Goal: Communication & Community: Answer question/provide support

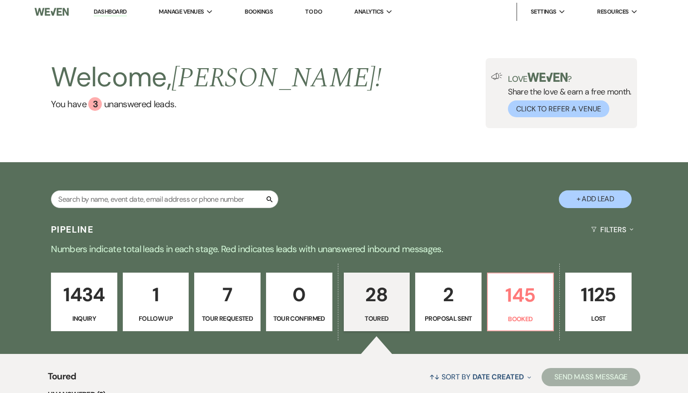
select select "5"
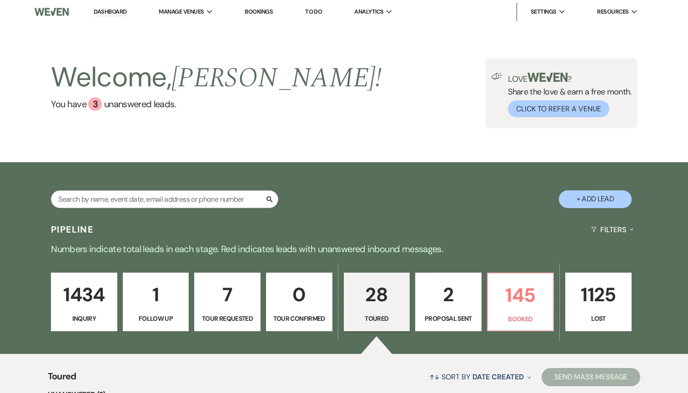
select select "5"
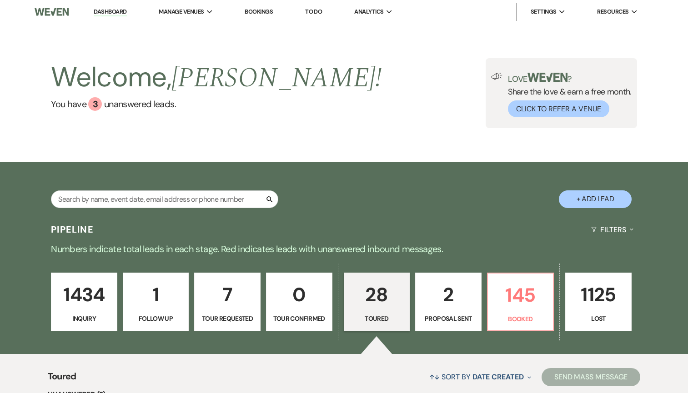
select select "5"
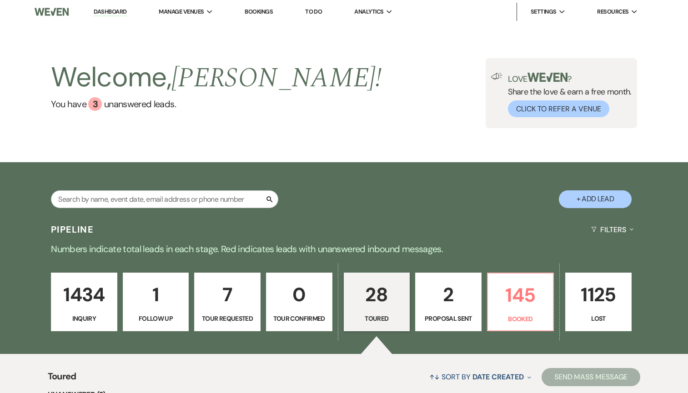
select select "5"
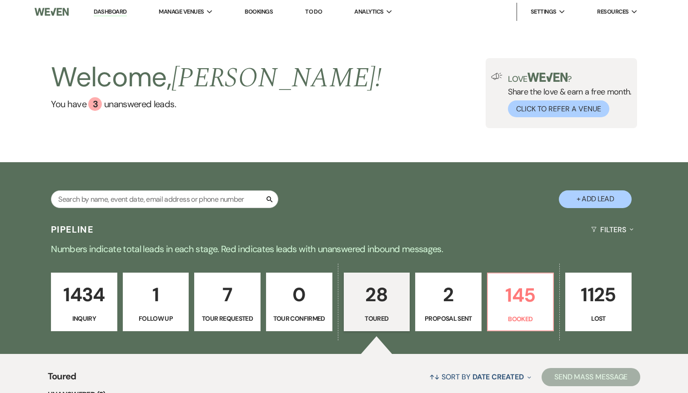
select select "5"
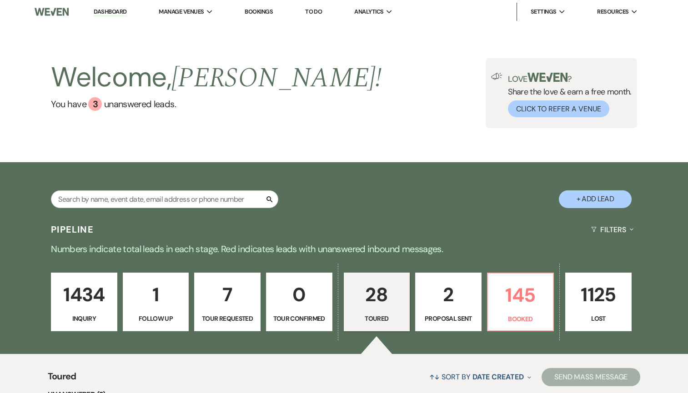
select select "5"
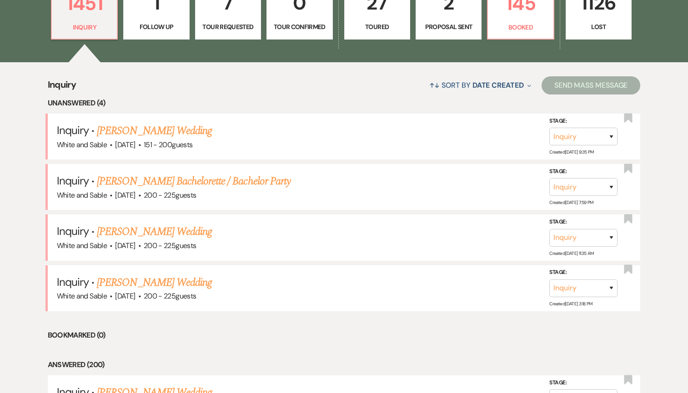
scroll to position [324, 0]
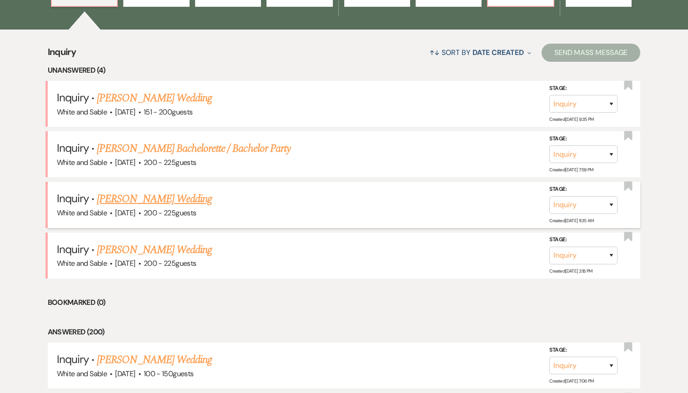
click at [171, 197] on link "[PERSON_NAME] Wedding" at bounding box center [154, 199] width 115 height 16
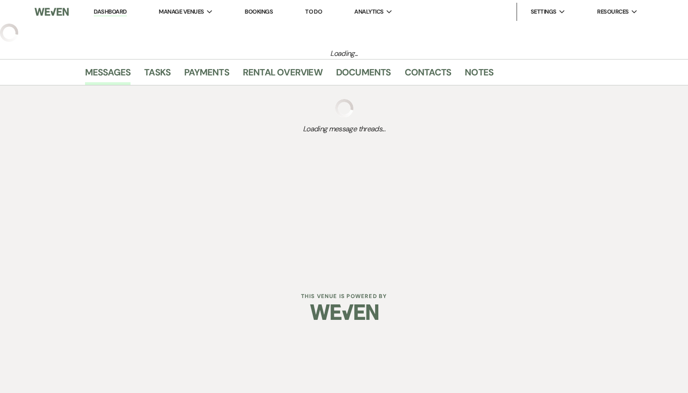
select select "5"
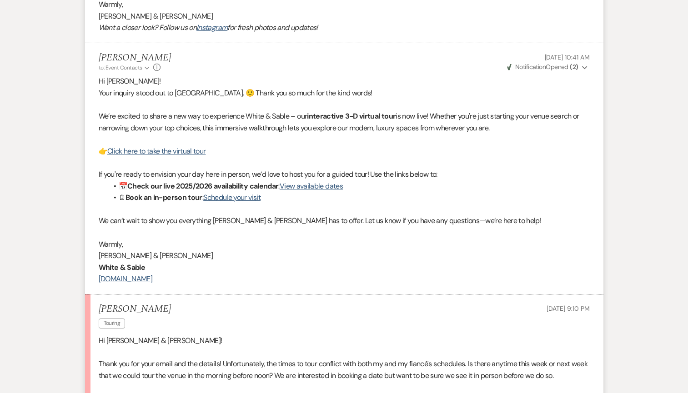
scroll to position [1088, 0]
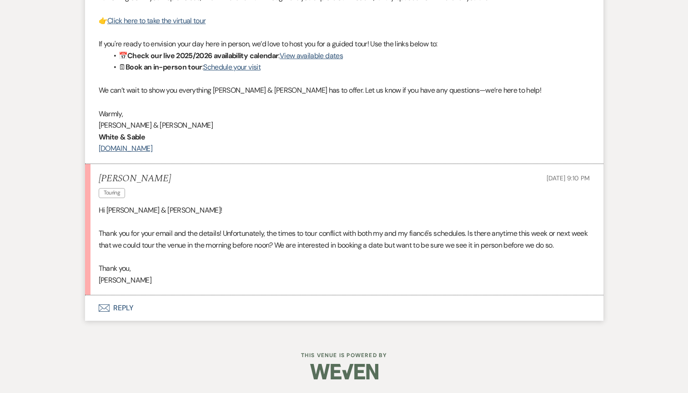
click at [228, 310] on button "Envelope Reply" at bounding box center [344, 307] width 518 height 25
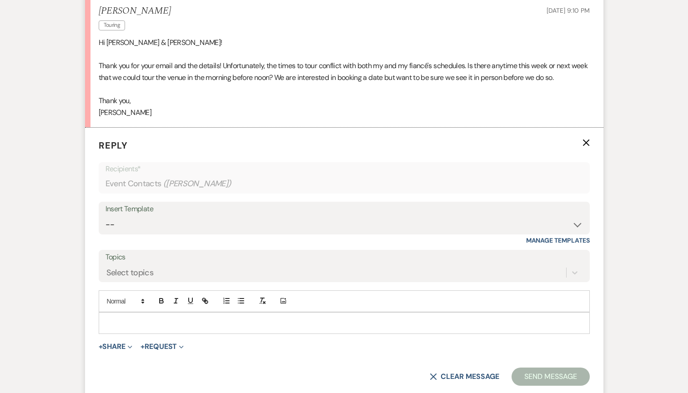
scroll to position [1261, 0]
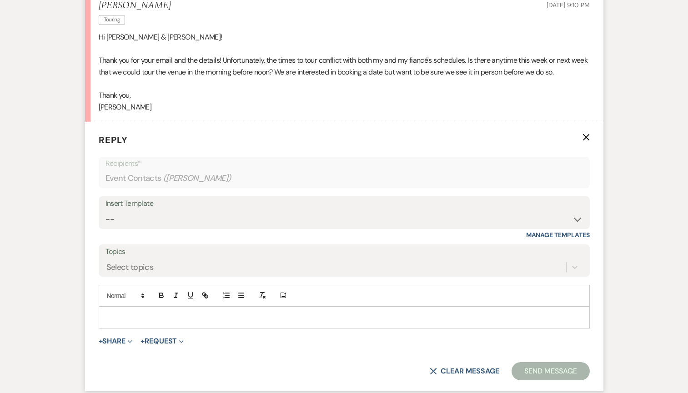
click at [182, 322] on p at bounding box center [344, 318] width 476 height 10
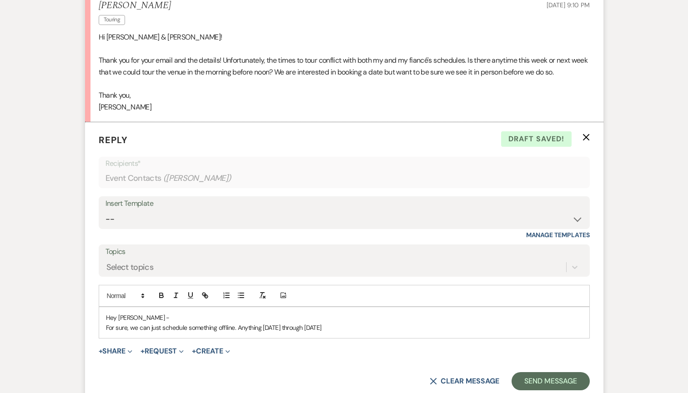
drag, startPoint x: 379, startPoint y: 327, endPoint x: 238, endPoint y: 324, distance: 140.9
click at [238, 324] on p "For sure, we can just schedule something offline. Anything [DATE] through [DATE]" at bounding box center [344, 328] width 476 height 10
click at [244, 326] on p "For sure, we can just schedule something offline. Would" at bounding box center [344, 328] width 476 height 10
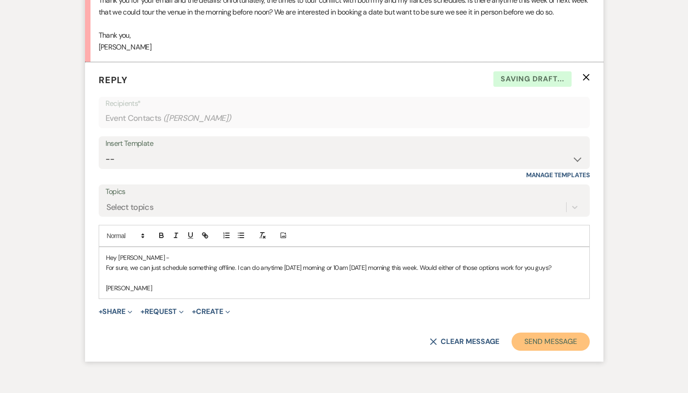
click at [553, 345] on button "Send Message" at bounding box center [550, 342] width 78 height 18
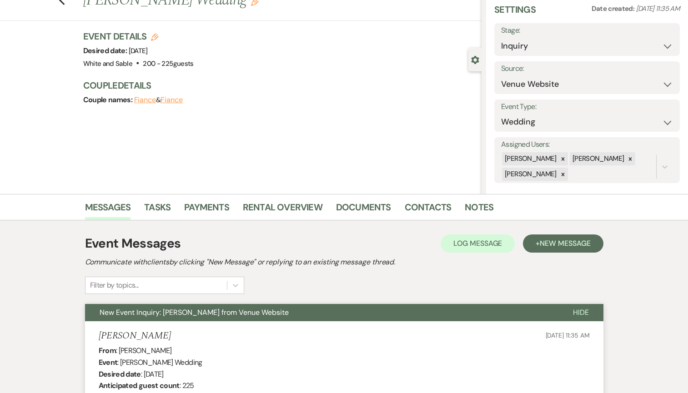
scroll to position [0, 0]
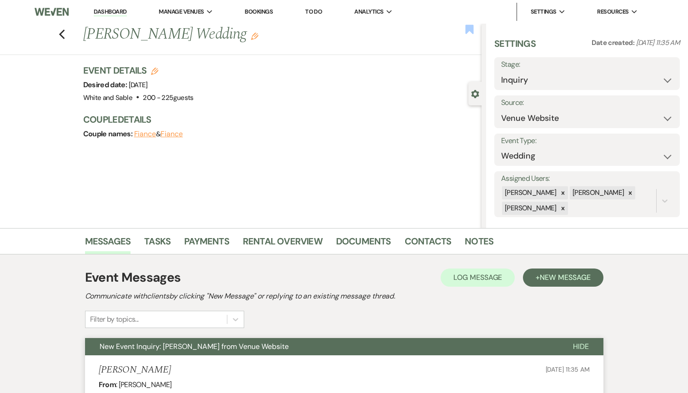
click at [469, 27] on use "button" at bounding box center [469, 29] width 8 height 9
click at [515, 76] on select "Inquiry Follow Up Tour Requested Tour Confirmed Toured Proposal Sent Booked Lost" at bounding box center [587, 80] width 172 height 18
select select "9"
click at [501, 71] on select "Inquiry Follow Up Tour Requested Tour Confirmed Toured Proposal Sent Booked Lost" at bounding box center [587, 80] width 172 height 18
click at [658, 73] on button "Save" at bounding box center [660, 74] width 38 height 18
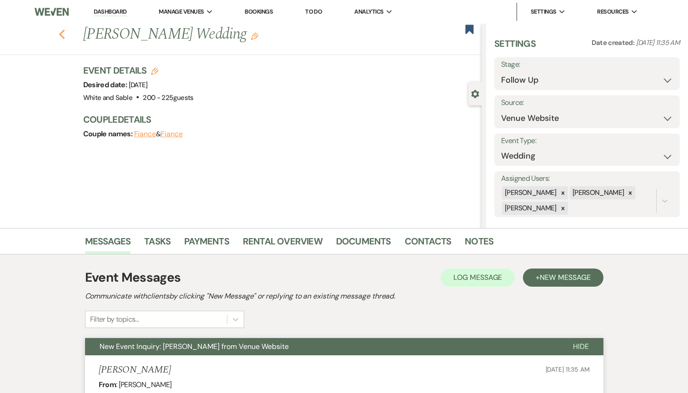
click at [59, 35] on icon "Previous" at bounding box center [62, 34] width 7 height 11
select select "9"
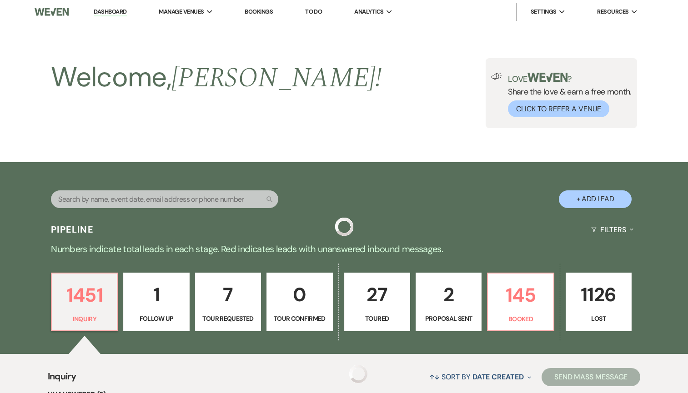
scroll to position [324, 0]
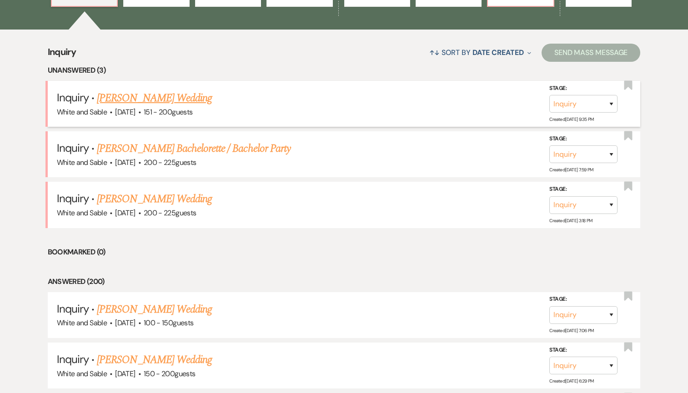
click at [170, 99] on link "[PERSON_NAME] Wedding" at bounding box center [154, 98] width 115 height 16
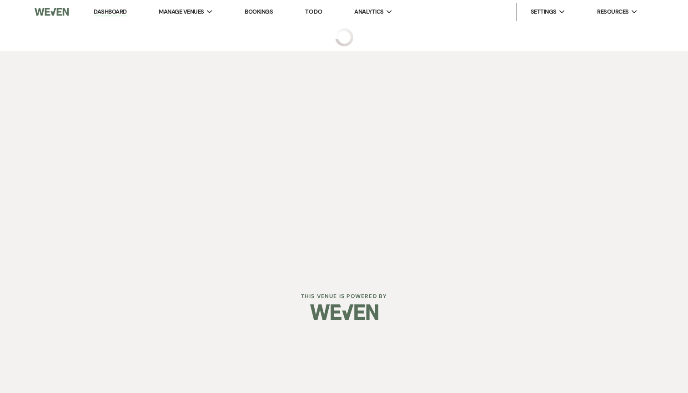
select select "2"
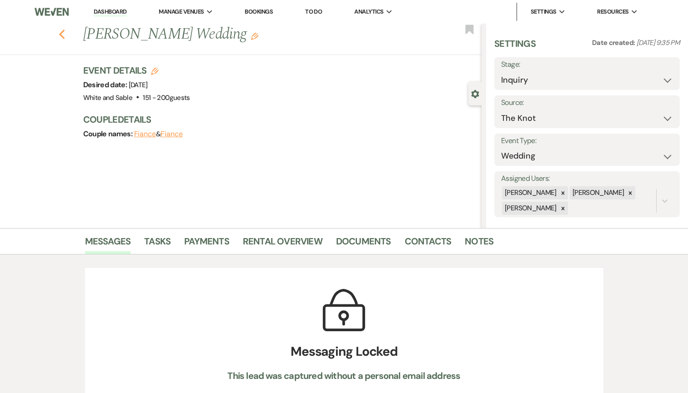
click at [60, 35] on use "button" at bounding box center [62, 35] width 6 height 10
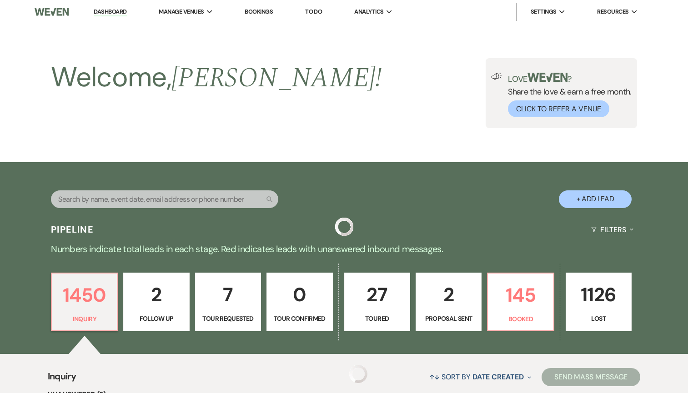
scroll to position [324, 0]
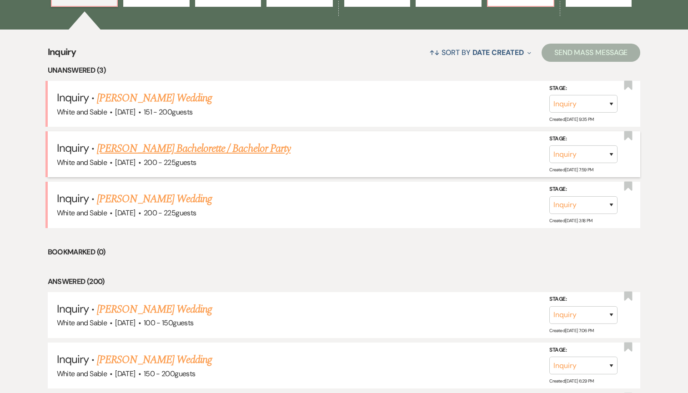
click at [199, 150] on link "[PERSON_NAME] Bachelorette / Bachelor Party" at bounding box center [194, 148] width 194 height 16
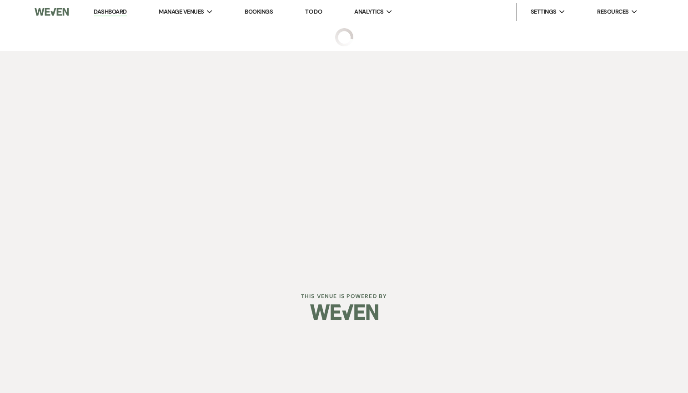
select select "5"
select select "2"
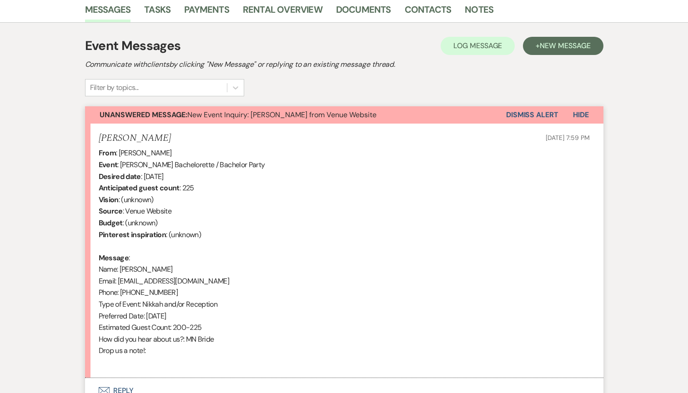
scroll to position [314, 0]
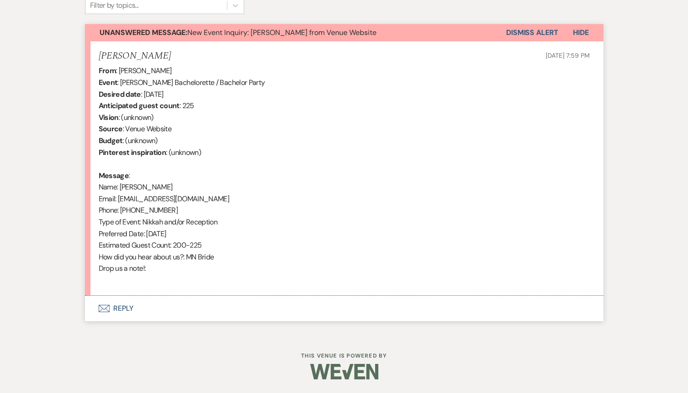
click at [197, 309] on button "Envelope Reply" at bounding box center [344, 308] width 518 height 25
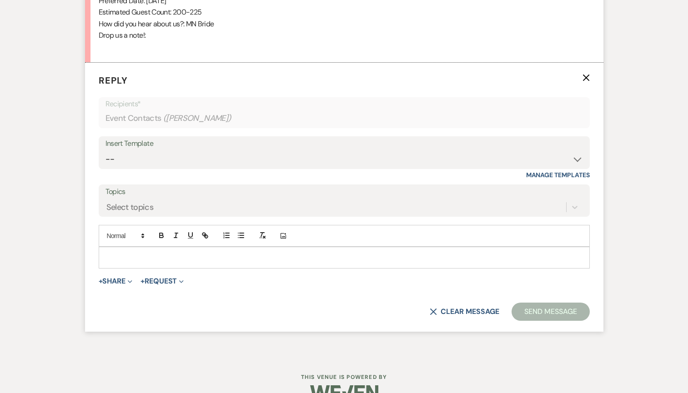
scroll to position [548, 0]
click at [162, 167] on select "-- Inquiry Response (Venue Guide) Schedule - Venue Tour Appt Confirmation Sched…" at bounding box center [343, 159] width 477 height 18
select select "3320"
click at [105, 150] on select "-- Inquiry Response (Venue Guide) Schedule - Venue Tour Appt Confirmation Sched…" at bounding box center [343, 159] width 477 height 18
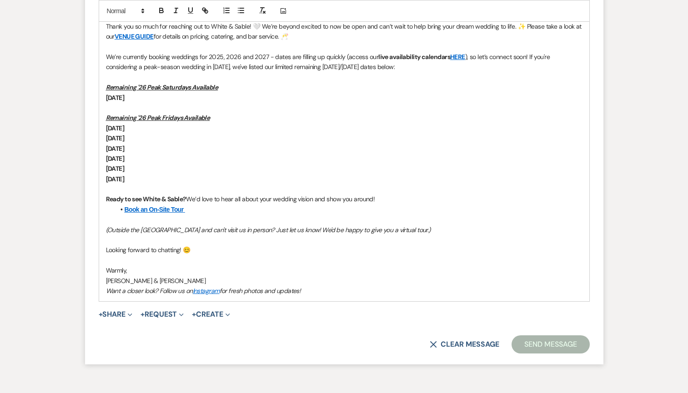
scroll to position [800, 0]
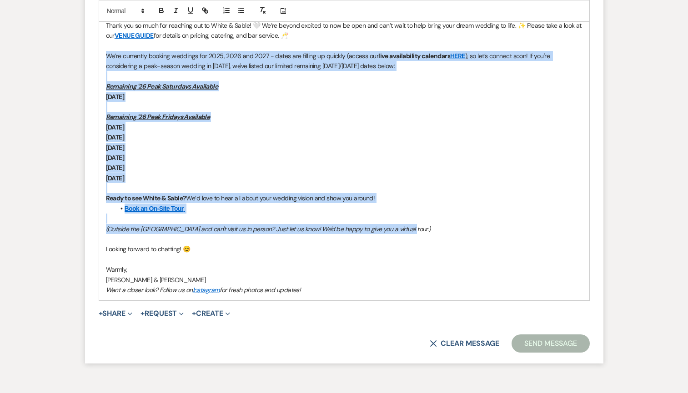
drag, startPoint x: 417, startPoint y: 226, endPoint x: 527, endPoint y: 50, distance: 207.7
click at [527, 50] on div "Hi Hafsa, Thank you so much for reaching out to White & Sable! 🤍 We’re beyond e…" at bounding box center [344, 148] width 490 height 306
click at [471, 167] on p "[DATE]" at bounding box center [344, 168] width 476 height 10
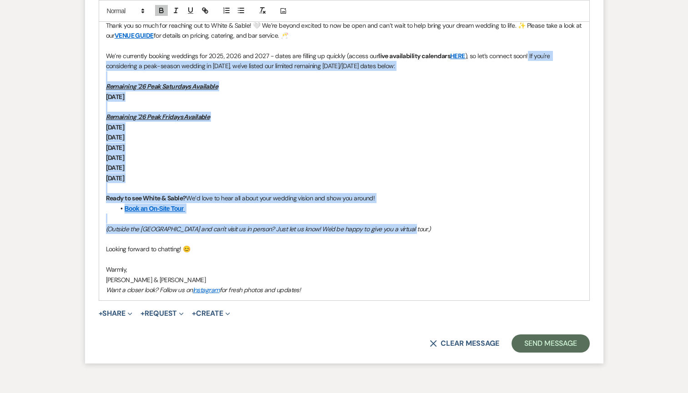
drag, startPoint x: 428, startPoint y: 228, endPoint x: 527, endPoint y: 52, distance: 202.1
click at [527, 52] on div "Hi Hafsa, Thank you so much for reaching out to White & Sable! 🤍 We’re beyond e…" at bounding box center [344, 148] width 490 height 306
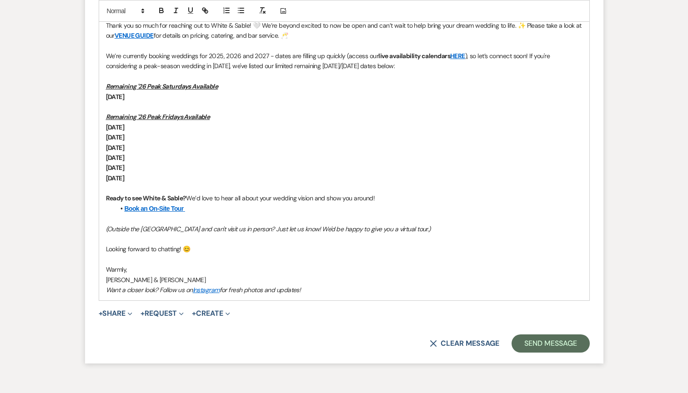
scroll to position [680, 0]
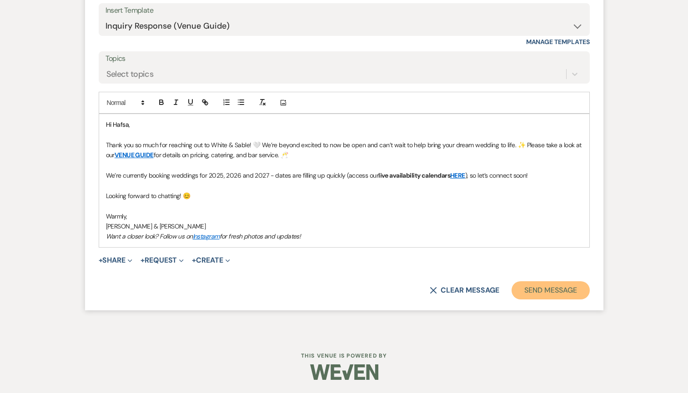
click at [543, 291] on button "Send Message" at bounding box center [550, 290] width 78 height 18
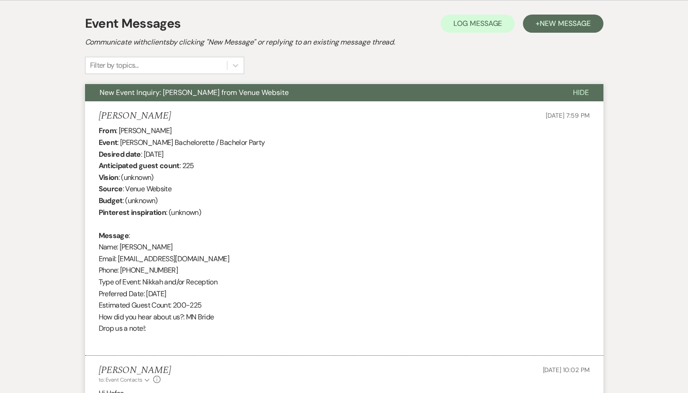
scroll to position [0, 0]
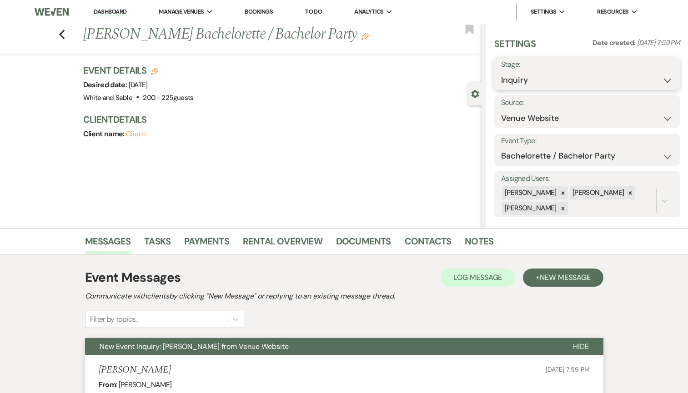
click at [524, 72] on select "Inquiry Follow Up Tour Requested Tour Confirmed Toured Proposal Sent Booked Lost" at bounding box center [587, 80] width 172 height 18
select select "8"
click at [501, 71] on select "Inquiry Follow Up Tour Requested Tour Confirmed Toured Proposal Sent Booked Lost" at bounding box center [587, 80] width 172 height 18
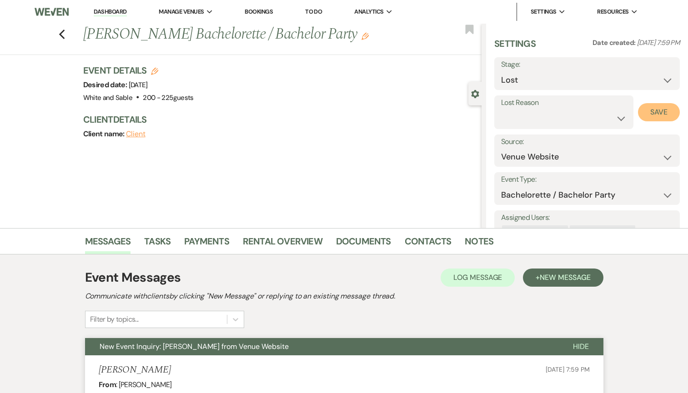
click at [655, 109] on button "Save" at bounding box center [659, 112] width 42 height 18
click at [66, 34] on div "Previous [PERSON_NAME] Bachelorette / Bachelor Party Edit Bookmark" at bounding box center [238, 39] width 486 height 31
click at [60, 35] on use "button" at bounding box center [62, 35] width 6 height 10
select select "8"
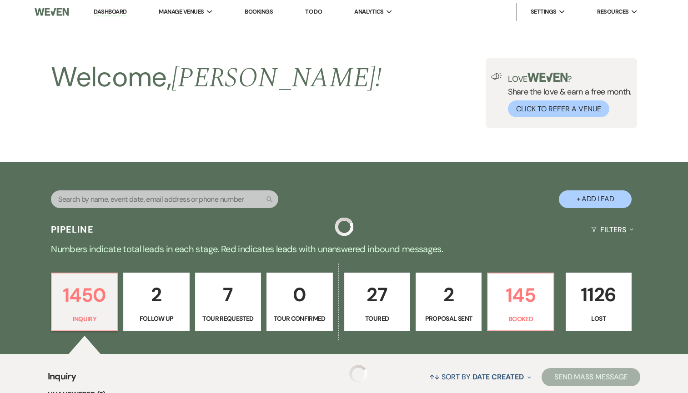
scroll to position [324, 0]
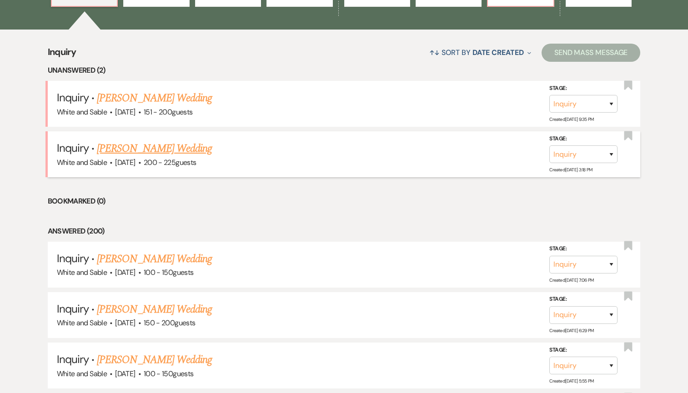
click at [142, 149] on link "[PERSON_NAME] Wedding" at bounding box center [154, 148] width 115 height 16
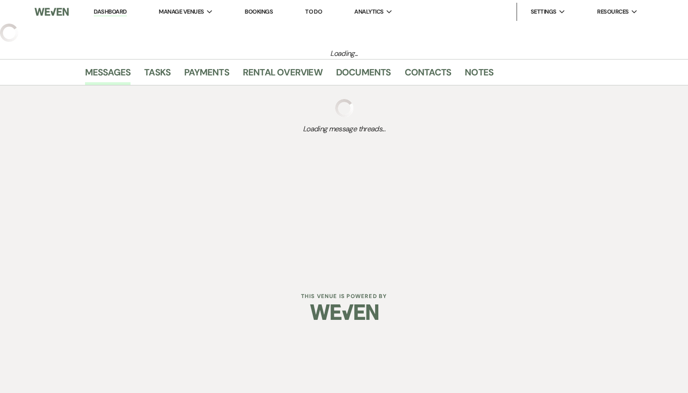
select select "5"
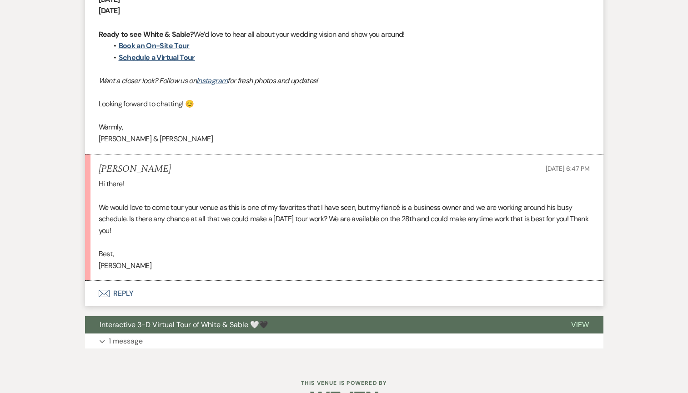
scroll to position [909, 0]
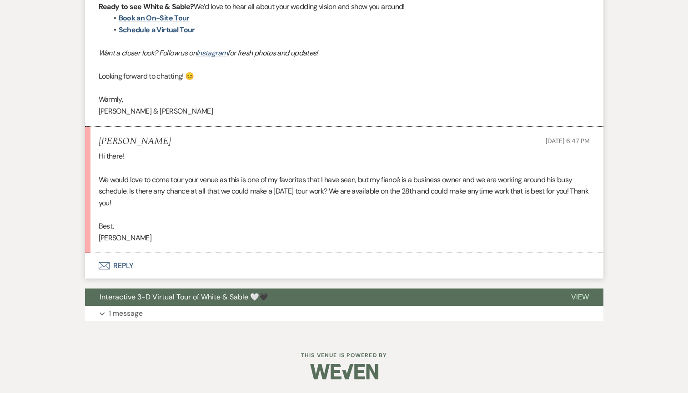
click at [165, 258] on button "Envelope Reply" at bounding box center [344, 265] width 518 height 25
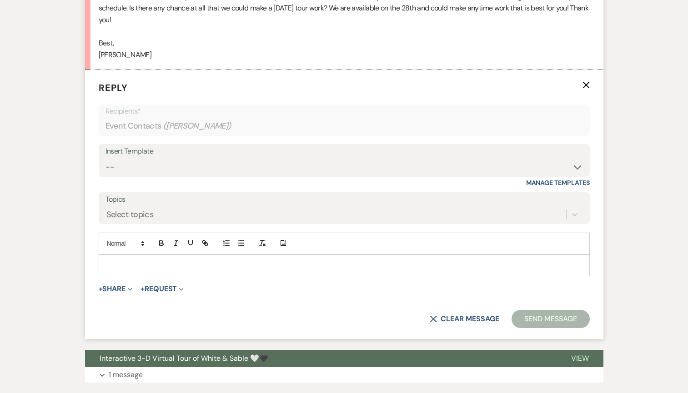
scroll to position [1100, 0]
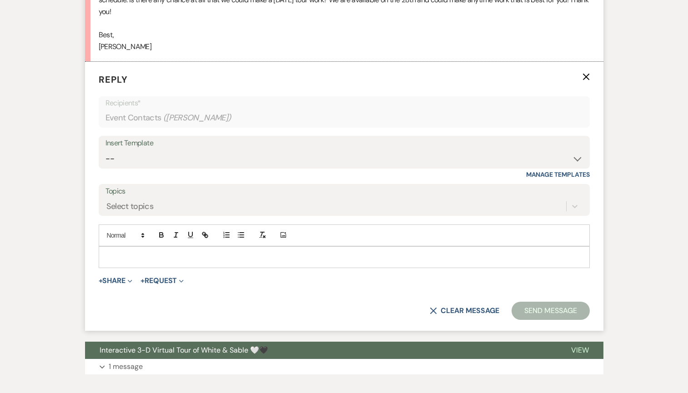
click at [165, 252] on p at bounding box center [344, 257] width 476 height 10
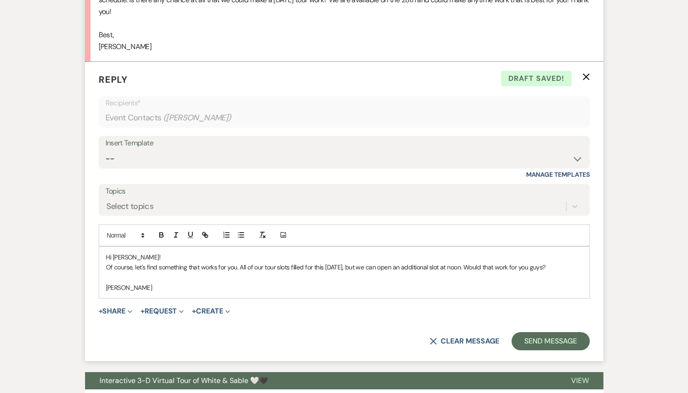
click at [358, 264] on p "Of course, let's find something that works for you. All of our tour slots fille…" at bounding box center [344, 267] width 476 height 10
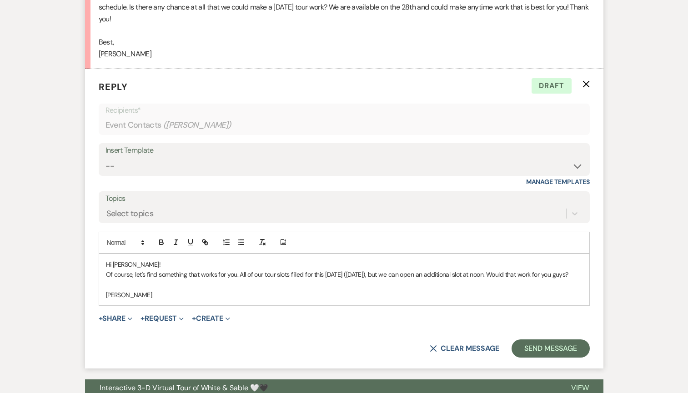
scroll to position [1094, 0]
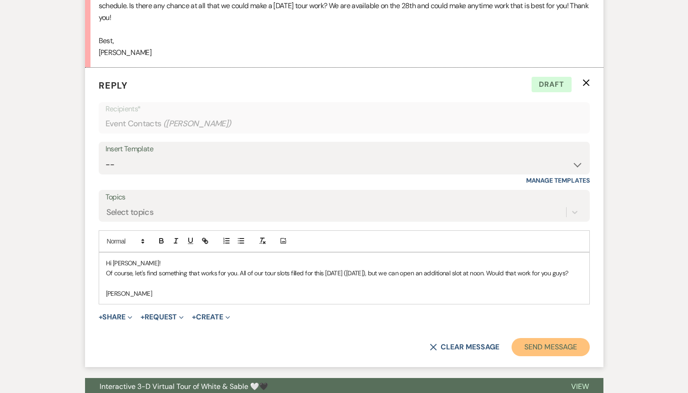
click at [544, 355] on button "Send Message" at bounding box center [550, 347] width 78 height 18
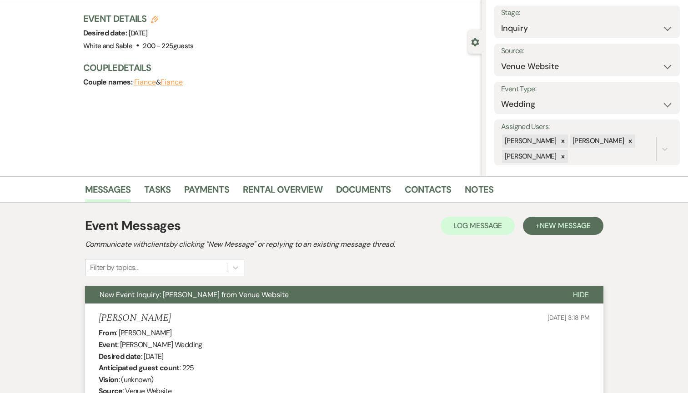
scroll to position [0, 0]
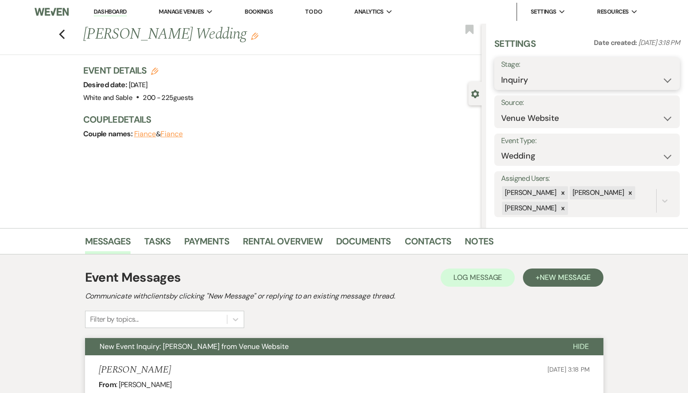
click at [532, 80] on select "Inquiry Follow Up Tour Requested Tour Confirmed Toured Proposal Sent Booked Lost" at bounding box center [587, 80] width 172 height 18
select select "9"
click at [501, 71] on select "Inquiry Follow Up Tour Requested Tour Confirmed Toured Proposal Sent Booked Lost" at bounding box center [587, 80] width 172 height 18
click at [469, 30] on use "button" at bounding box center [469, 29] width 8 height 9
click at [663, 77] on button "Save" at bounding box center [660, 74] width 38 height 18
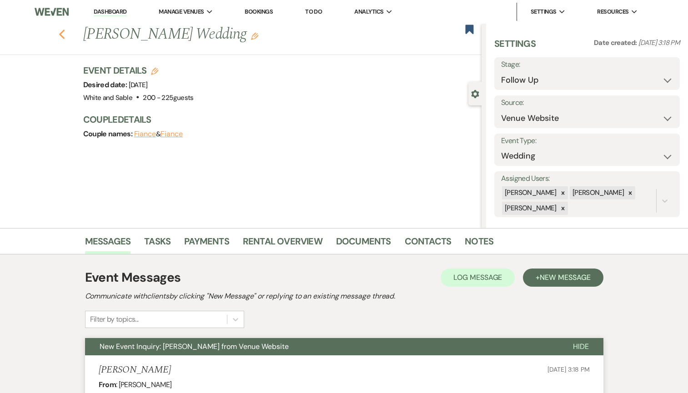
click at [61, 34] on icon "Previous" at bounding box center [62, 34] width 7 height 11
select select "9"
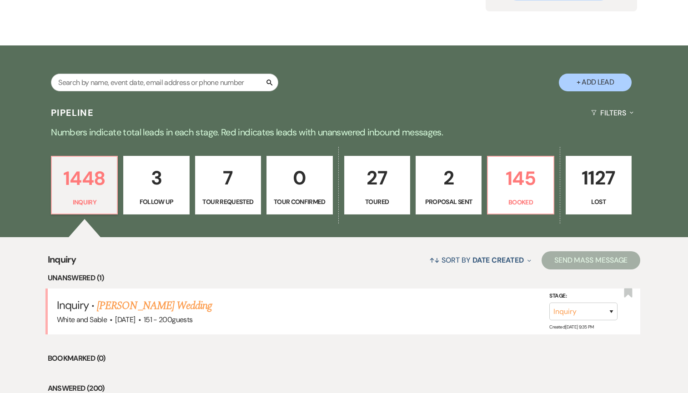
scroll to position [68, 0]
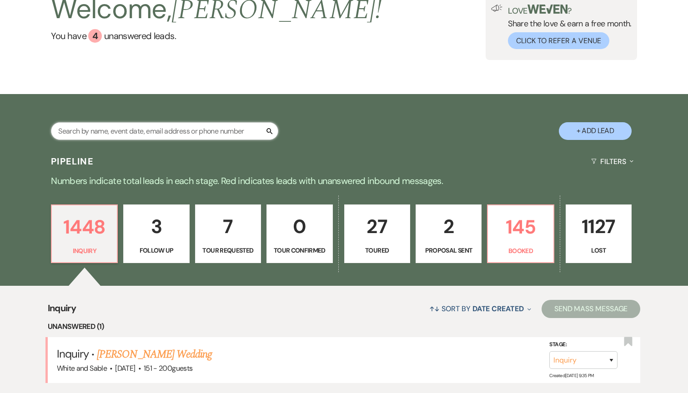
click at [167, 124] on input "text" at bounding box center [164, 131] width 227 height 18
type input "[PERSON_NAME]"
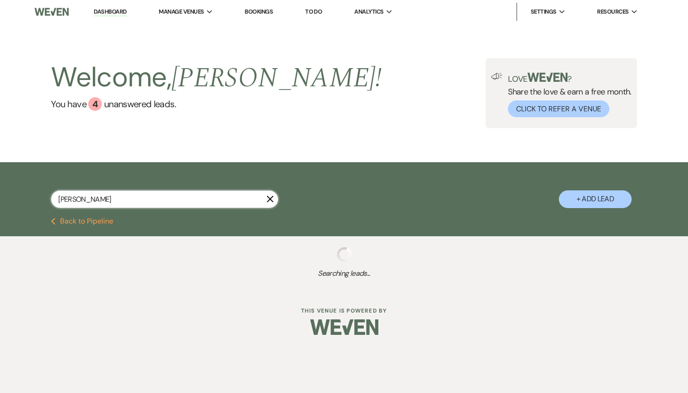
select select "8"
select select "5"
select select "8"
select select "5"
select select "8"
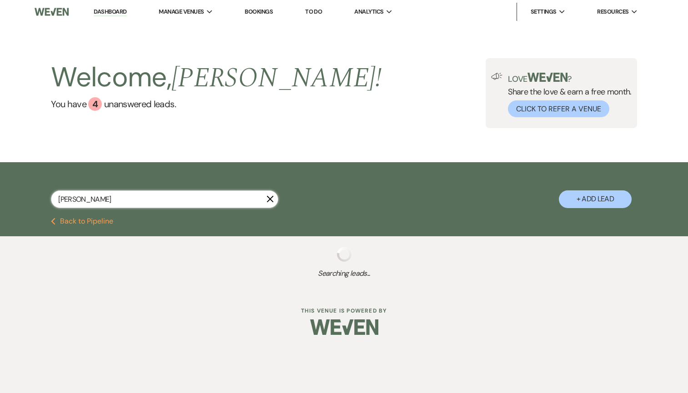
select select "6"
select select "8"
select select "5"
select select "8"
select select "2"
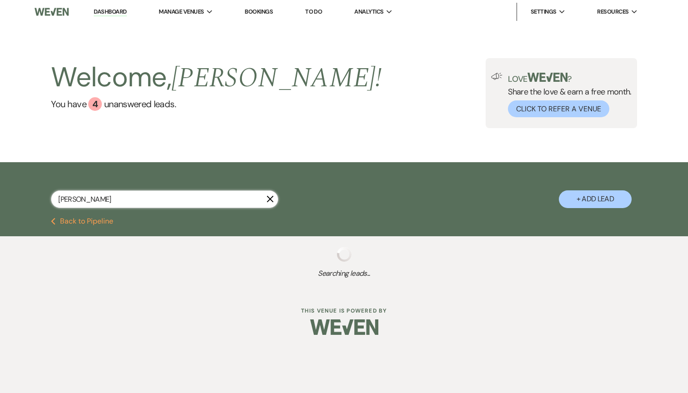
select select "8"
select select "2"
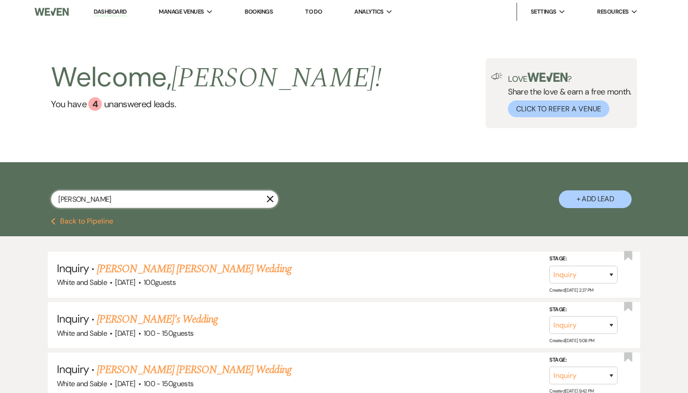
type input "[PERSON_NAME]"
click at [191, 269] on link "[PERSON_NAME] [PERSON_NAME] Wedding" at bounding box center [194, 269] width 194 height 16
select select "5"
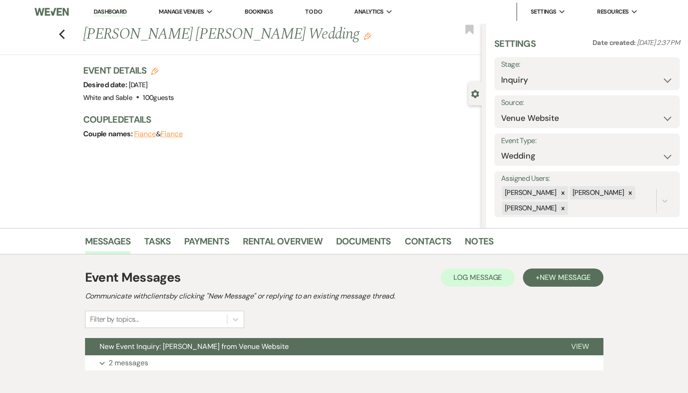
scroll to position [50, 0]
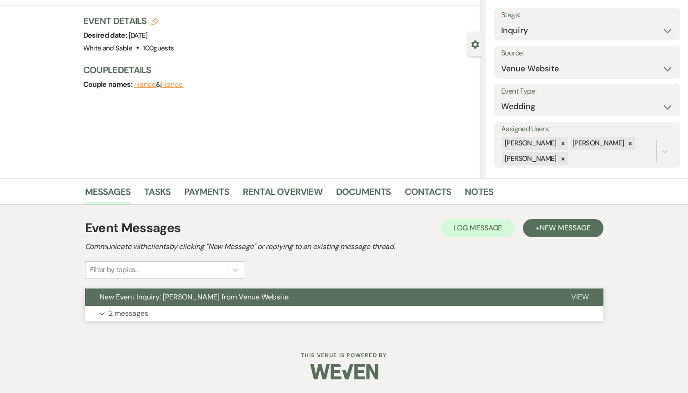
click at [463, 295] on button "New Event Inquiry: [PERSON_NAME] from Venue Website" at bounding box center [320, 297] width 471 height 17
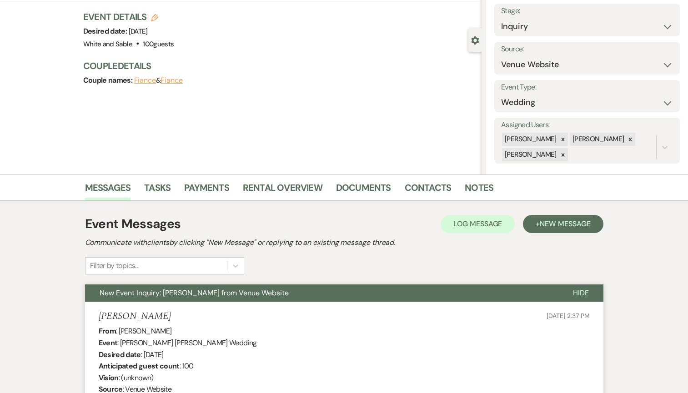
scroll to position [0, 0]
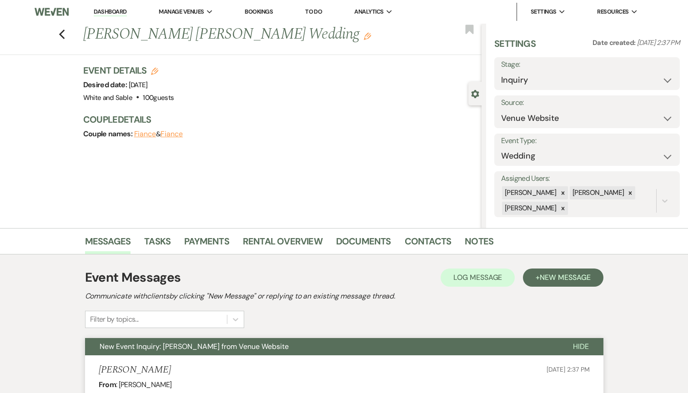
click at [446, 343] on button "New Event Inquiry: [PERSON_NAME] from Venue Website" at bounding box center [321, 346] width 473 height 17
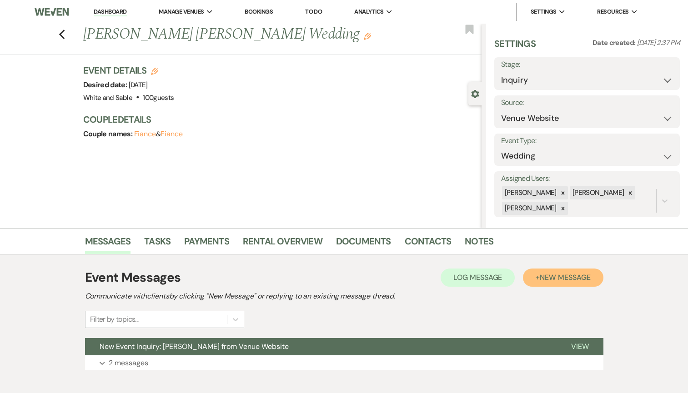
click at [580, 274] on span "New Message" at bounding box center [564, 278] width 50 height 10
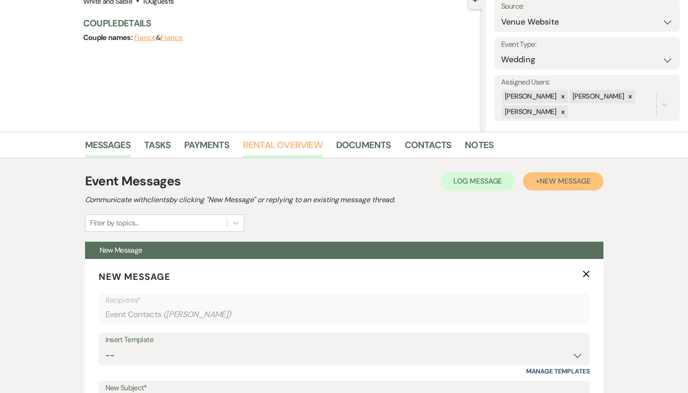
scroll to position [178, 0]
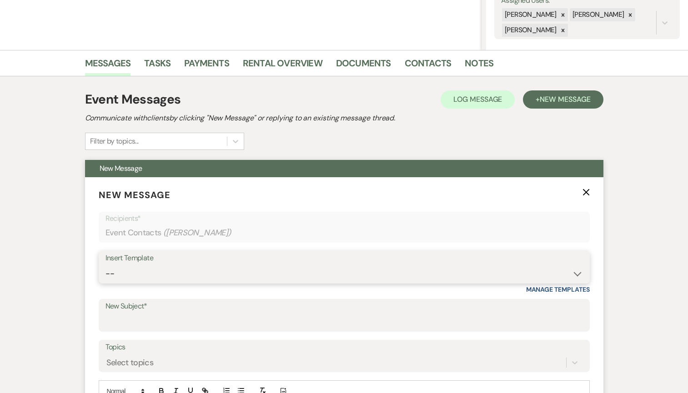
click at [211, 272] on select "-- Inquiry Response (Venue Guide) Schedule - Venue Tour Appt Confirmation Sched…" at bounding box center [343, 274] width 477 height 18
select select "4647"
click at [105, 265] on select "-- Inquiry Response (Venue Guide) Schedule - Venue Tour Appt Confirmation Sched…" at bounding box center [343, 274] width 477 height 18
type input "Your Upcoming Tour at White & Sable!"
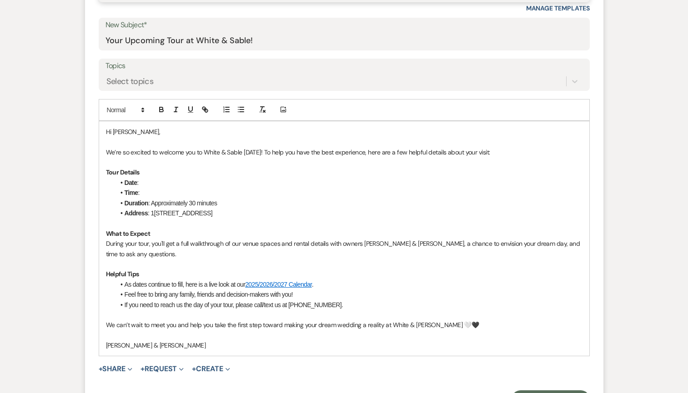
scroll to position [460, 0]
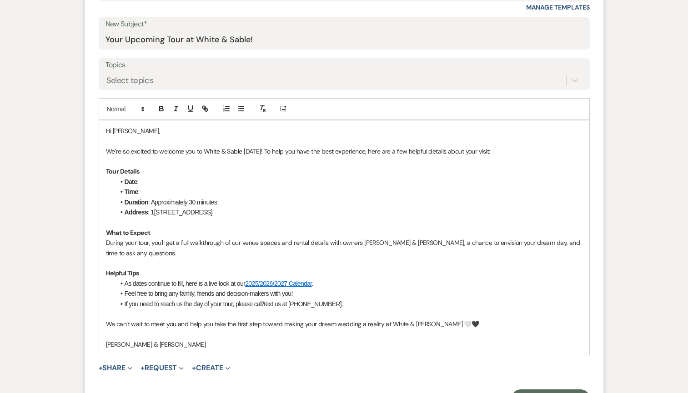
click at [176, 140] on p at bounding box center [344, 141] width 476 height 10
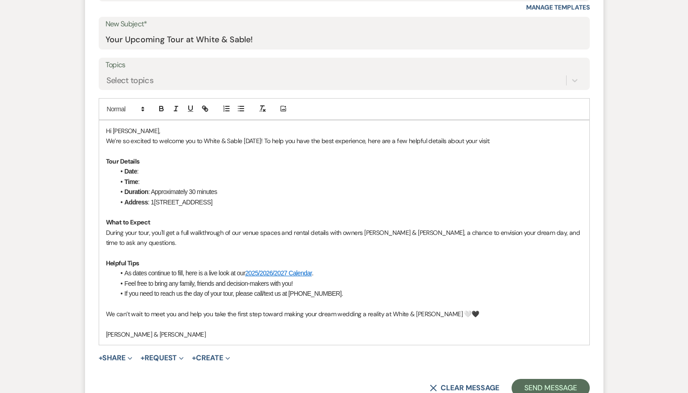
click at [258, 143] on p "We’re so excited to welcome you to White & Sable [DATE]! To help you have the b…" at bounding box center [344, 141] width 476 height 10
click at [186, 174] on li "Date :" at bounding box center [348, 171] width 467 height 10
click at [176, 184] on li "Time :" at bounding box center [348, 182] width 467 height 10
drag, startPoint x: 244, startPoint y: 180, endPoint x: 162, endPoint y: 180, distance: 81.8
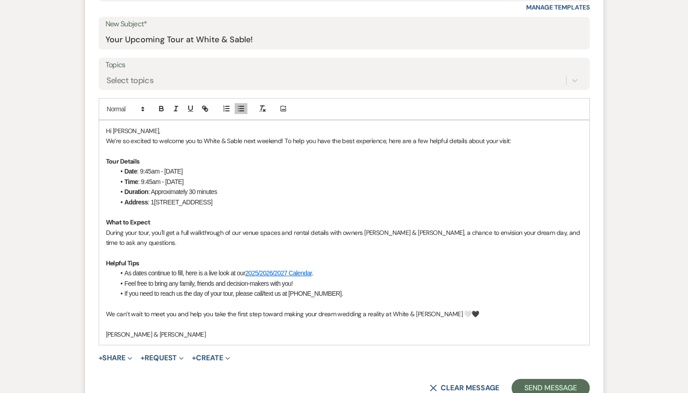
click at [162, 180] on li "Time : 9:45am - [DATE]" at bounding box center [348, 182] width 467 height 10
drag, startPoint x: 165, startPoint y: 173, endPoint x: 141, endPoint y: 171, distance: 24.2
click at [141, 171] on li "Date : 9:45am - [DATE]" at bounding box center [348, 171] width 467 height 10
drag, startPoint x: 406, startPoint y: 234, endPoint x: 372, endPoint y: 234, distance: 34.1
click at [372, 234] on p "During your tour, you'll get a full walkthrough of our venue spaces and rental …" at bounding box center [344, 238] width 476 height 20
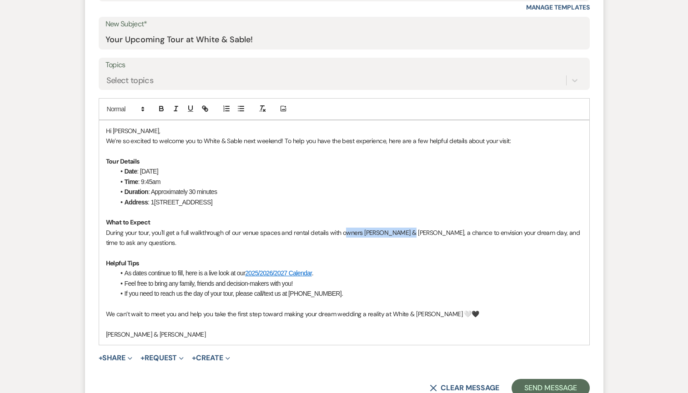
drag, startPoint x: 408, startPoint y: 235, endPoint x: 343, endPoint y: 234, distance: 65.0
click at [343, 234] on p "During your tour, you'll get a full walkthrough of our venue spaces and rental …" at bounding box center [344, 238] width 476 height 20
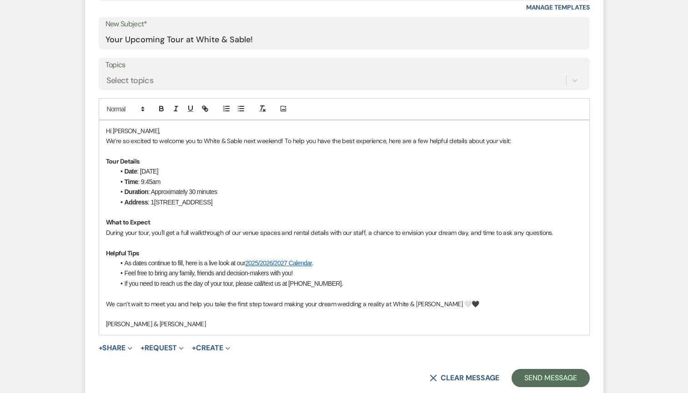
click at [361, 245] on p at bounding box center [344, 243] width 476 height 10
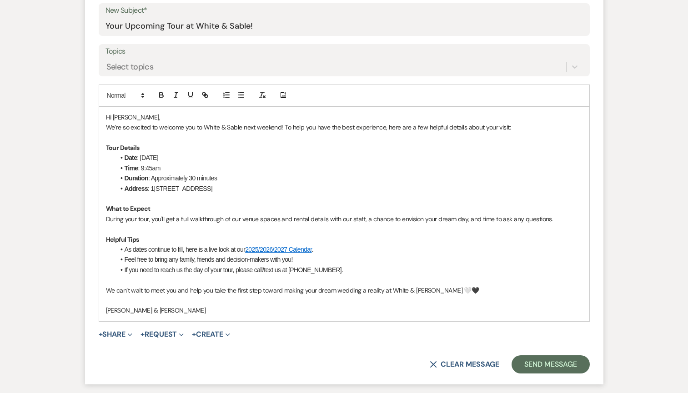
scroll to position [479, 0]
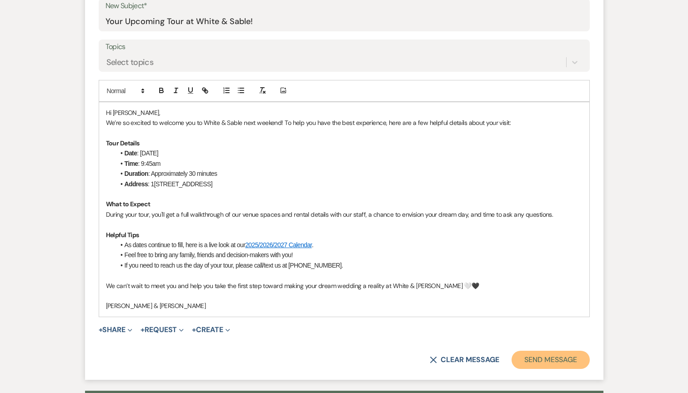
click at [542, 363] on button "Send Message" at bounding box center [550, 360] width 78 height 18
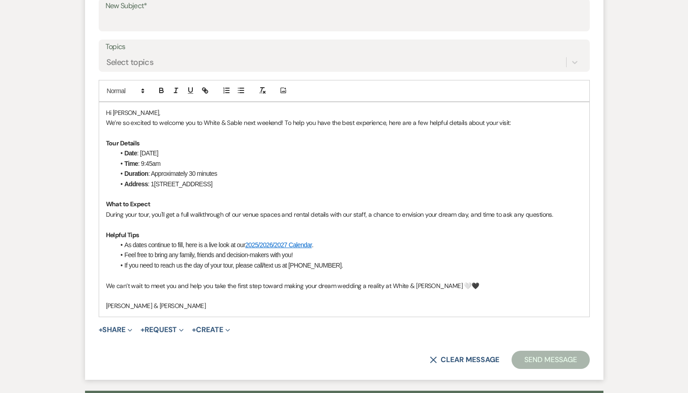
scroll to position [0, 0]
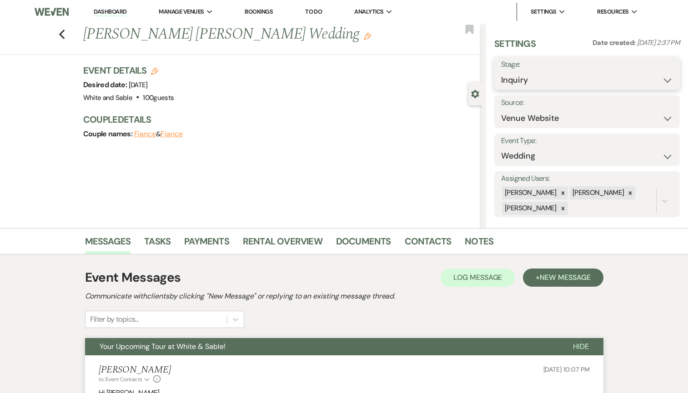
click at [528, 78] on select "Inquiry Follow Up Tour Requested Tour Confirmed Toured Proposal Sent Booked Lost" at bounding box center [587, 80] width 172 height 18
select select "2"
click at [501, 71] on select "Inquiry Follow Up Tour Requested Tour Confirmed Toured Proposal Sent Booked Lost" at bounding box center [587, 80] width 172 height 18
click at [469, 28] on use "button" at bounding box center [469, 29] width 8 height 9
click at [663, 76] on button "Save" at bounding box center [660, 74] width 38 height 18
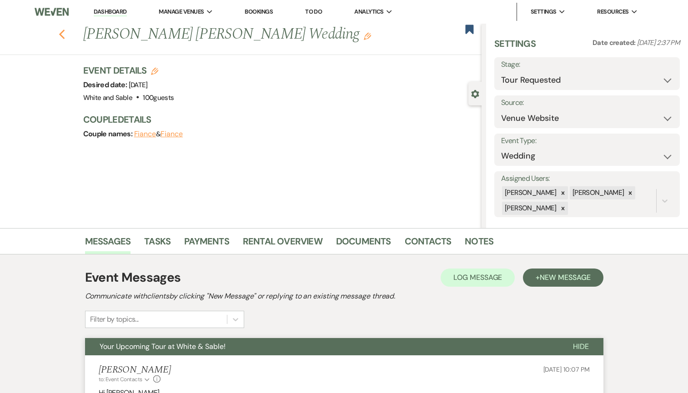
click at [62, 32] on use "button" at bounding box center [62, 35] width 6 height 10
select select "2"
select select "8"
select select "5"
select select "8"
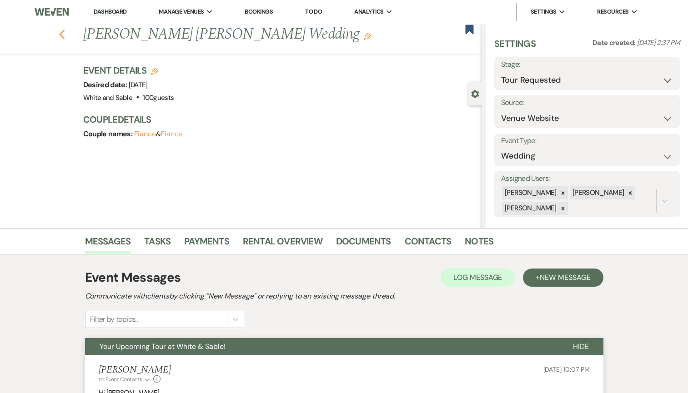
select select "5"
select select "8"
select select "6"
select select "8"
select select "5"
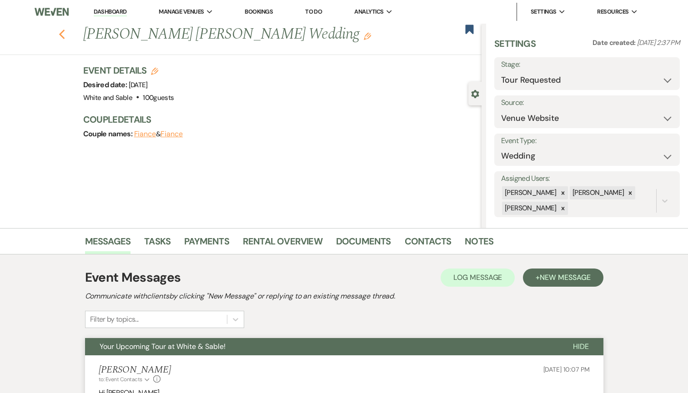
select select "8"
select select "2"
select select "8"
select select "2"
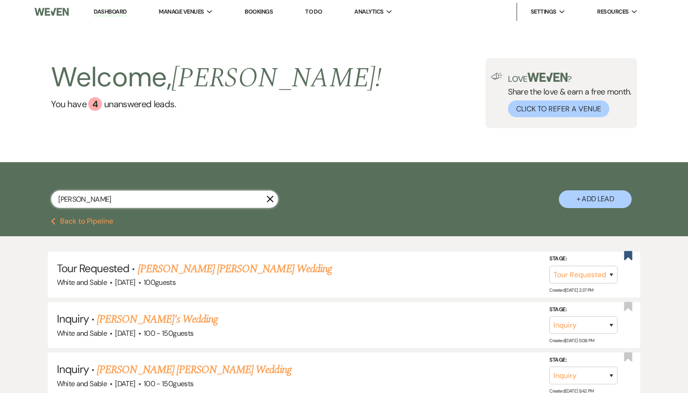
click at [170, 191] on input "[PERSON_NAME]" at bounding box center [164, 199] width 227 height 18
type input "[PERSON_NAME]"
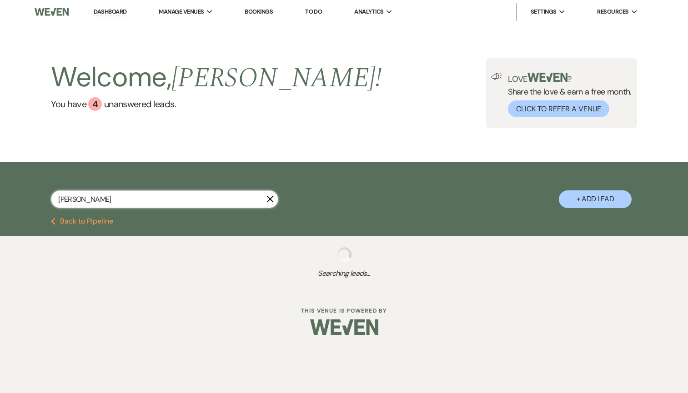
select select "8"
select select "2"
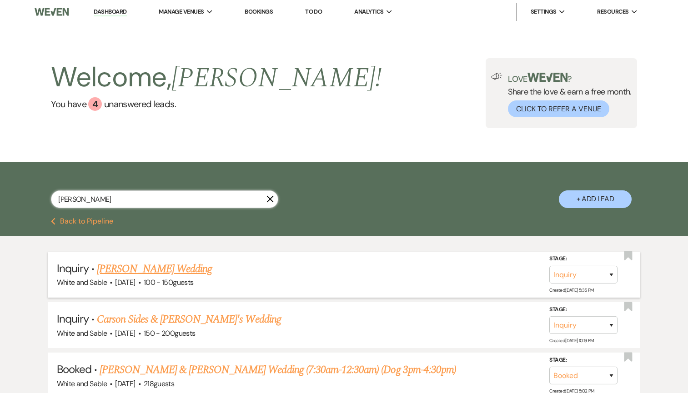
type input "[PERSON_NAME]"
click at [172, 267] on link "[PERSON_NAME] Wedding" at bounding box center [154, 269] width 115 height 16
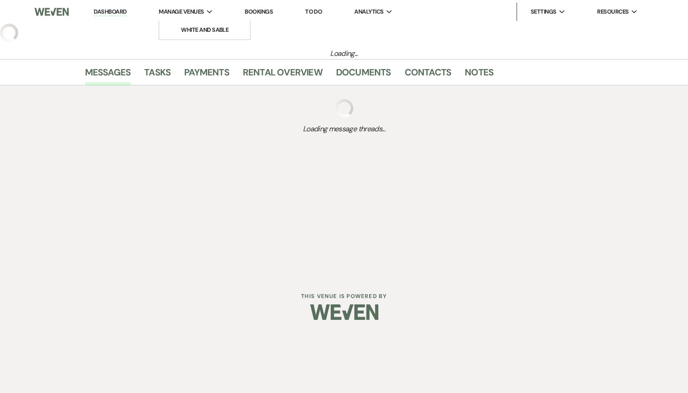
select select "5"
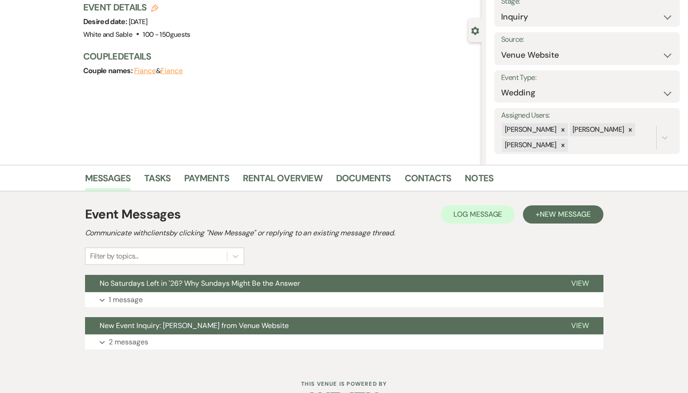
scroll to position [92, 0]
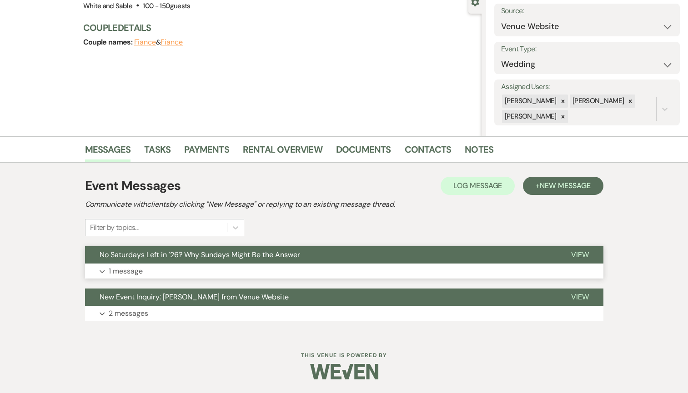
click at [252, 250] on span "No Saturdays Left in '26? Why Sundays Might Be the Answer" at bounding box center [200, 255] width 200 height 10
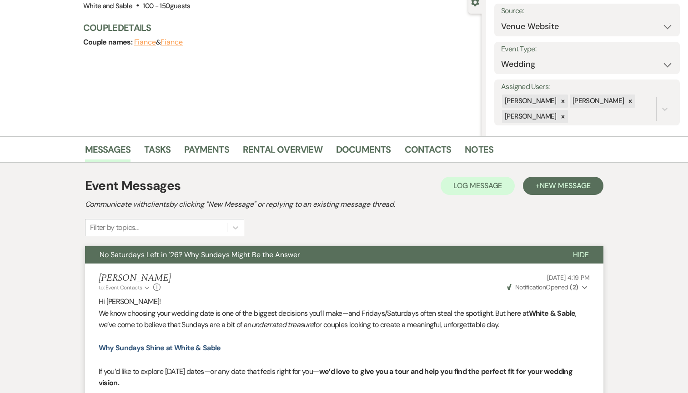
click at [252, 250] on span "No Saturdays Left in '26? Why Sundays Might Be the Answer" at bounding box center [200, 255] width 200 height 10
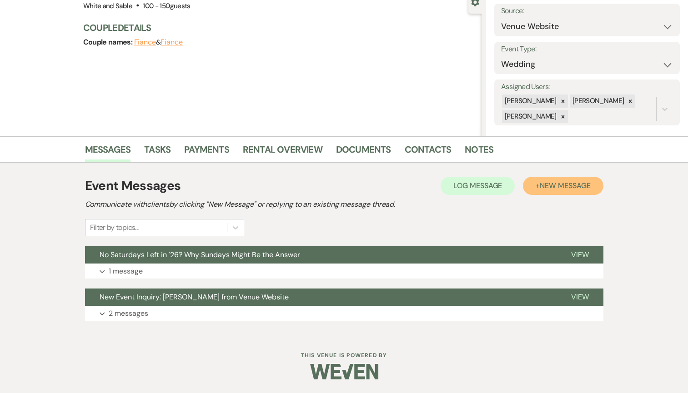
click at [574, 188] on span "New Message" at bounding box center [564, 186] width 50 height 10
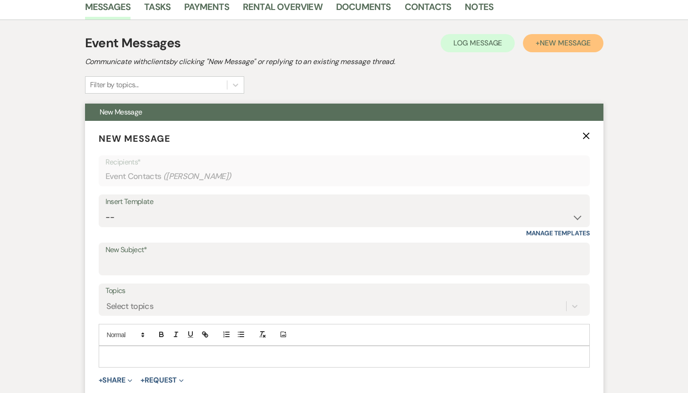
scroll to position [334, 0]
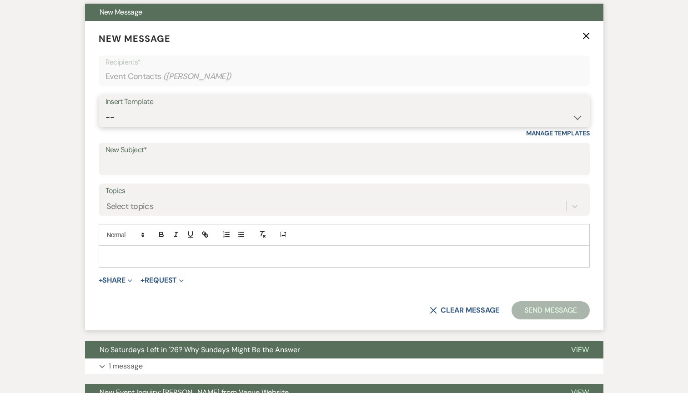
click at [205, 123] on select "-- Inquiry Response (Venue Guide) Schedule - Venue Tour Appt Confirmation Sched…" at bounding box center [343, 118] width 477 height 18
select select "4647"
click at [105, 109] on select "-- Inquiry Response (Venue Guide) Schedule - Venue Tour Appt Confirmation Sched…" at bounding box center [343, 118] width 477 height 18
type input "Your Upcoming Tour at White & Sable!"
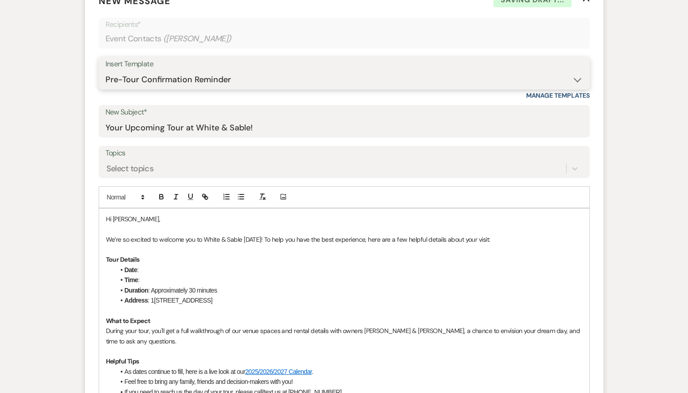
scroll to position [374, 0]
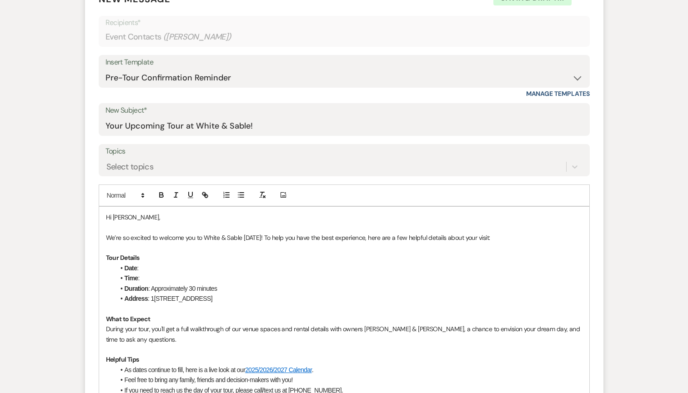
click at [209, 227] on p at bounding box center [344, 227] width 476 height 10
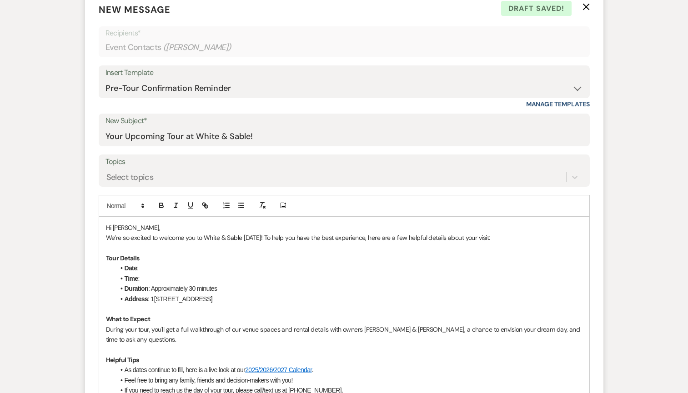
click at [259, 237] on p "We’re so excited to welcome you to White & Sable [DATE]! To help you have the b…" at bounding box center [344, 238] width 476 height 10
click at [217, 269] on li "Date :" at bounding box center [348, 268] width 467 height 10
click at [199, 281] on li "Time :" at bounding box center [348, 279] width 467 height 10
drag, startPoint x: 264, startPoint y: 281, endPoint x: 164, endPoint y: 278, distance: 99.6
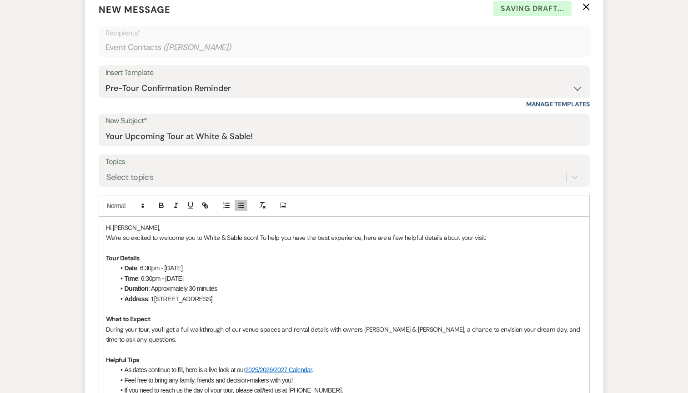
click at [164, 278] on li "Time : 6:30pm - [DATE]" at bounding box center [348, 279] width 467 height 10
drag, startPoint x: 165, startPoint y: 269, endPoint x: 140, endPoint y: 268, distance: 25.5
click at [140, 268] on li "Date : 6:30pm - [DATE]" at bounding box center [348, 268] width 467 height 10
click at [308, 284] on li "Duration : Approximately 30 minutes" at bounding box center [348, 289] width 467 height 10
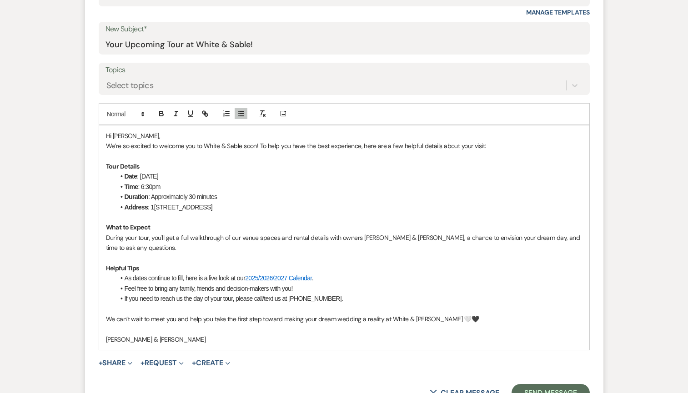
scroll to position [458, 0]
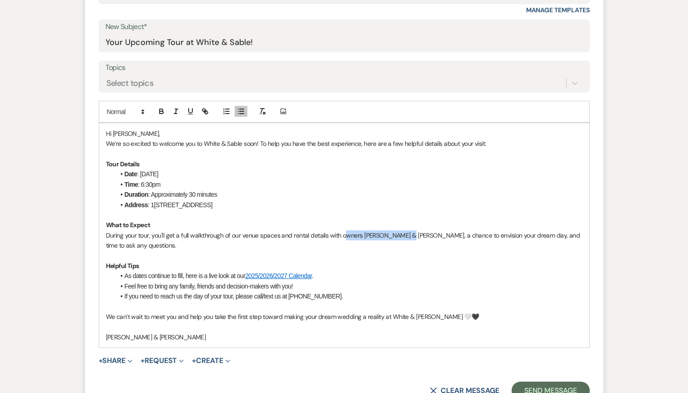
drag, startPoint x: 407, startPoint y: 236, endPoint x: 347, endPoint y: 235, distance: 60.5
click at [347, 235] on p "During your tour, you'll get a full walkthrough of our venue spaces and rental …" at bounding box center [344, 240] width 476 height 20
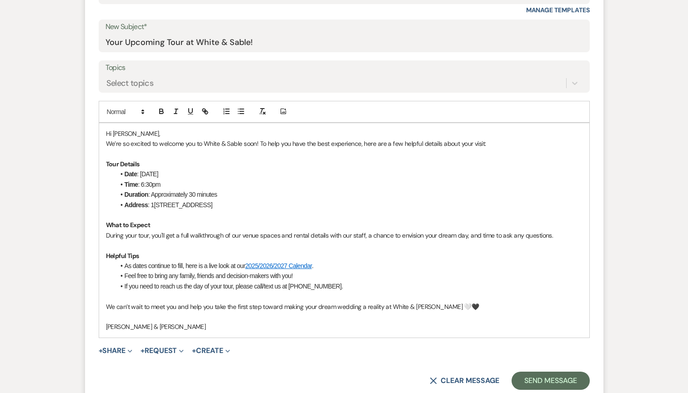
click at [369, 266] on li "As dates continue to fill, here is a live look at our 2025/2026/2027 Calendar ." at bounding box center [348, 266] width 467 height 10
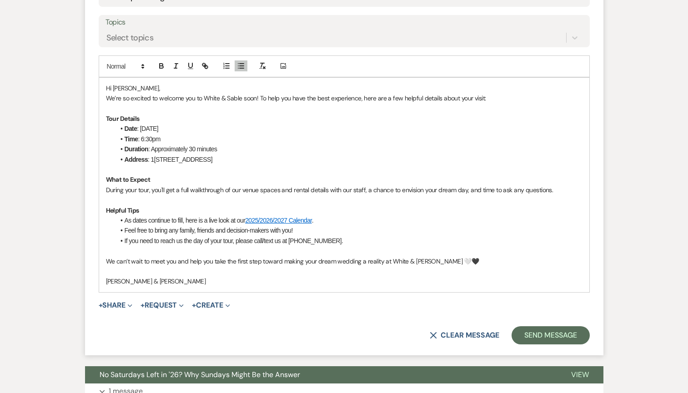
scroll to position [540, 0]
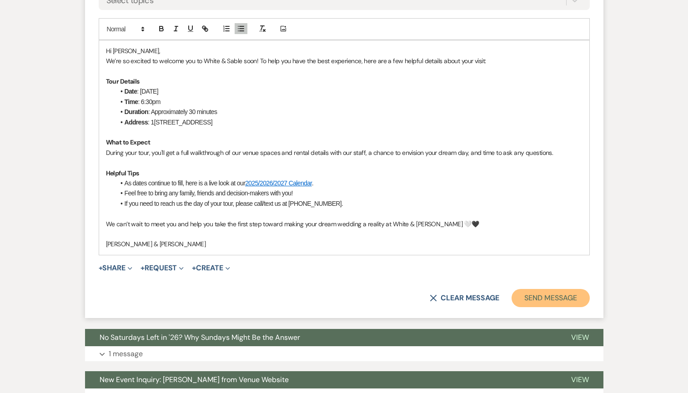
click at [562, 291] on button "Send Message" at bounding box center [550, 298] width 78 height 18
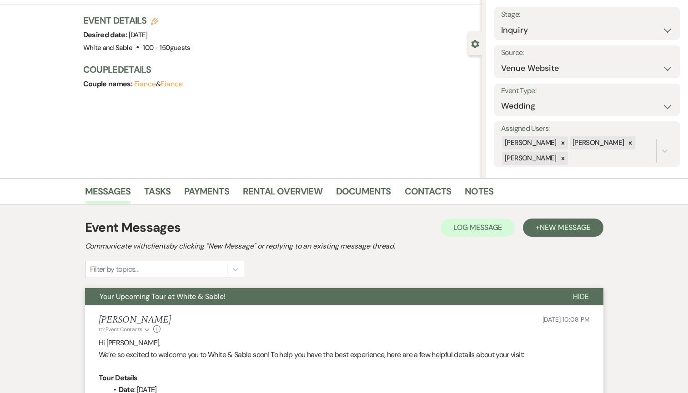
scroll to position [0, 0]
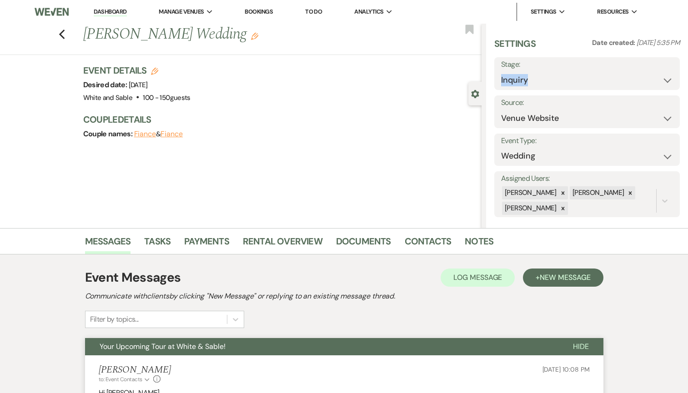
click at [531, 89] on div "Settings Date created: [DATE] 5:35 PM Stage: Inquiry Follow Up Tour Requested T…" at bounding box center [586, 127] width 185 height 180
click at [529, 80] on select "Inquiry Follow Up Tour Requested Tour Confirmed Toured Proposal Sent Booked Lost" at bounding box center [587, 80] width 172 height 18
select select "2"
click at [501, 71] on select "Inquiry Follow Up Tour Requested Tour Confirmed Toured Proposal Sent Booked Lost" at bounding box center [587, 80] width 172 height 18
click at [468, 30] on use "button" at bounding box center [469, 29] width 8 height 9
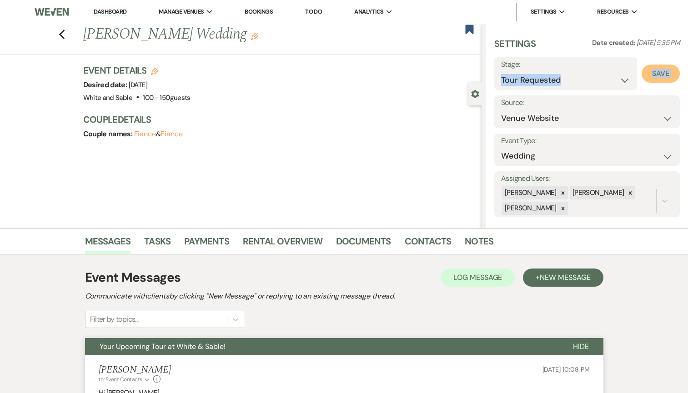
click at [666, 78] on button "Save" at bounding box center [660, 74] width 38 height 18
click at [61, 34] on icon "Previous" at bounding box center [62, 34] width 7 height 11
select select "2"
select select "8"
select select "2"
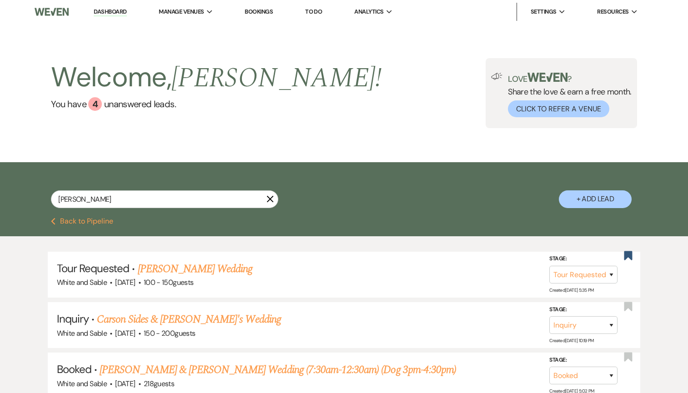
click at [112, 12] on link "Dashboard" at bounding box center [110, 12] width 33 height 9
select select "2"
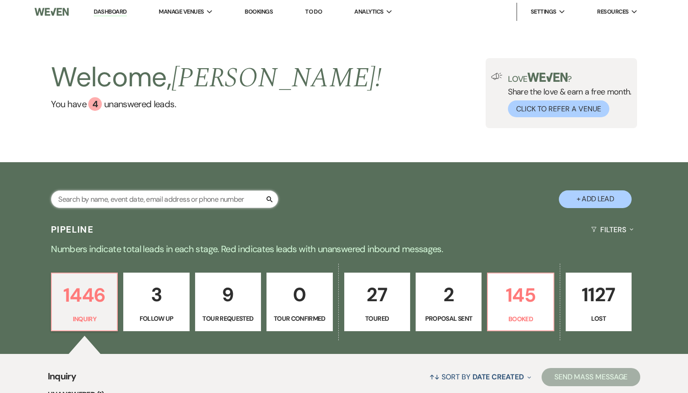
click at [180, 192] on input "text" at bounding box center [164, 199] width 227 height 18
paste input "[EMAIL_ADDRESS][DOMAIN_NAME]"
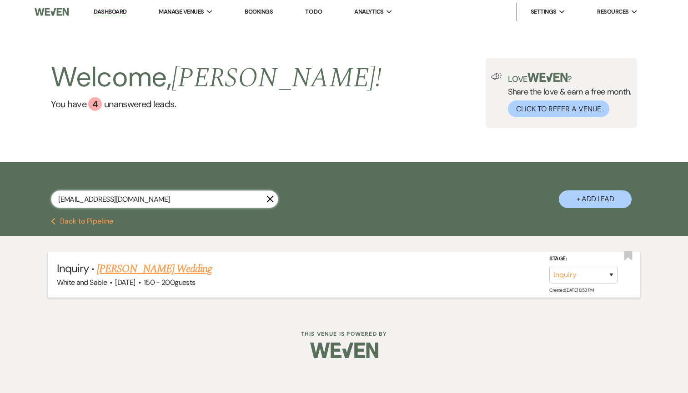
type input "[EMAIL_ADDRESS][DOMAIN_NAME]"
click at [170, 262] on link "[PERSON_NAME] Wedding" at bounding box center [154, 269] width 115 height 16
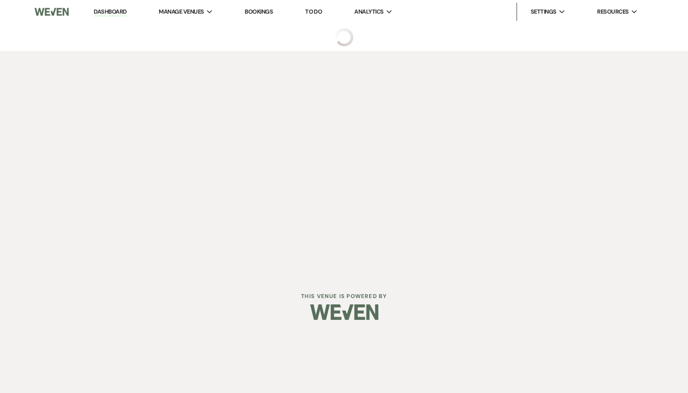
select select "5"
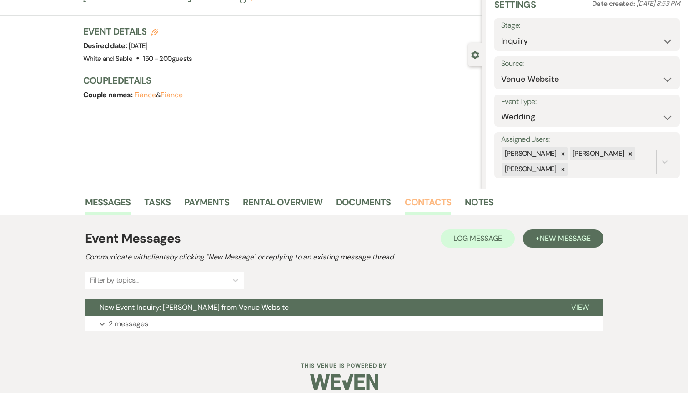
scroll to position [50, 0]
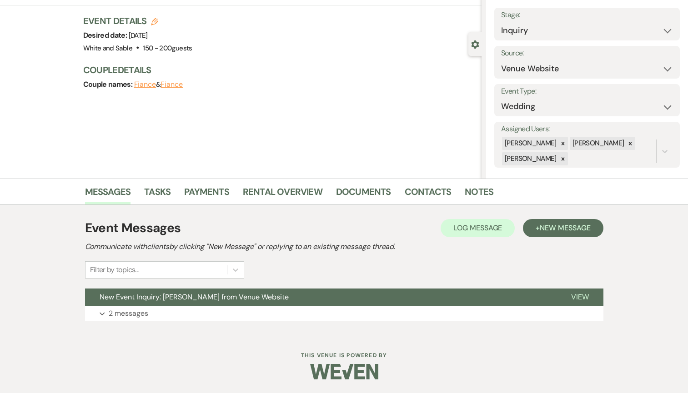
click at [606, 226] on div "Messages Tasks Payments Rental Overview Documents Contacts Notes Event Messages…" at bounding box center [344, 257] width 688 height 156
click at [586, 228] on span "New Message" at bounding box center [564, 228] width 50 height 10
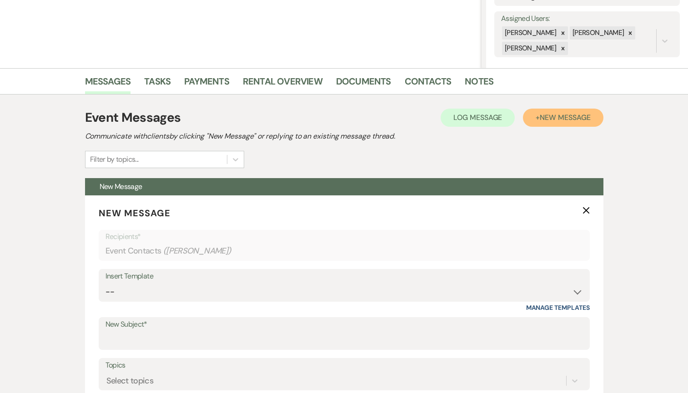
scroll to position [192, 0]
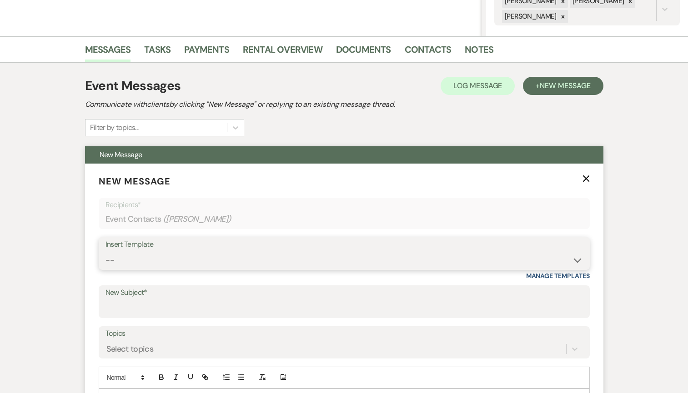
click at [277, 258] on select "-- Inquiry Response (Venue Guide) Schedule - Venue Tour Appt Confirmation Sched…" at bounding box center [343, 260] width 477 height 18
select select "4647"
click at [105, 251] on select "-- Inquiry Response (Venue Guide) Schedule - Venue Tour Appt Confirmation Sched…" at bounding box center [343, 260] width 477 height 18
type input "Your Upcoming Tour at White & Sable!"
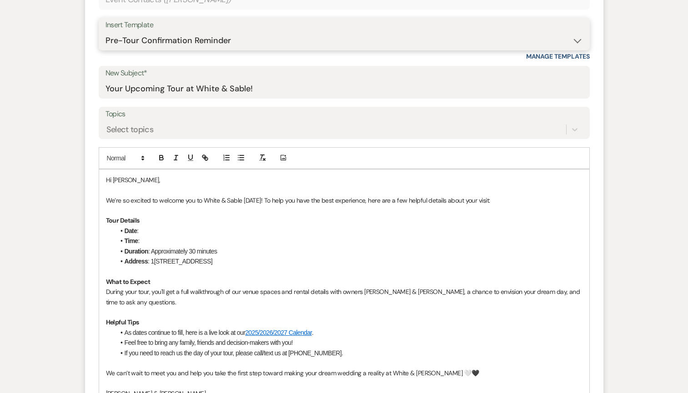
scroll to position [425, 0]
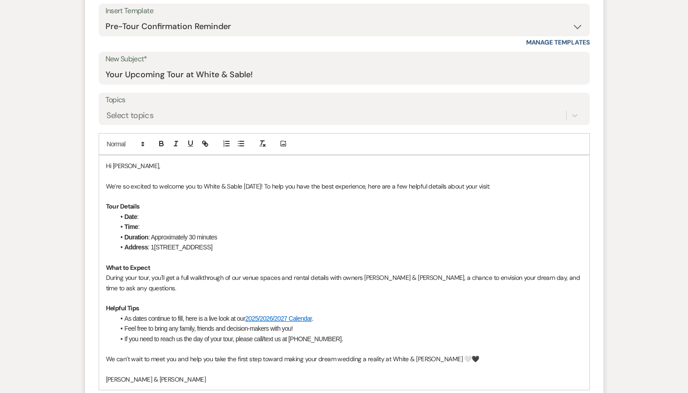
click at [258, 187] on p "We’re so excited to welcome you to White & Sable [DATE]! To help you have the b…" at bounding box center [344, 186] width 476 height 10
click at [161, 218] on li "Date :" at bounding box center [348, 217] width 467 height 10
click at [160, 227] on li "Time :" at bounding box center [348, 227] width 467 height 10
drag, startPoint x: 247, startPoint y: 229, endPoint x: 164, endPoint y: 229, distance: 83.2
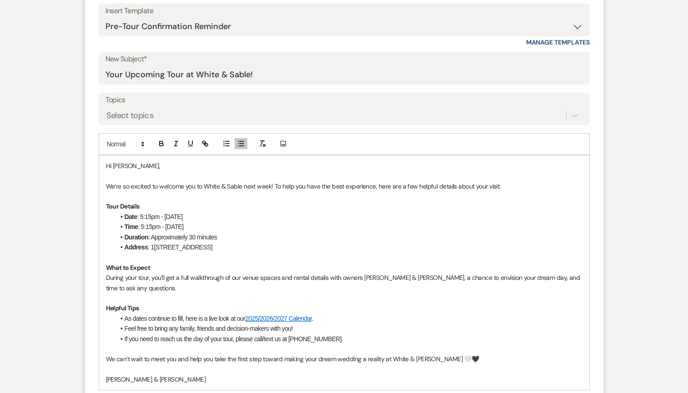
click at [164, 229] on li "Time : 5:15pm - [DATE]" at bounding box center [348, 227] width 467 height 10
drag, startPoint x: 165, startPoint y: 217, endPoint x: 141, endPoint y: 216, distance: 23.7
click at [141, 216] on li "Date : 5:15pm - [DATE]" at bounding box center [348, 217] width 467 height 10
click at [347, 237] on li "Duration : Approximately 30 minutes" at bounding box center [348, 237] width 467 height 10
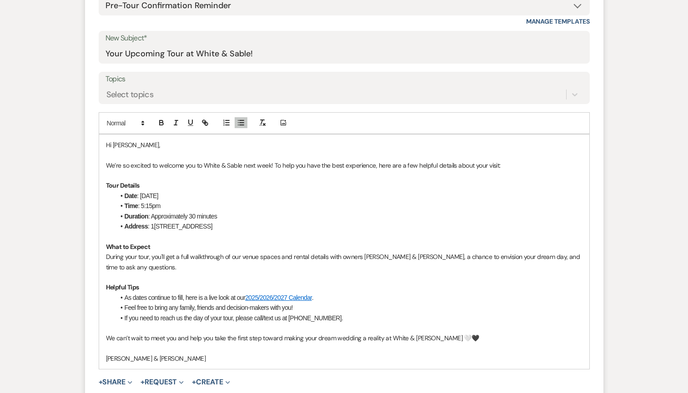
scroll to position [452, 0]
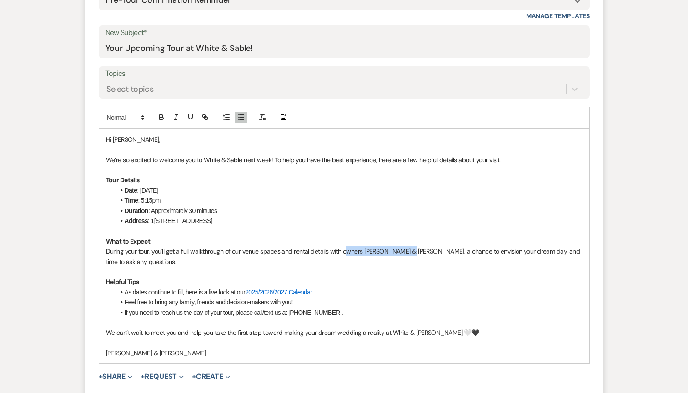
drag, startPoint x: 407, startPoint y: 254, endPoint x: 346, endPoint y: 250, distance: 61.0
click at [346, 250] on p "During your tour, you'll get a full walkthrough of our venue spaces and rental …" at bounding box center [344, 256] width 476 height 20
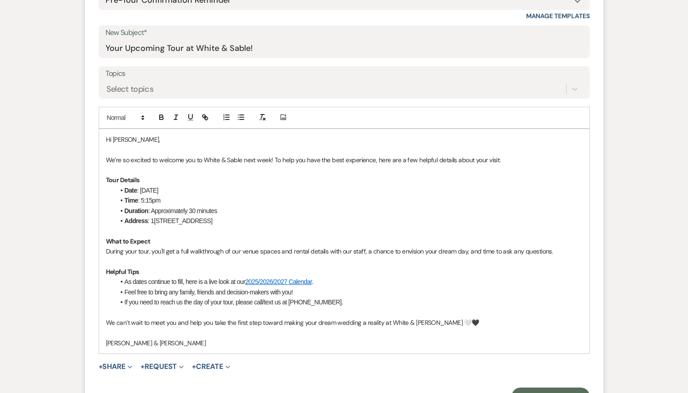
click at [423, 289] on li "Feel free to bring any family, friends and decision-makers with you!" at bounding box center [348, 292] width 467 height 10
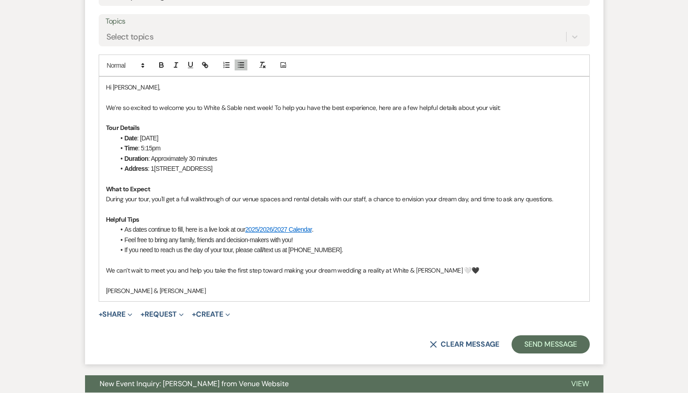
scroll to position [504, 0]
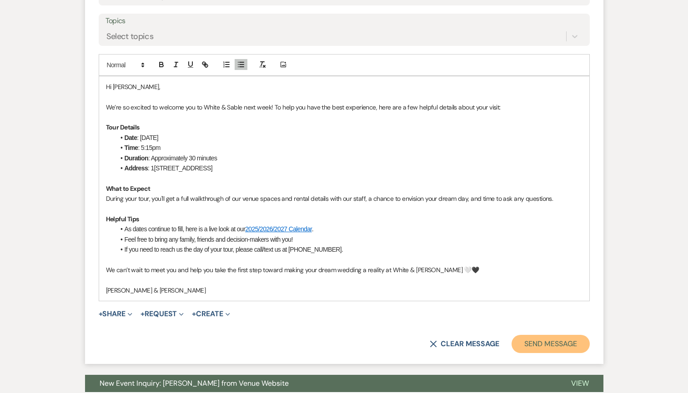
click at [524, 348] on button "Send Message" at bounding box center [550, 344] width 78 height 18
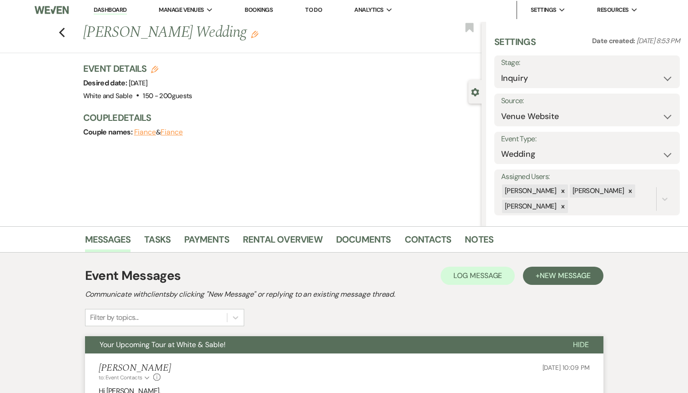
scroll to position [0, 0]
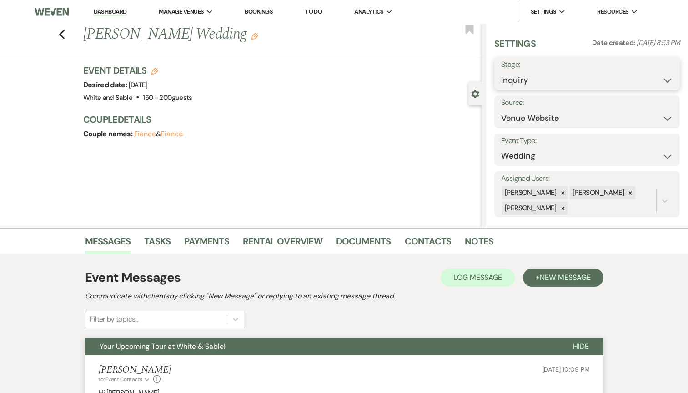
click at [529, 81] on select "Inquiry Follow Up Tour Requested Tour Confirmed Toured Proposal Sent Booked Lost" at bounding box center [587, 80] width 172 height 18
select select "2"
click at [501, 71] on select "Inquiry Follow Up Tour Requested Tour Confirmed Toured Proposal Sent Booked Lost" at bounding box center [587, 80] width 172 height 18
click at [467, 28] on use "button" at bounding box center [469, 29] width 8 height 9
click at [667, 83] on div "Save" at bounding box center [658, 73] width 43 height 33
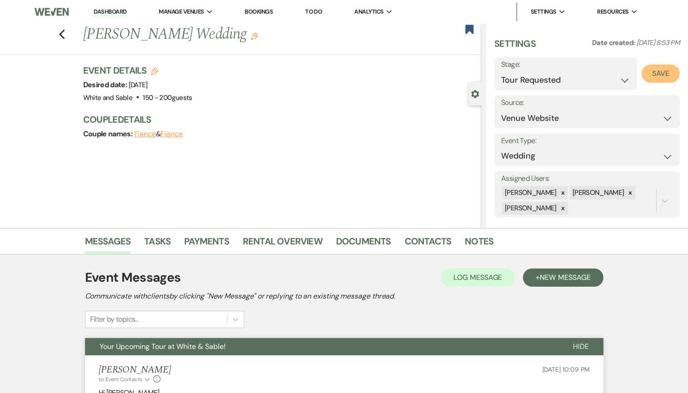
click at [663, 73] on button "Save" at bounding box center [660, 74] width 38 height 18
click at [60, 34] on use "button" at bounding box center [62, 35] width 6 height 10
select select "2"
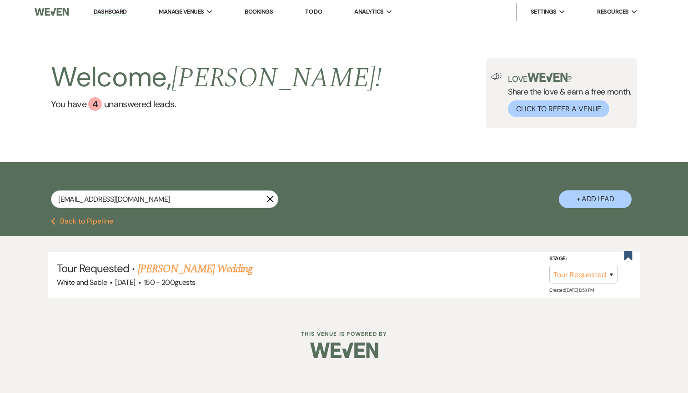
click at [115, 11] on link "Dashboard" at bounding box center [110, 12] width 33 height 9
select select "2"
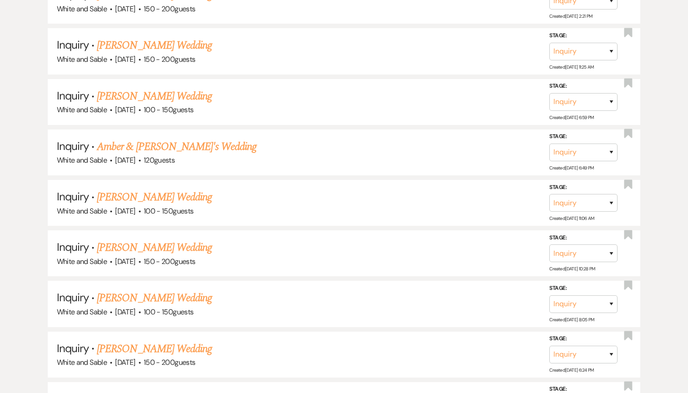
scroll to position [1297, 0]
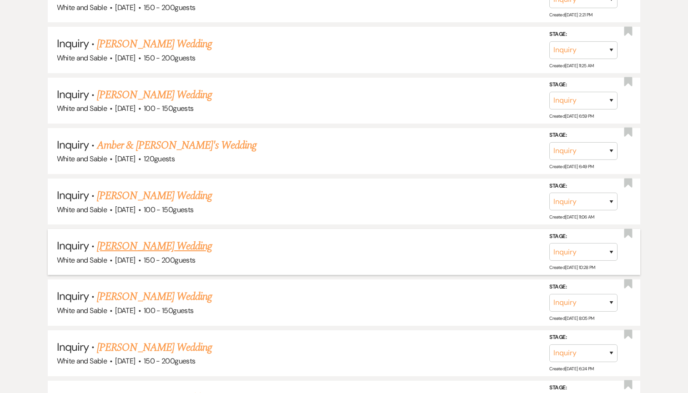
click at [165, 238] on link "[PERSON_NAME] Wedding" at bounding box center [154, 246] width 115 height 16
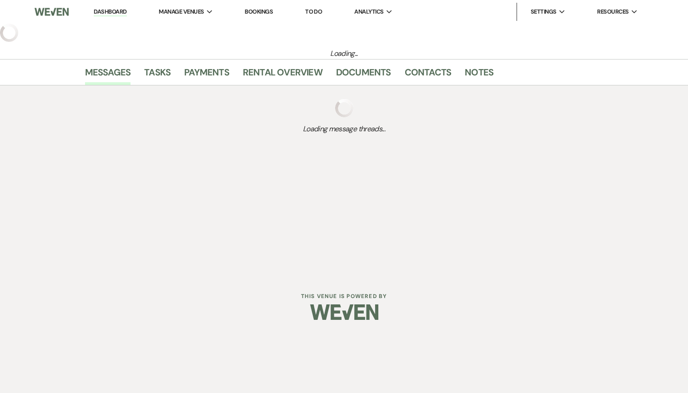
select select "5"
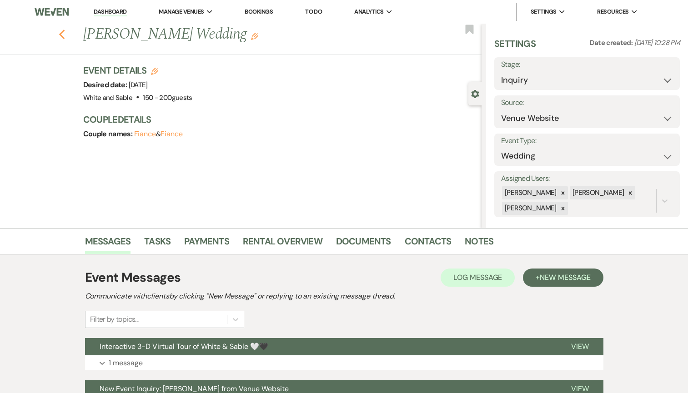
click at [61, 35] on use "button" at bounding box center [62, 35] width 6 height 10
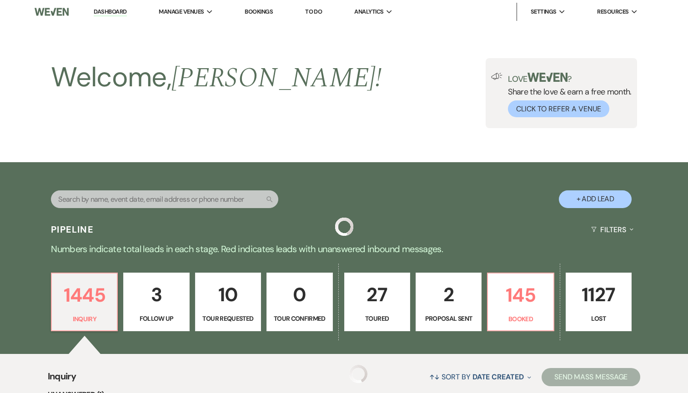
scroll to position [1297, 0]
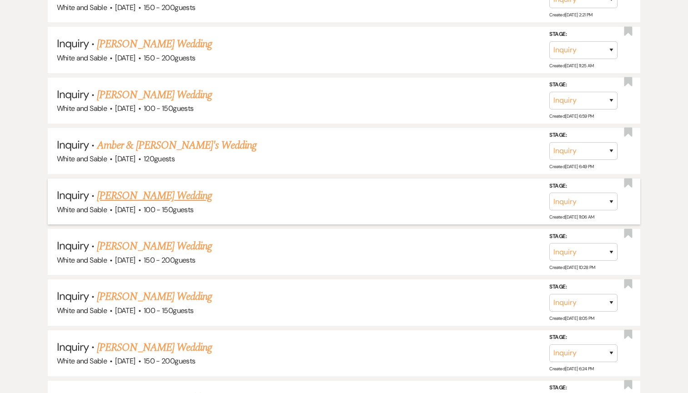
click at [165, 188] on link "[PERSON_NAME] Wedding" at bounding box center [154, 196] width 115 height 16
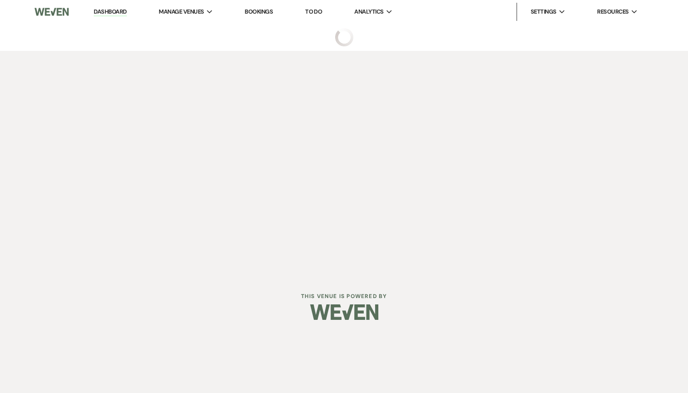
select select "5"
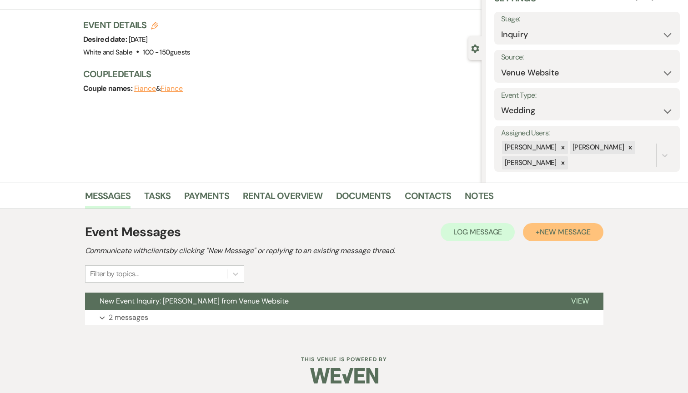
click at [534, 238] on button "+ New Message" at bounding box center [563, 232] width 80 height 18
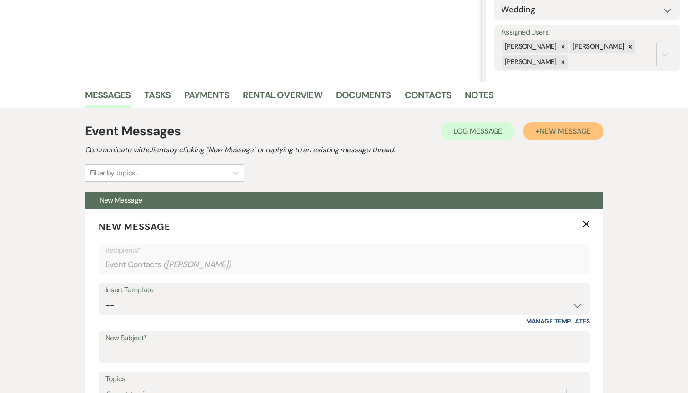
scroll to position [213, 0]
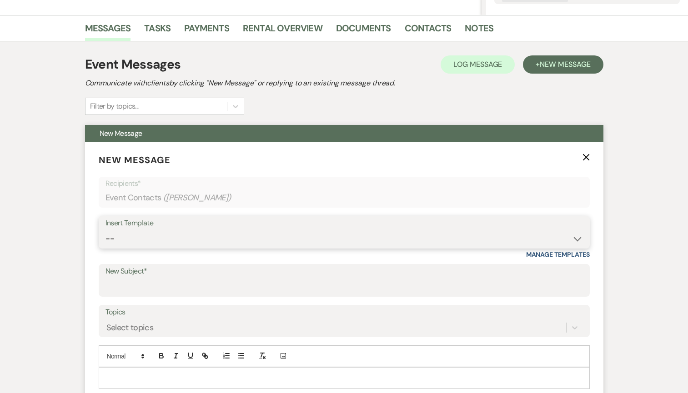
click at [189, 237] on select "-- Inquiry Response (Venue Guide) Schedule - Venue Tour Appt Confirmation Sched…" at bounding box center [343, 239] width 477 height 18
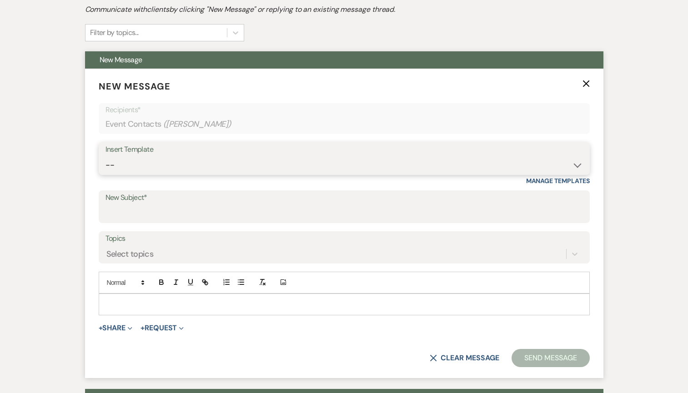
scroll to position [303, 0]
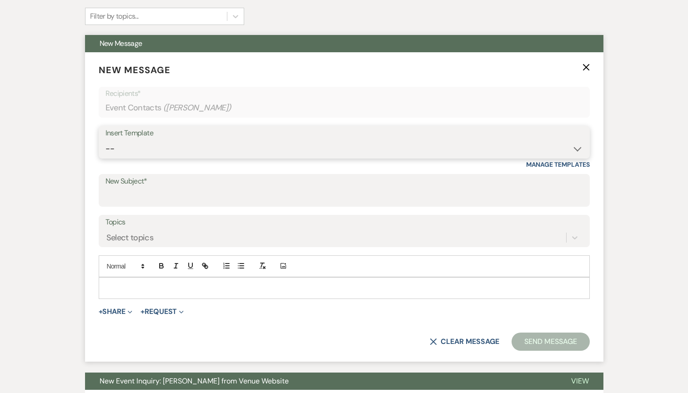
click at [142, 154] on select "-- Inquiry Response (Venue Guide) Schedule - Venue Tour Appt Confirmation Sched…" at bounding box center [343, 149] width 477 height 18
select select "6144"
click at [105, 140] on select "-- Inquiry Response (Venue Guide) Schedule - Venue Tour Appt Confirmation Sched…" at bounding box center [343, 149] width 477 height 18
type input "No Saturdays Left in '26? Why Sundays Might Be the Answer"
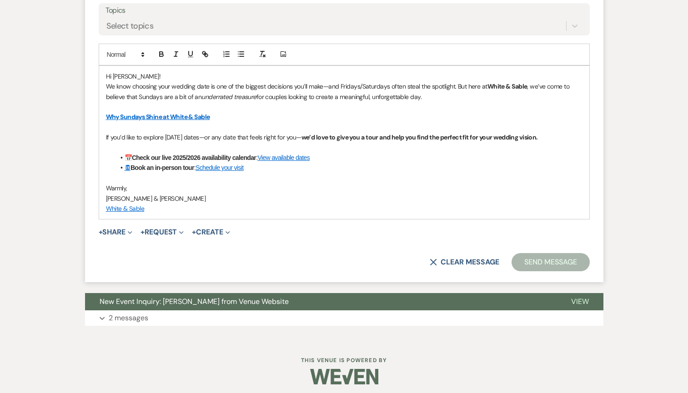
click at [539, 259] on button "Send Message" at bounding box center [550, 262] width 78 height 18
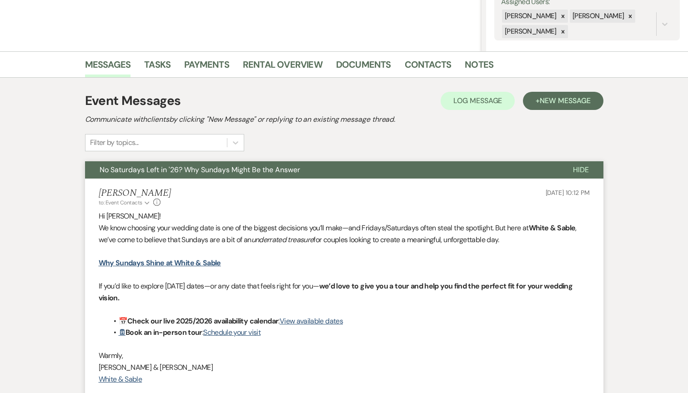
scroll to position [0, 0]
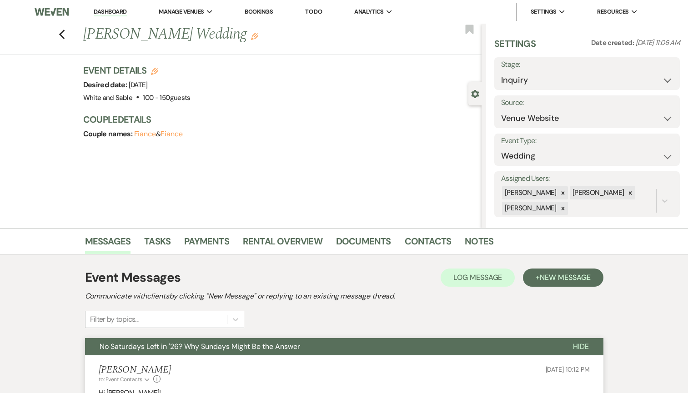
click at [58, 31] on div "Previous [PERSON_NAME] Wedding Edit Bookmark" at bounding box center [238, 39] width 486 height 31
click at [63, 33] on icon "Previous" at bounding box center [62, 34] width 7 height 11
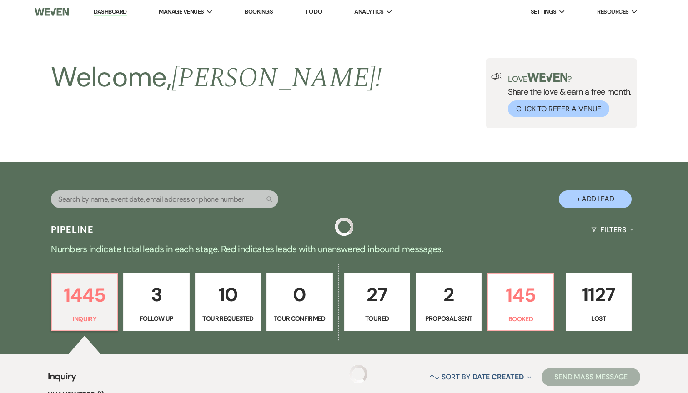
scroll to position [1297, 0]
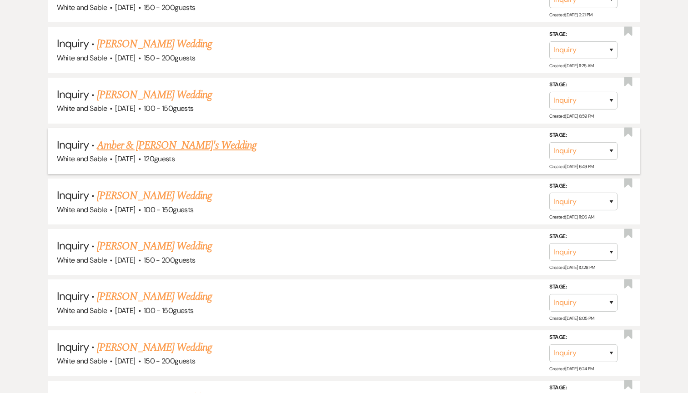
click at [169, 141] on link "Amber & [PERSON_NAME]'s Wedding" at bounding box center [177, 145] width 160 height 16
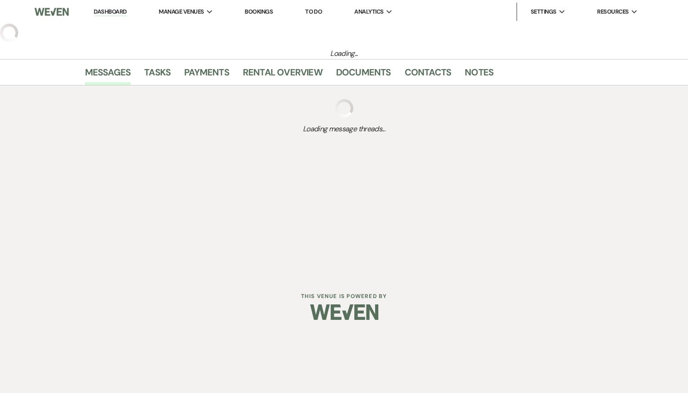
select select "7"
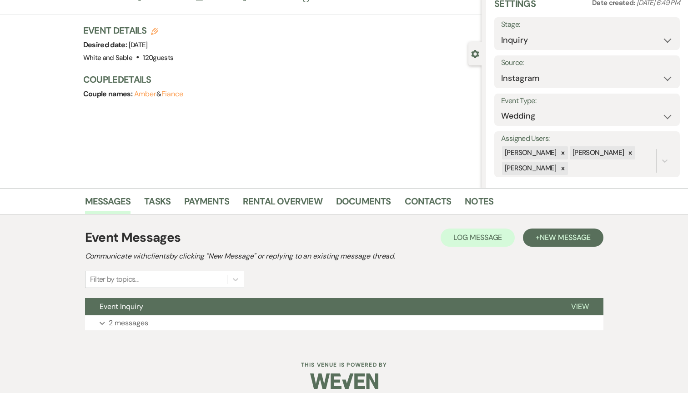
scroll to position [48, 0]
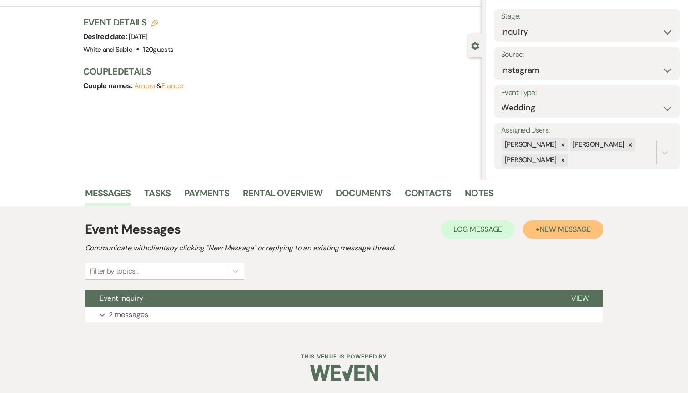
click at [539, 234] on span "New Message" at bounding box center [564, 230] width 50 height 10
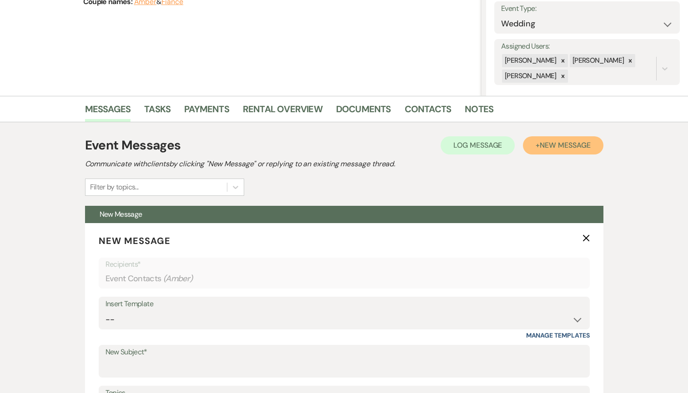
scroll to position [182, 0]
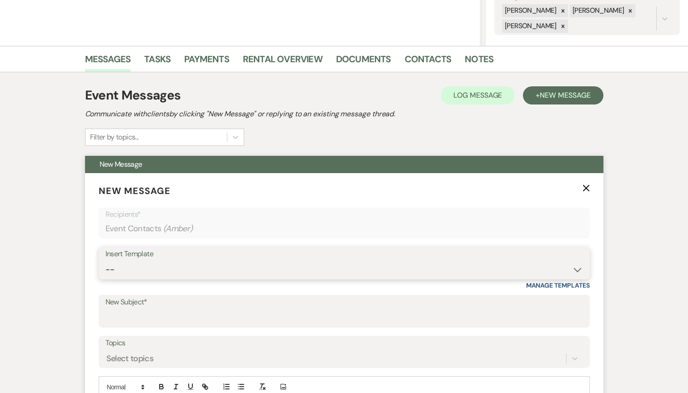
click at [266, 268] on select "-- Inquiry Response (Venue Guide) Schedule - Venue Tour Appt Confirmation Sched…" at bounding box center [343, 270] width 477 height 18
select select "5948"
click at [105, 261] on select "-- Inquiry Response (Venue Guide) Schedule - Venue Tour Appt Confirmation Sched…" at bounding box center [343, 270] width 477 height 18
type input "Interactive 3-D Virtual Tour of White & Sable 🤍🖤"
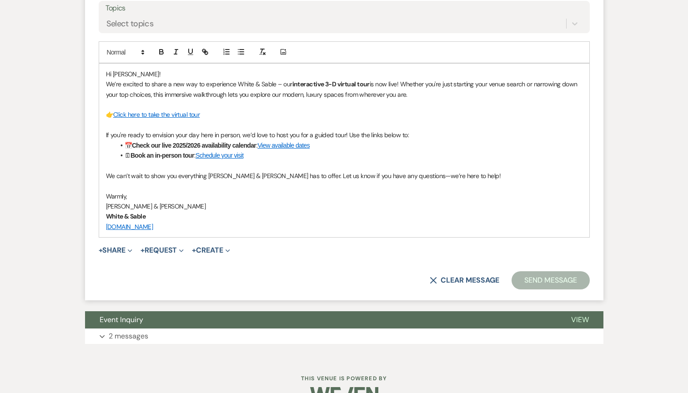
scroll to position [535, 0]
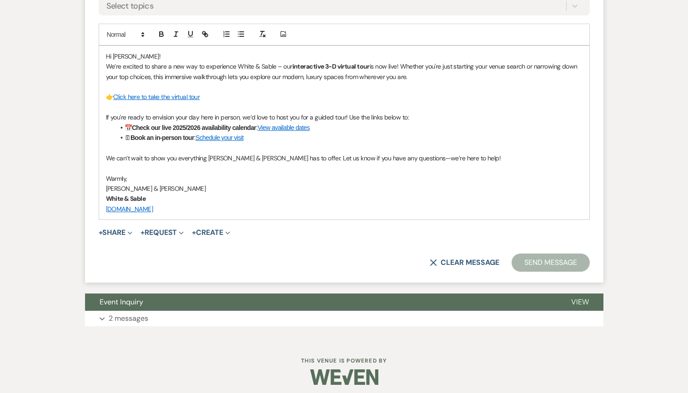
click at [560, 268] on button "Send Message" at bounding box center [550, 263] width 78 height 18
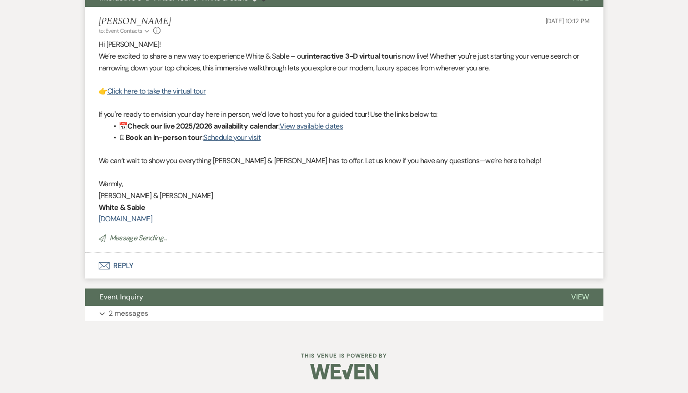
scroll to position [0, 0]
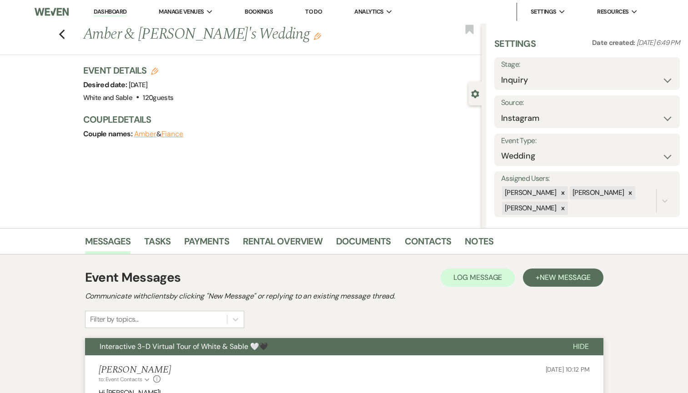
click at [57, 30] on div "Previous Amber & [PERSON_NAME]'s Wedding Edit Bookmark" at bounding box center [238, 39] width 486 height 31
click at [65, 33] on icon "Previous" at bounding box center [62, 34] width 7 height 11
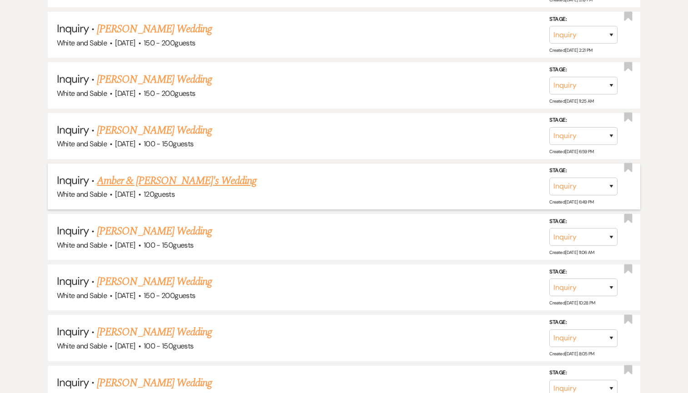
scroll to position [1256, 0]
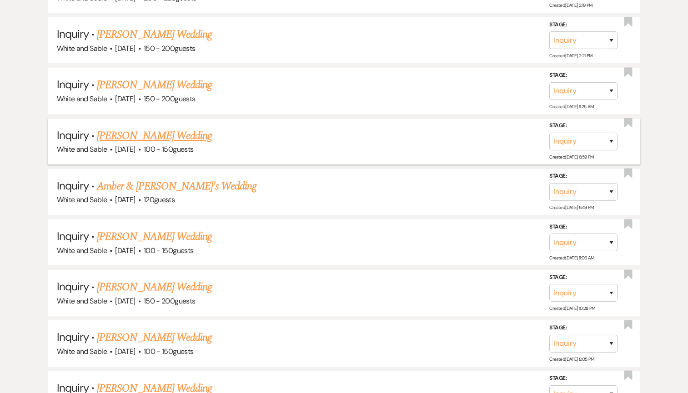
click at [159, 128] on link "[PERSON_NAME] Wedding" at bounding box center [154, 136] width 115 height 16
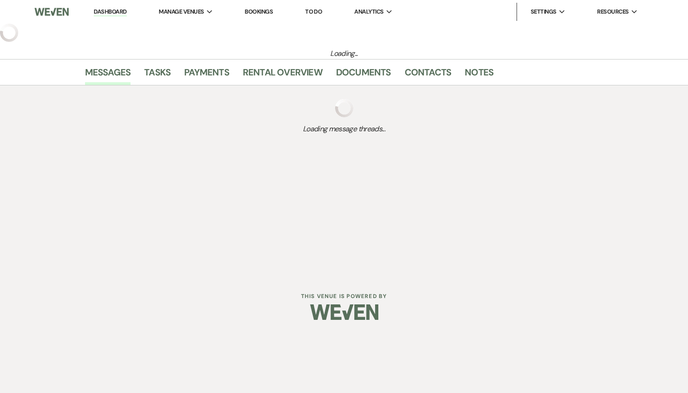
select select "5"
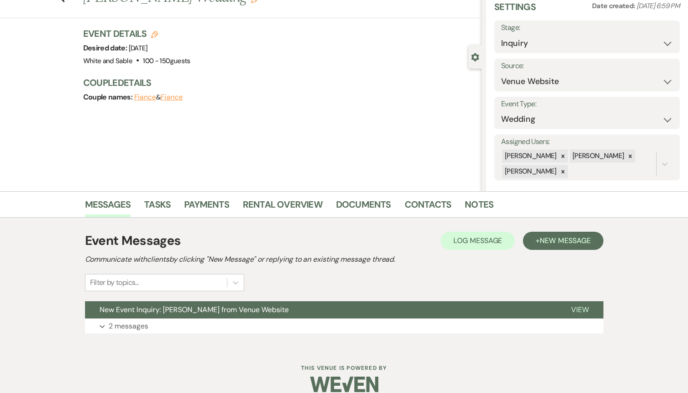
scroll to position [50, 0]
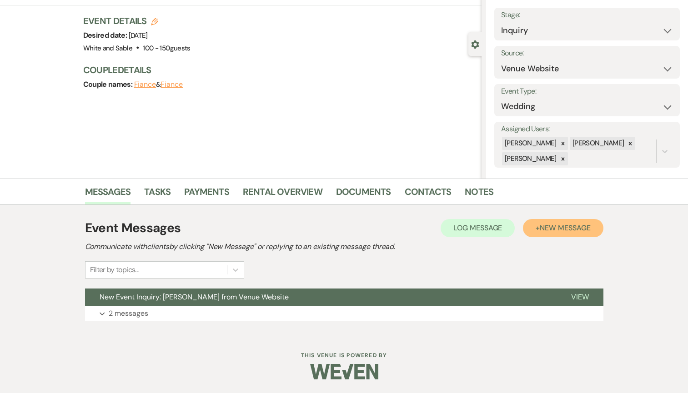
click at [550, 225] on span "New Message" at bounding box center [564, 228] width 50 height 10
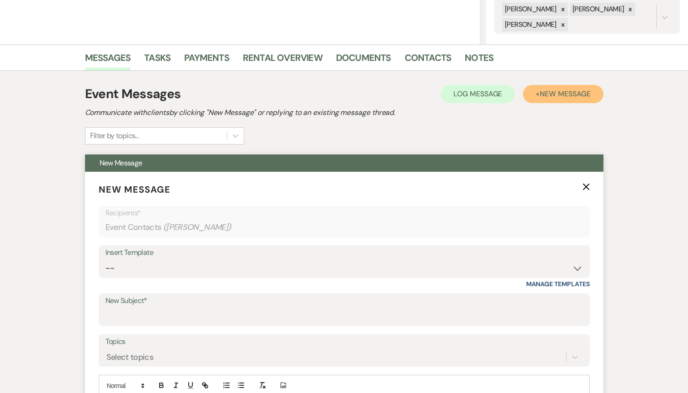
scroll to position [199, 0]
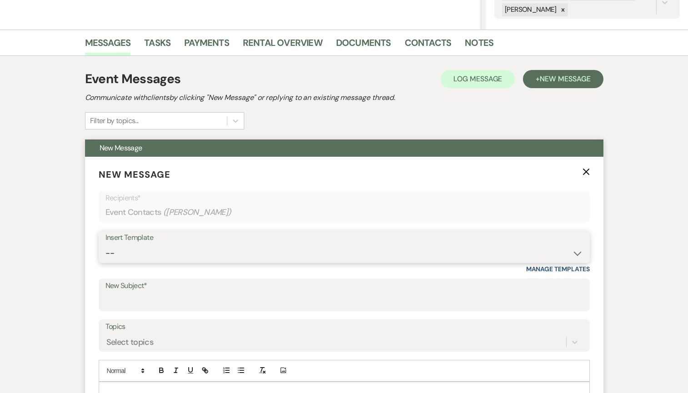
click at [166, 255] on select "-- Inquiry Response (Venue Guide) Schedule - Venue Tour Appt Confirmation Sched…" at bounding box center [343, 253] width 477 height 18
select select "5948"
click at [105, 244] on select "-- Inquiry Response (Venue Guide) Schedule - Venue Tour Appt Confirmation Sched…" at bounding box center [343, 253] width 477 height 18
type input "Interactive 3-D Virtual Tour of White & Sable 🤍🖤"
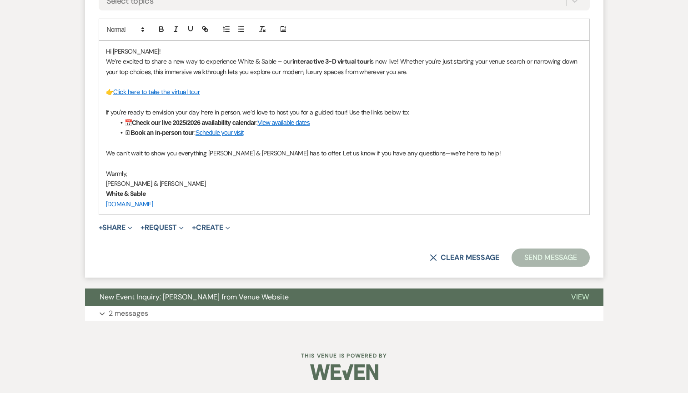
click at [551, 255] on button "Send Message" at bounding box center [550, 258] width 78 height 18
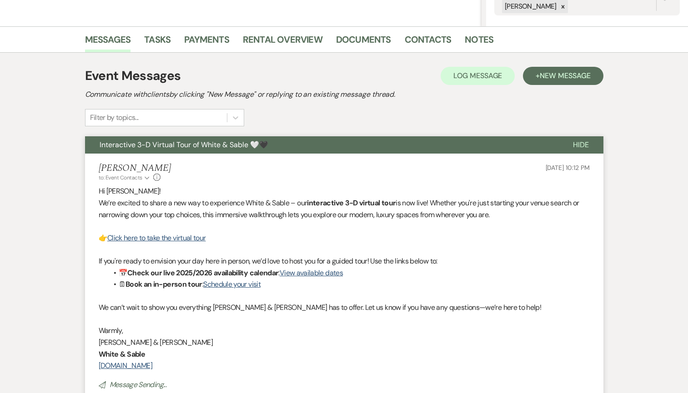
scroll to position [0, 0]
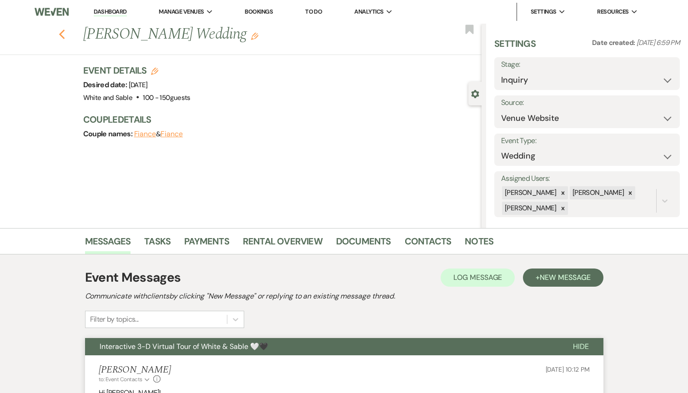
click at [61, 37] on use "button" at bounding box center [62, 35] width 6 height 10
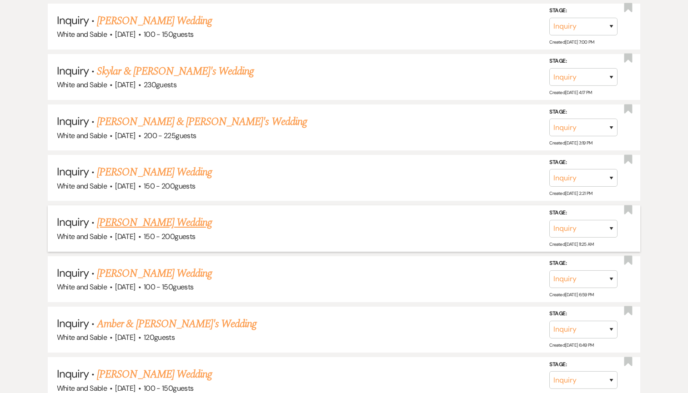
scroll to position [1114, 0]
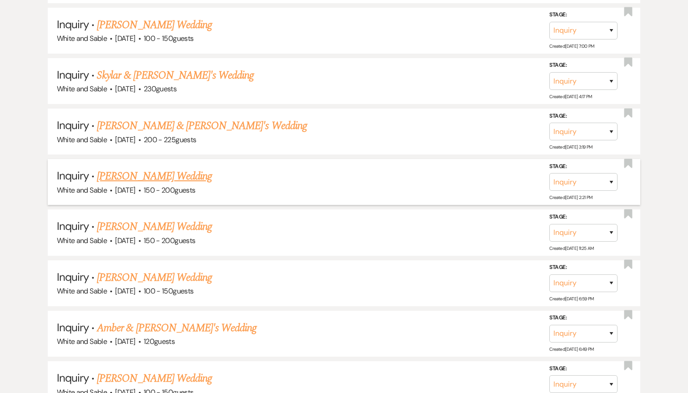
click at [170, 168] on link "[PERSON_NAME] Wedding" at bounding box center [154, 176] width 115 height 16
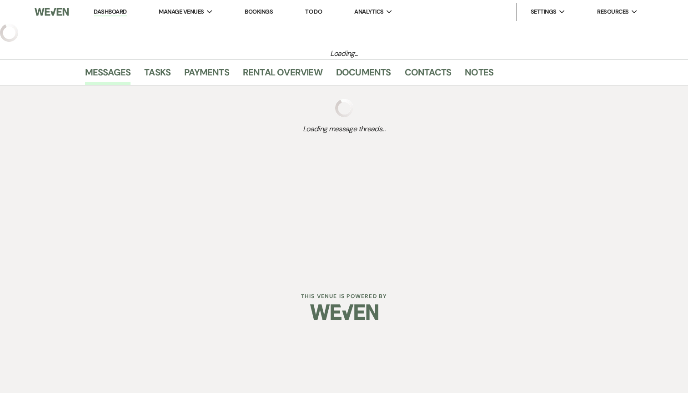
select select "5"
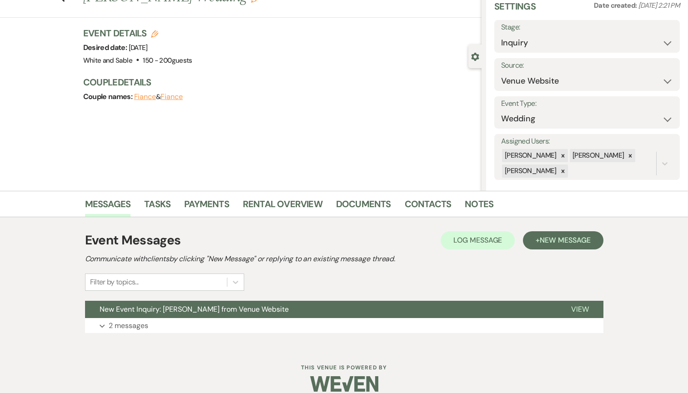
scroll to position [49, 0]
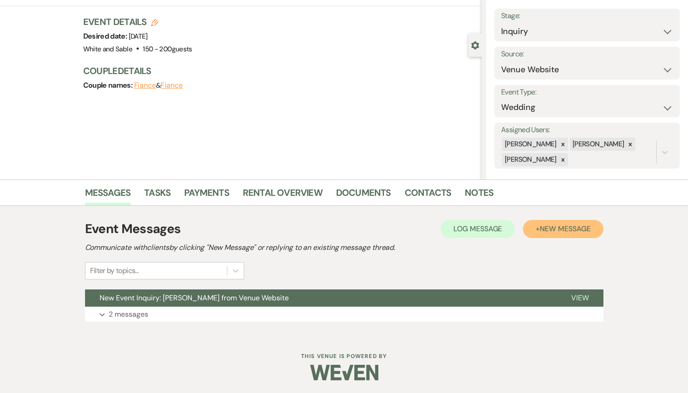
click at [537, 234] on button "+ New Message" at bounding box center [563, 229] width 80 height 18
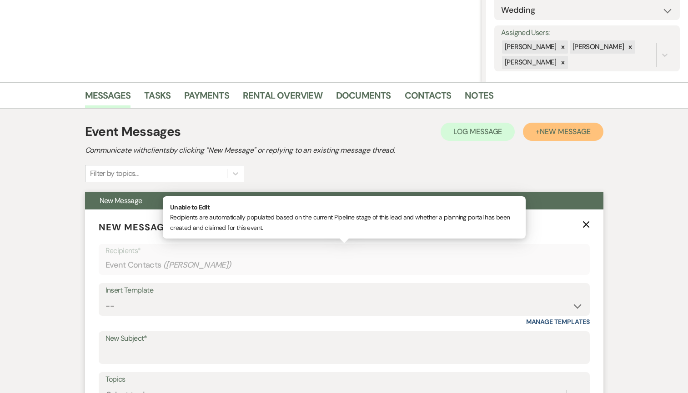
scroll to position [150, 0]
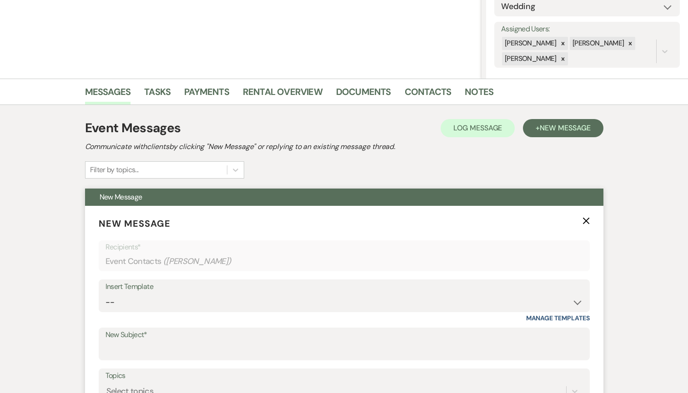
click at [247, 293] on div "Insert Template" at bounding box center [343, 286] width 477 height 13
click at [240, 307] on select "-- Inquiry Response (Venue Guide) Schedule - Venue Tour Appt Confirmation Sched…" at bounding box center [343, 303] width 477 height 18
select select "5948"
click at [105, 294] on select "-- Inquiry Response (Venue Guide) Schedule - Venue Tour Appt Confirmation Sched…" at bounding box center [343, 303] width 477 height 18
type input "Interactive 3-D Virtual Tour of White & Sable 🤍🖤"
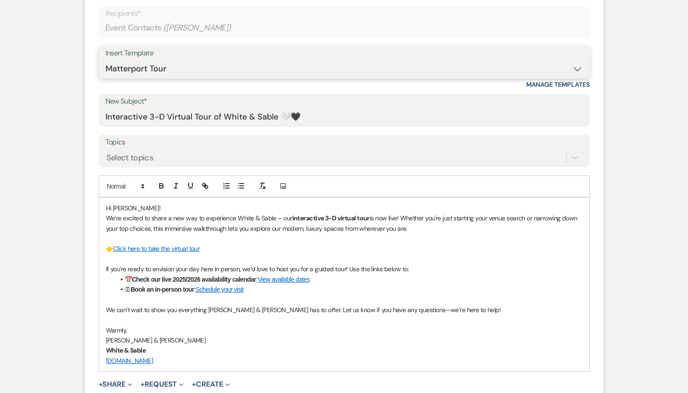
scroll to position [540, 0]
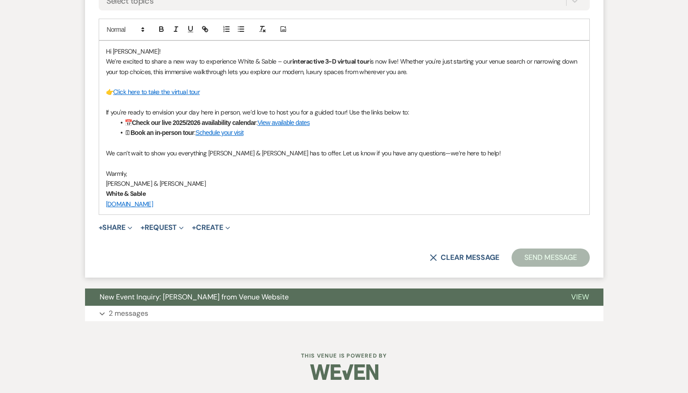
click at [562, 254] on button "Send Message" at bounding box center [550, 258] width 78 height 18
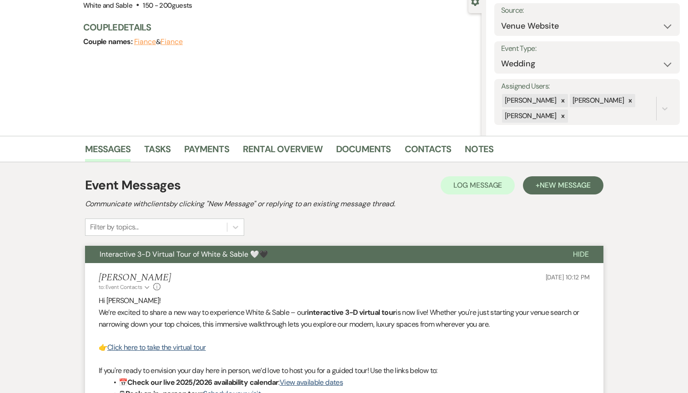
scroll to position [0, 0]
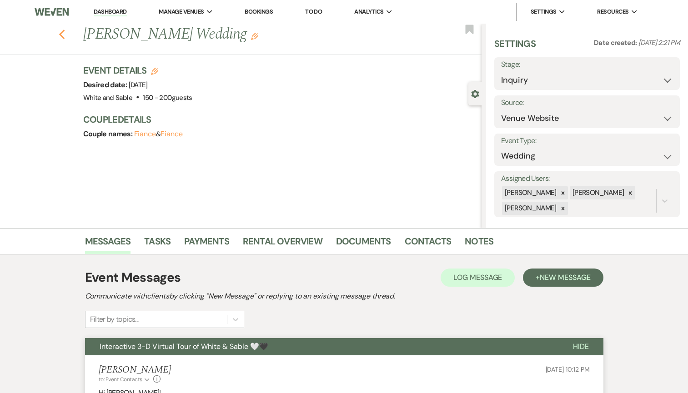
click at [59, 32] on icon "Previous" at bounding box center [62, 34] width 7 height 11
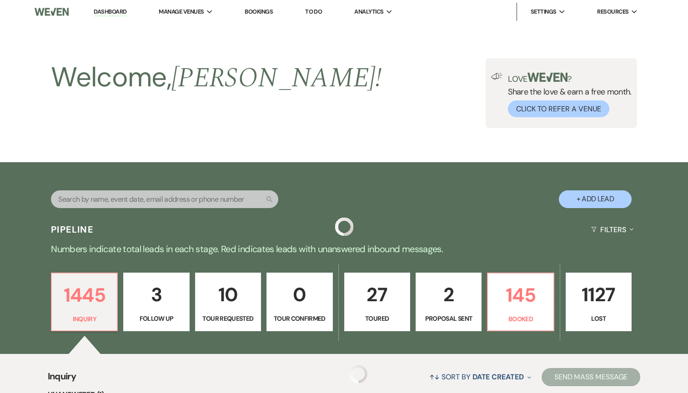
scroll to position [1114, 0]
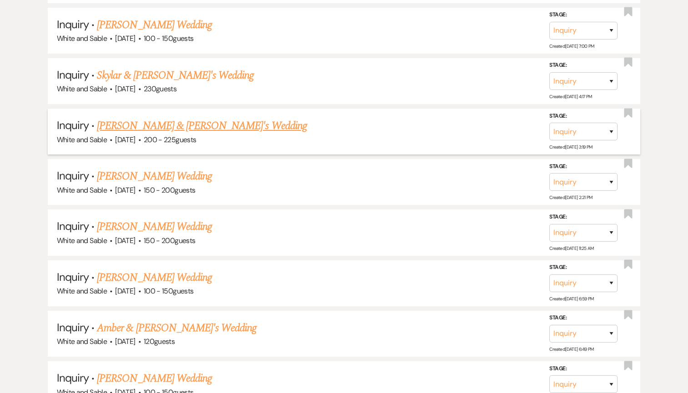
click at [131, 118] on link "[PERSON_NAME] & [PERSON_NAME]'s Wedding" at bounding box center [202, 126] width 210 height 16
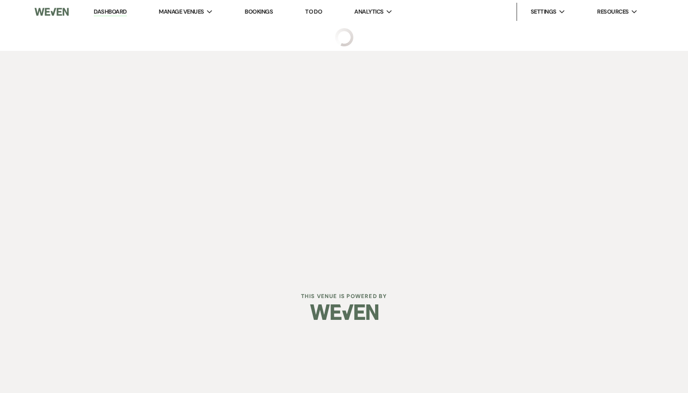
select select "5"
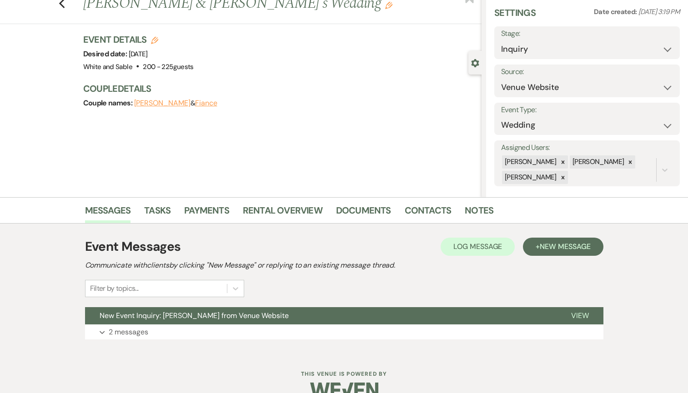
scroll to position [50, 0]
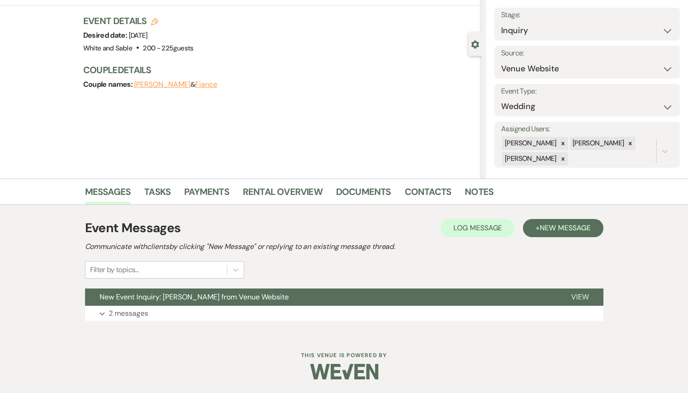
click at [513, 240] on div "Event Messages Log Log Message + New Message Communicate with clients by clicki…" at bounding box center [344, 249] width 518 height 60
click at [546, 223] on span "New Message" at bounding box center [564, 228] width 50 height 10
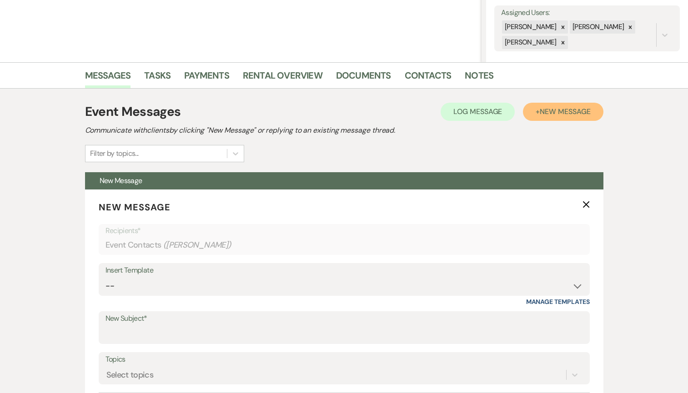
scroll to position [217, 0]
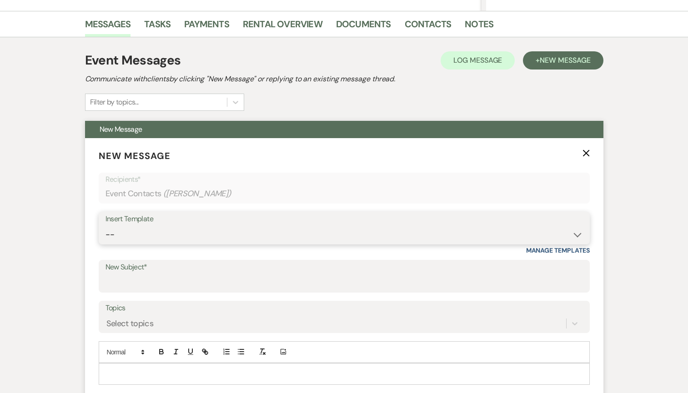
click at [259, 237] on select "-- Inquiry Response (Venue Guide) Schedule - Venue Tour Appt Confirmation Sched…" at bounding box center [343, 235] width 477 height 18
select select "5948"
click at [105, 226] on select "-- Inquiry Response (Venue Guide) Schedule - Venue Tour Appt Confirmation Sched…" at bounding box center [343, 235] width 477 height 18
type input "Interactive 3-D Virtual Tour of White & Sable 🤍🖤"
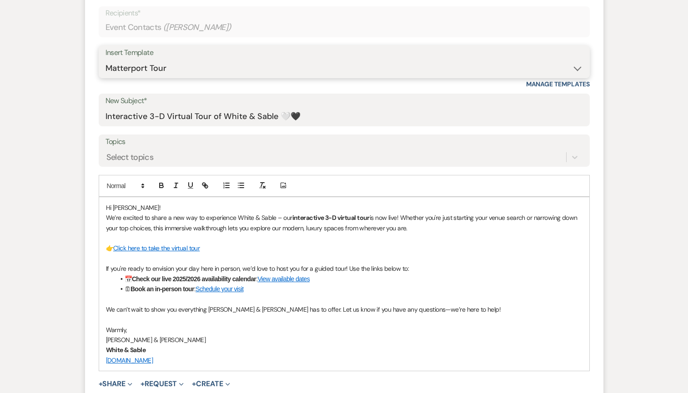
scroll to position [540, 0]
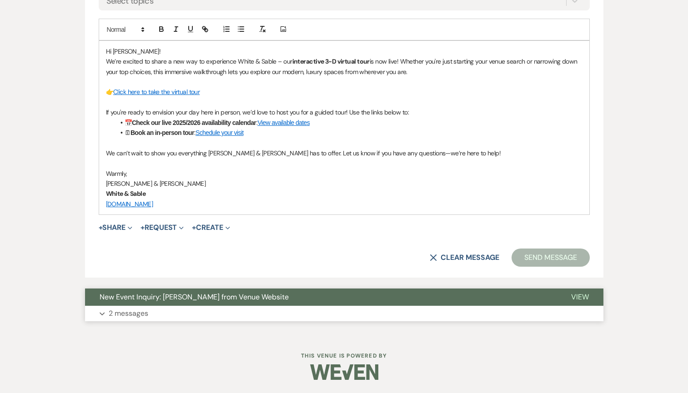
click at [155, 299] on span "New Event Inquiry: [PERSON_NAME] from Venue Website" at bounding box center [194, 297] width 189 height 10
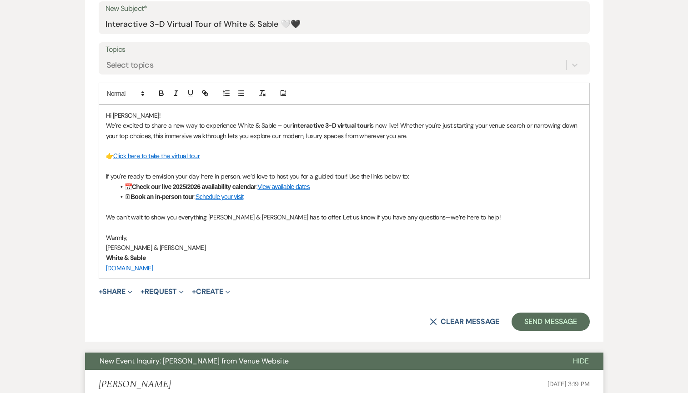
scroll to position [475, 0]
click at [529, 319] on button "Send Message" at bounding box center [550, 322] width 78 height 18
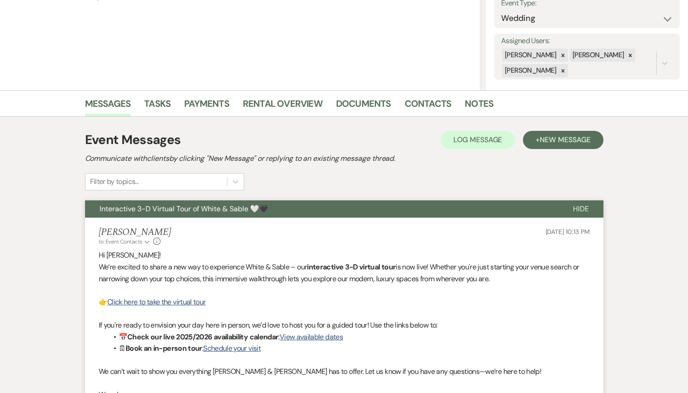
scroll to position [0, 0]
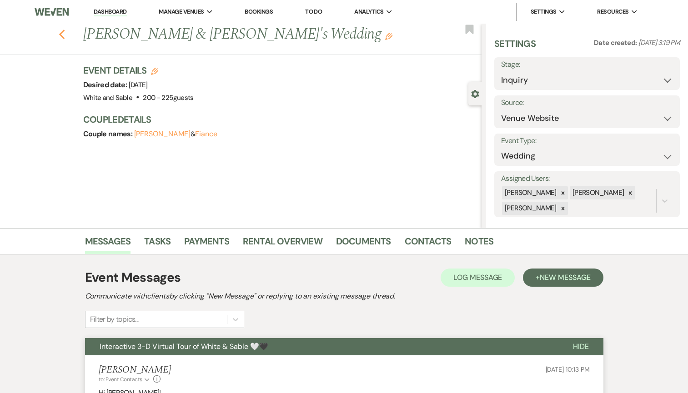
click at [59, 36] on icon "Previous" at bounding box center [62, 34] width 7 height 11
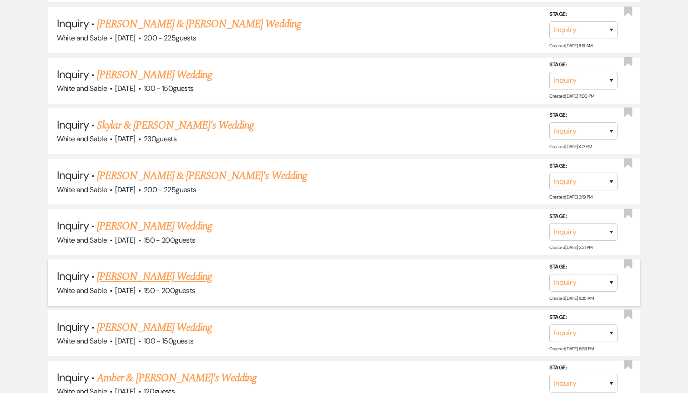
scroll to position [1053, 0]
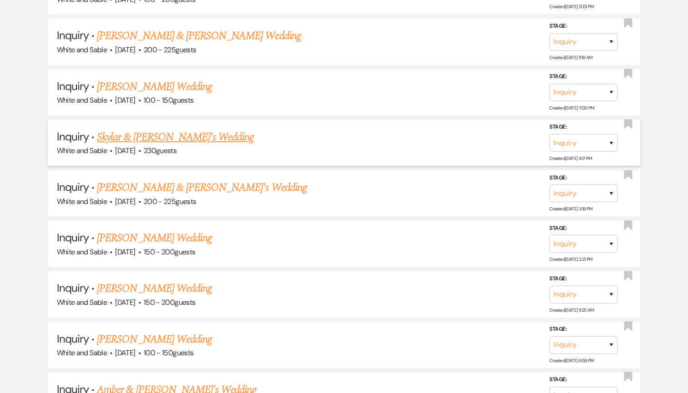
click at [182, 130] on link "Skylar & [PERSON_NAME]'s Wedding" at bounding box center [175, 137] width 157 height 16
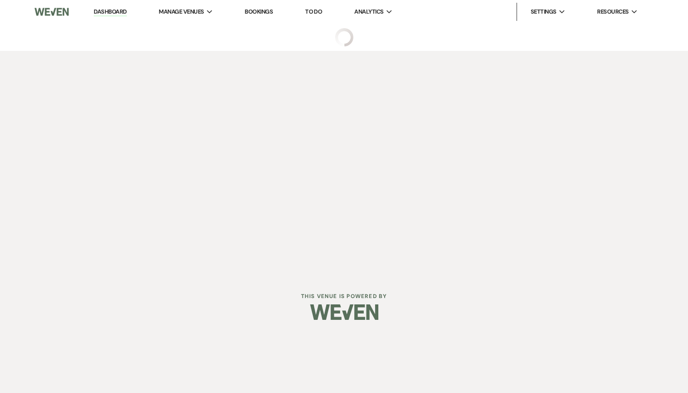
select select "7"
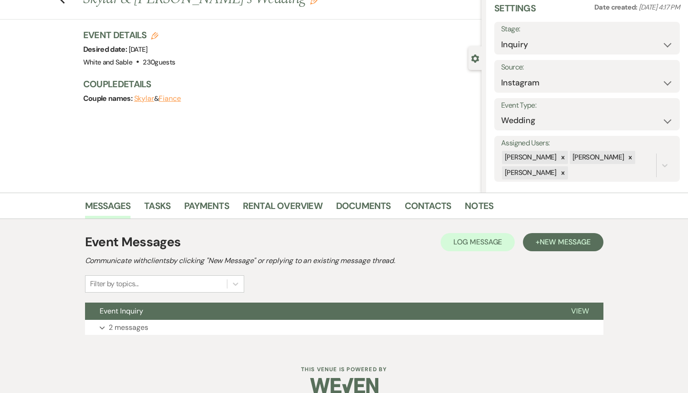
scroll to position [50, 0]
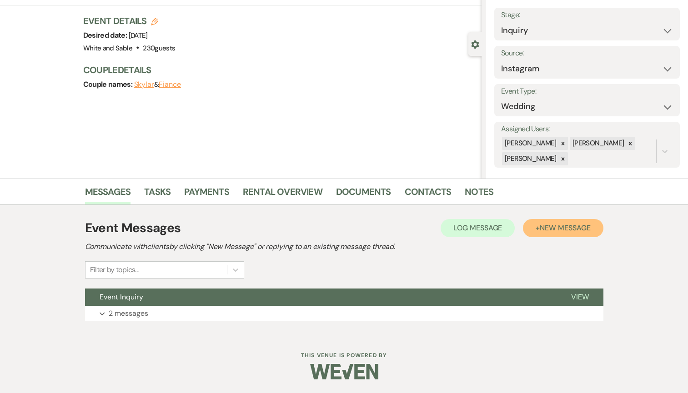
click at [559, 230] on span "New Message" at bounding box center [564, 228] width 50 height 10
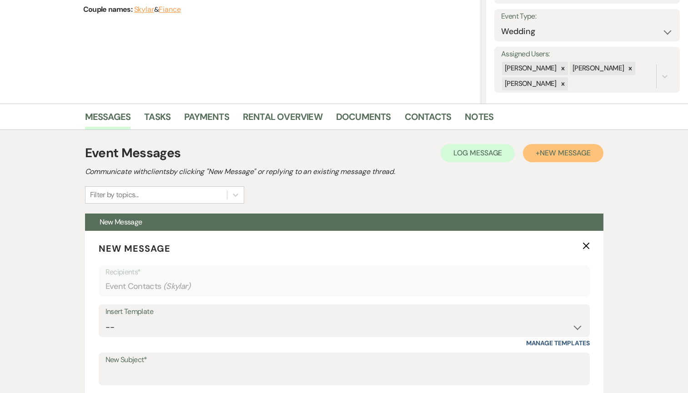
scroll to position [183, 0]
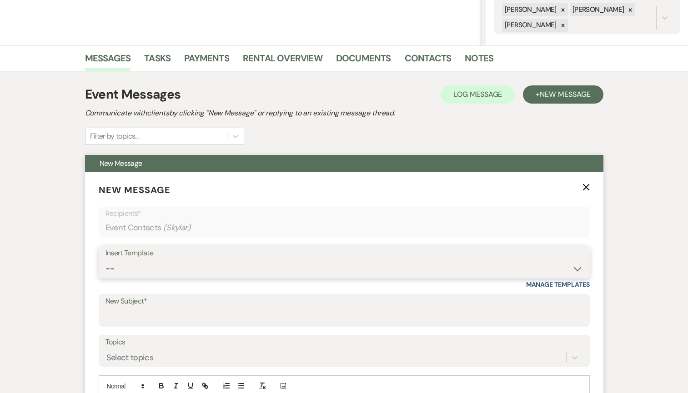
click at [192, 271] on select "-- Inquiry Response (Venue Guide) Schedule - Venue Tour Appt Confirmation Sched…" at bounding box center [343, 269] width 477 height 18
select select "5948"
click at [105, 260] on select "-- Inquiry Response (Venue Guide) Schedule - Venue Tour Appt Confirmation Sched…" at bounding box center [343, 269] width 477 height 18
type input "Interactive 3-D Virtual Tour of White & Sable 🤍🖤"
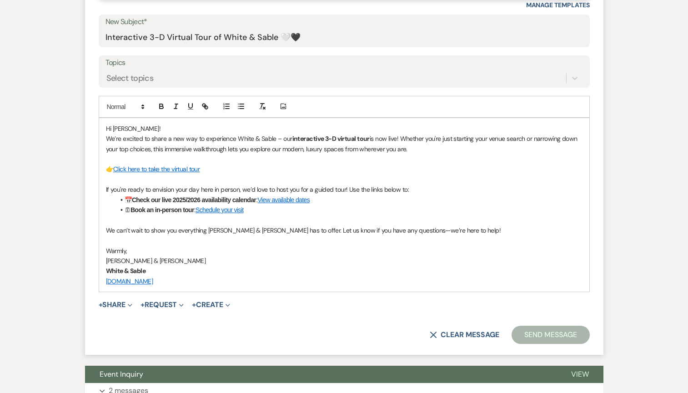
scroll to position [473, 0]
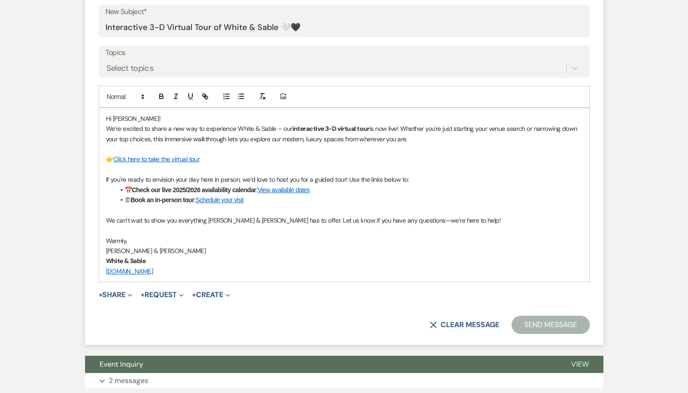
click at [535, 320] on button "Send Message" at bounding box center [550, 325] width 78 height 18
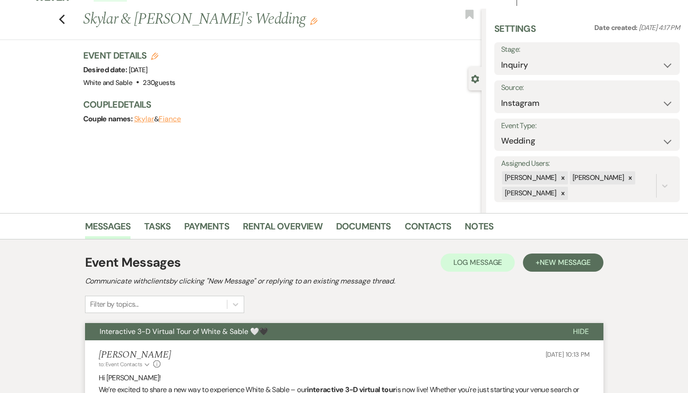
scroll to position [0, 0]
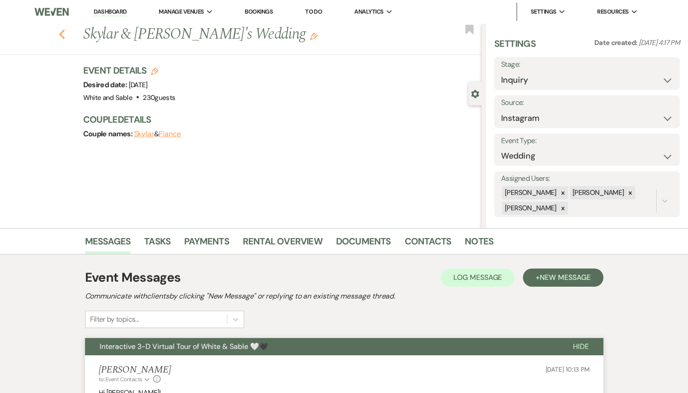
click at [64, 37] on icon "Previous" at bounding box center [62, 34] width 7 height 11
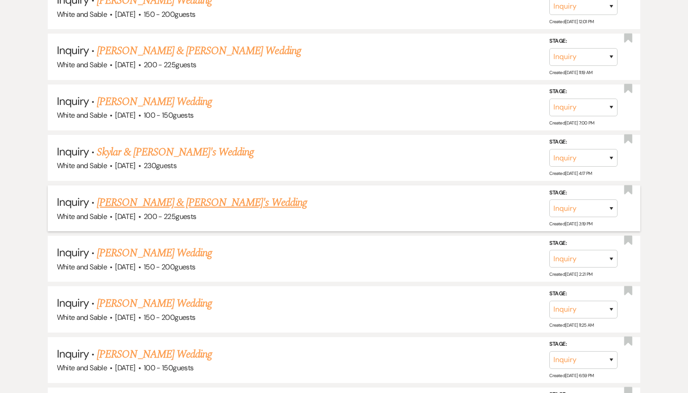
scroll to position [1035, 0]
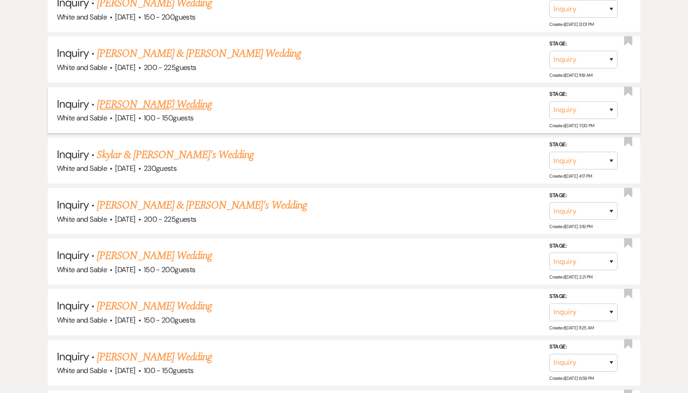
click at [172, 102] on link "[PERSON_NAME] Wedding" at bounding box center [154, 104] width 115 height 16
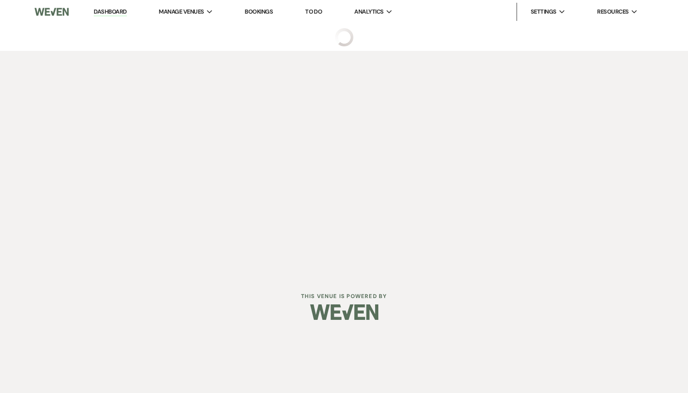
select select "5"
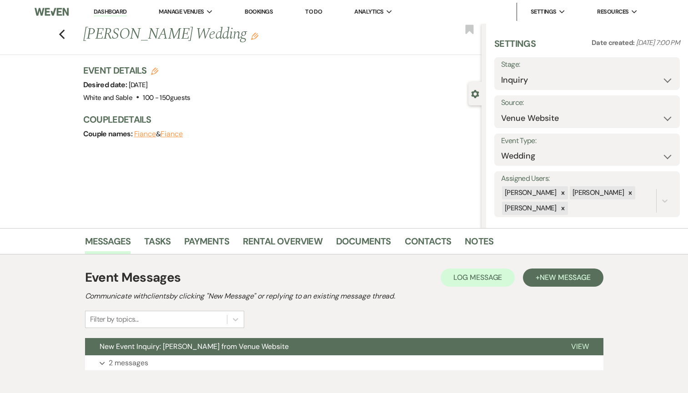
scroll to position [50, 0]
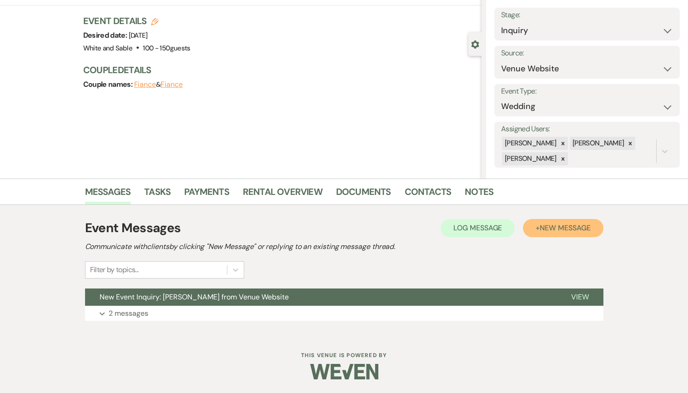
click at [566, 226] on span "New Message" at bounding box center [564, 228] width 50 height 10
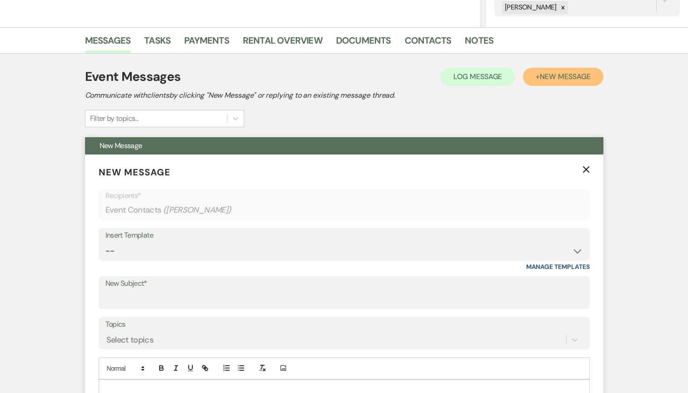
scroll to position [224, 0]
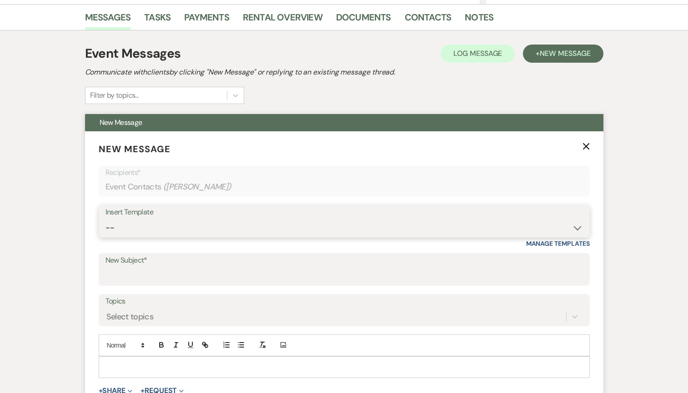
click at [423, 225] on select "-- Inquiry Response (Venue Guide) Schedule - Venue Tour Appt Confirmation Sched…" at bounding box center [343, 228] width 477 height 18
select select "5948"
click at [105, 219] on select "-- Inquiry Response (Venue Guide) Schedule - Venue Tour Appt Confirmation Sched…" at bounding box center [343, 228] width 477 height 18
type input "Interactive 3-D Virtual Tour of White & Sable 🤍🖤"
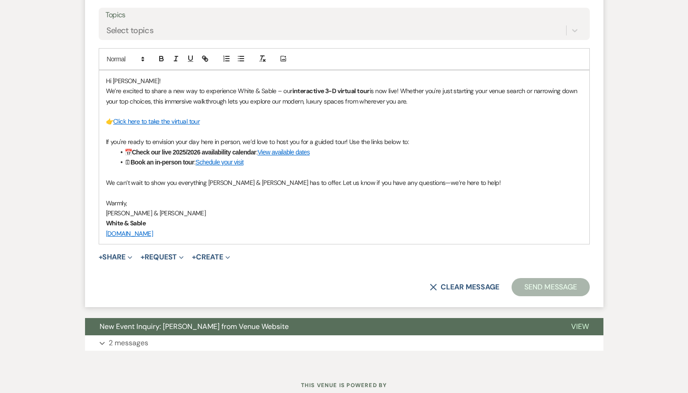
scroll to position [512, 0]
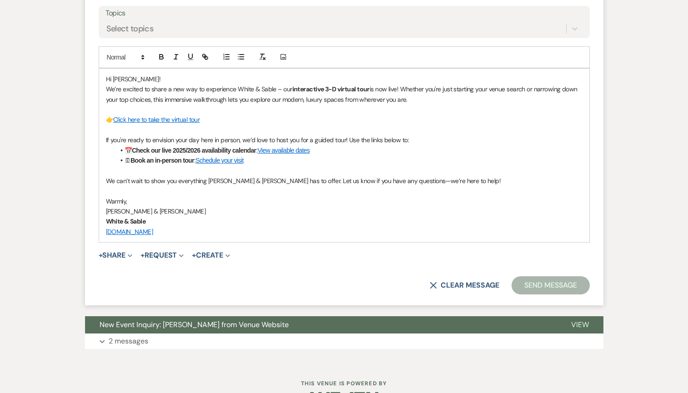
click at [551, 283] on button "Send Message" at bounding box center [550, 285] width 78 height 18
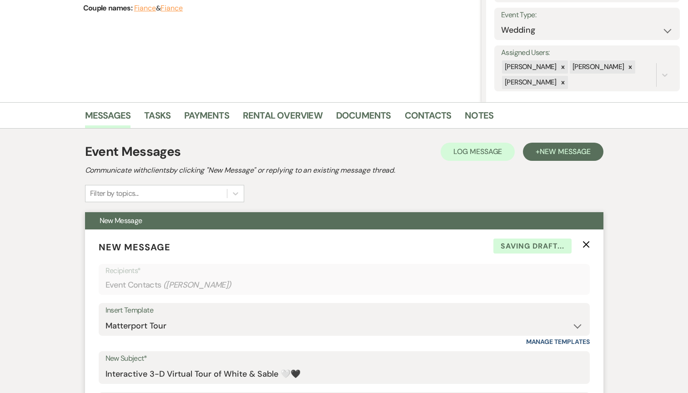
scroll to position [0, 0]
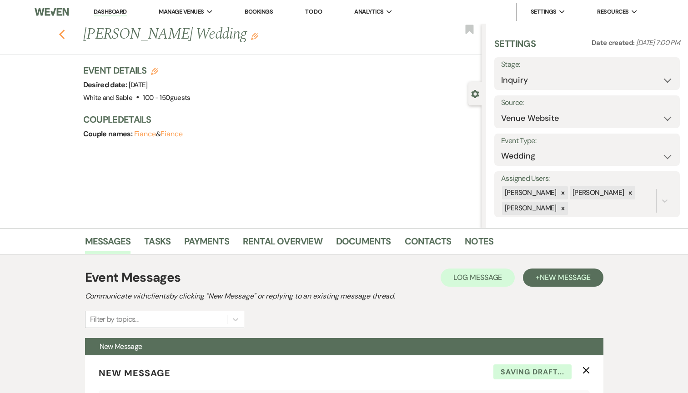
click at [60, 33] on icon "Previous" at bounding box center [62, 34] width 7 height 11
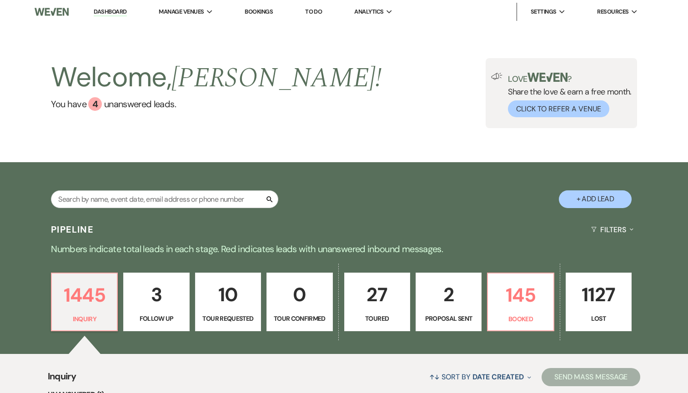
click at [590, 313] on link "1127 Lost" at bounding box center [598, 302] width 66 height 59
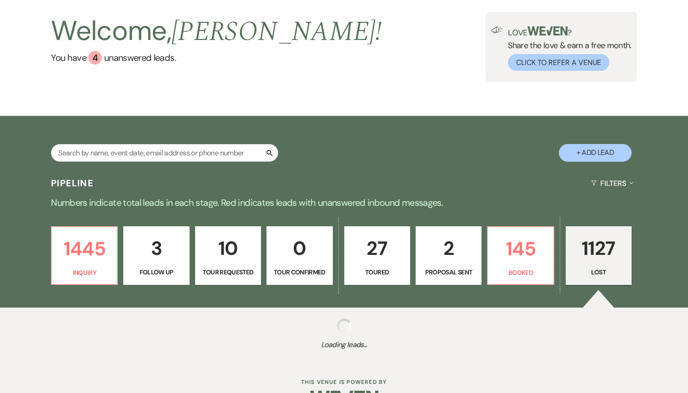
scroll to position [73, 0]
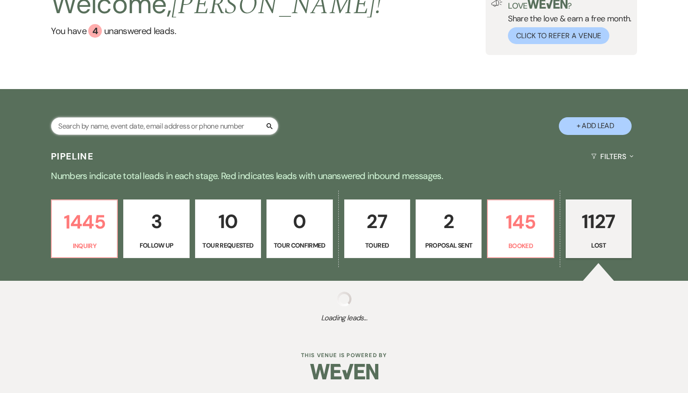
select select "8"
select select "6"
select select "8"
select select "6"
select select "8"
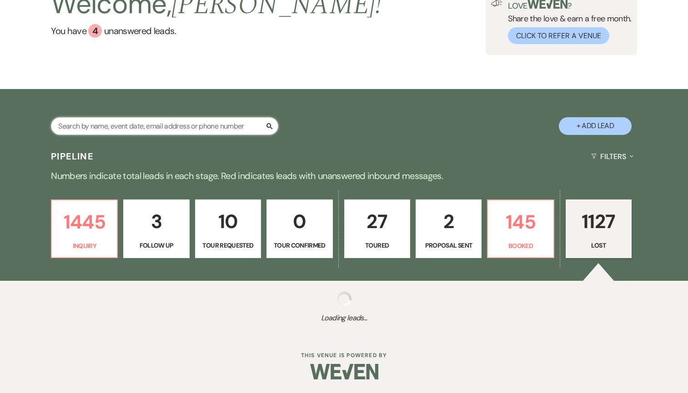
select select "1"
select select "8"
select select "6"
select select "8"
select select "6"
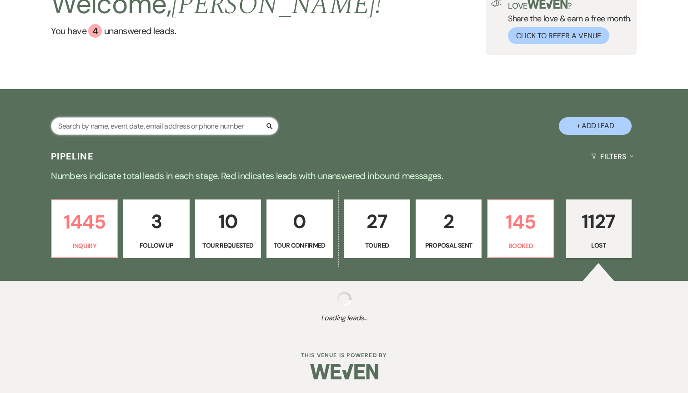
select select "8"
select select "1"
select select "8"
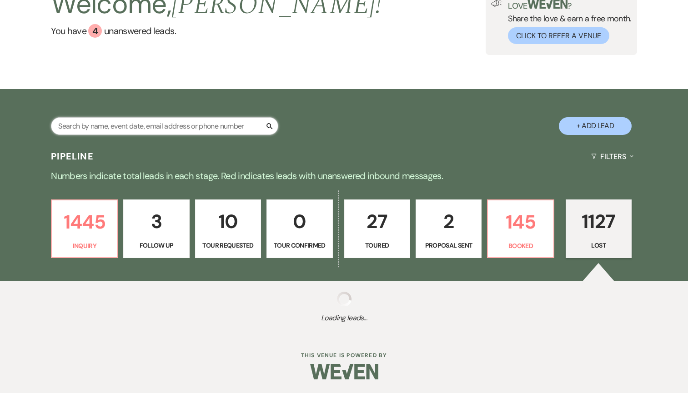
select select "6"
select select "8"
select select "7"
select select "8"
select select "6"
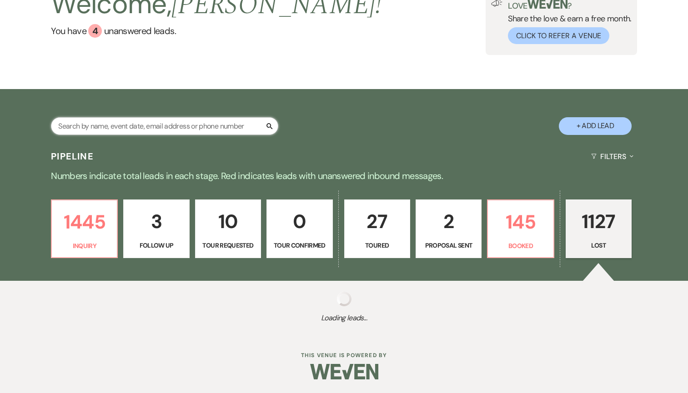
select select "8"
select select "7"
select select "8"
select select "5"
select select "8"
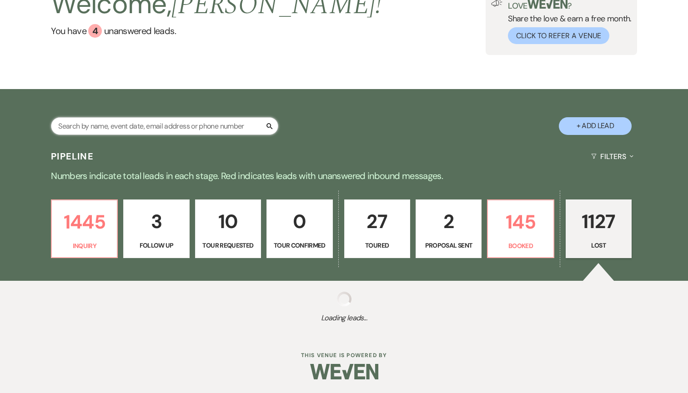
select select "6"
select select "8"
select select "6"
select select "8"
select select "6"
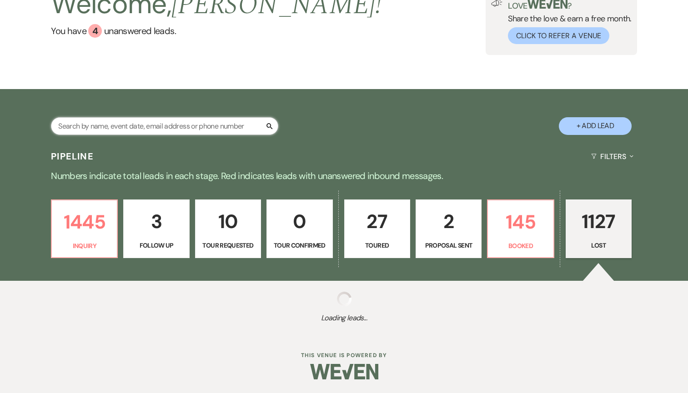
select select "8"
select select "6"
select select "8"
select select "5"
select select "8"
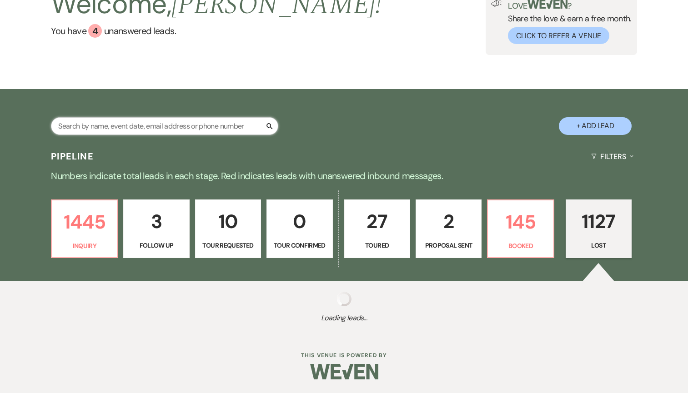
select select "5"
select select "8"
select select "7"
select select "8"
select select "6"
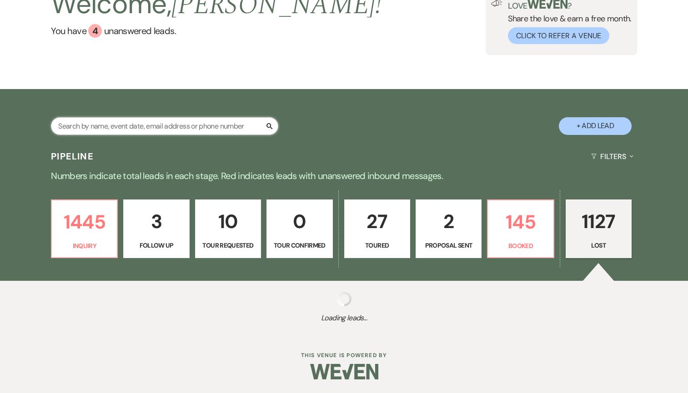
select select "8"
select select "6"
select select "8"
select select "6"
select select "8"
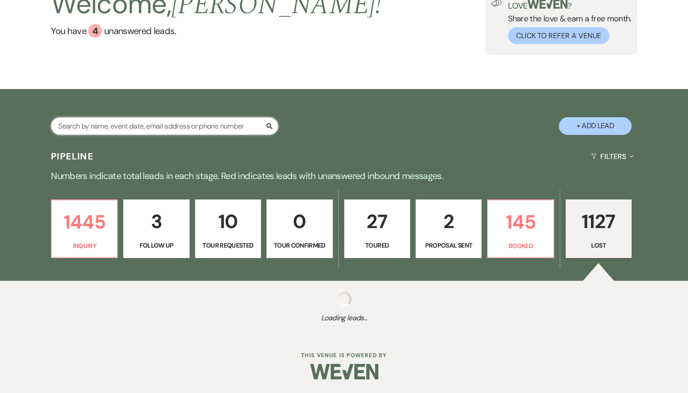
select select "1"
select select "8"
select select "6"
select select "8"
select select "7"
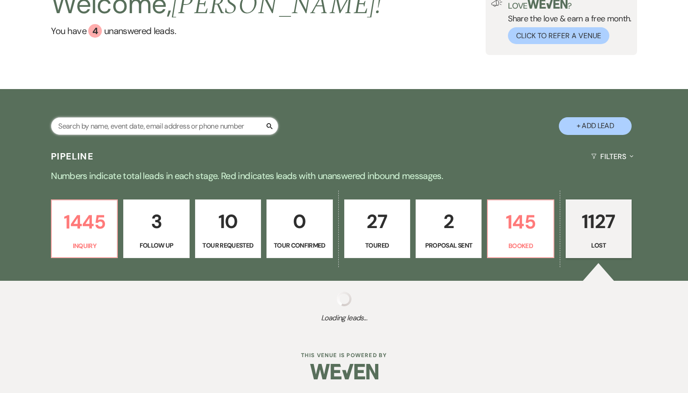
select select "8"
select select "6"
select select "8"
select select "6"
select select "8"
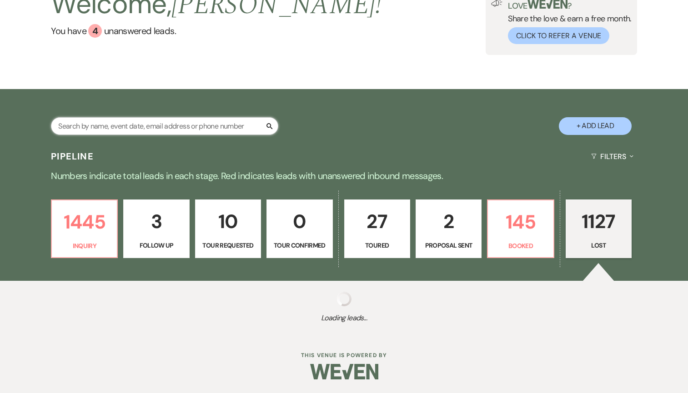
select select "7"
select select "8"
select select "6"
select select "8"
select select "6"
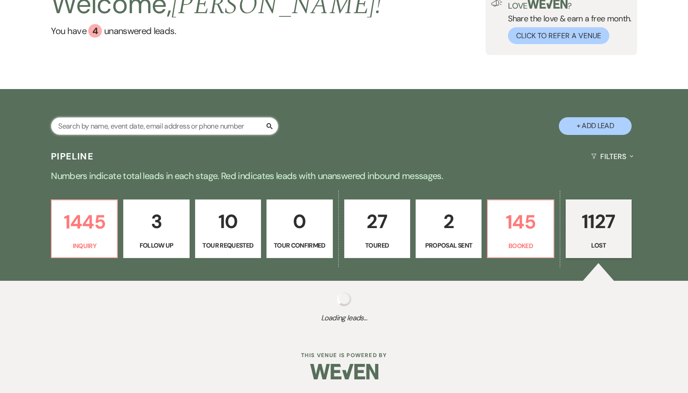
select select "8"
select select "6"
select select "8"
select select "9"
select select "8"
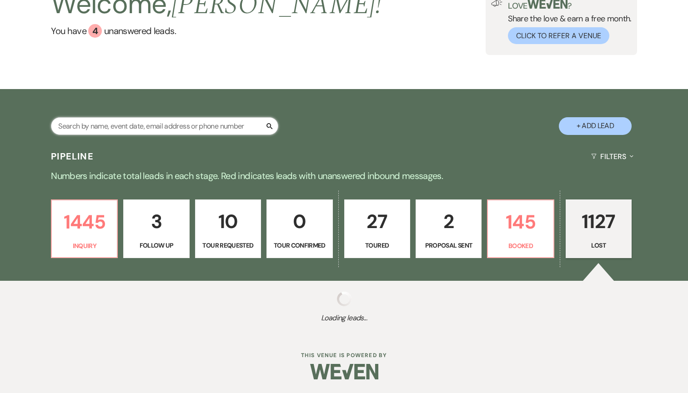
select select "6"
select select "8"
select select "10"
select select "8"
select select "6"
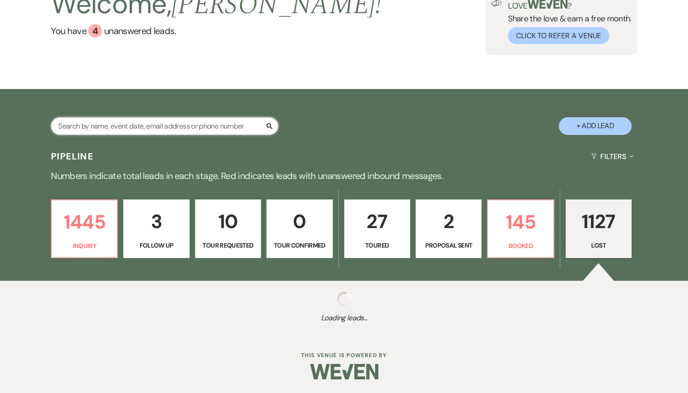
select select "8"
select select "6"
select select "8"
select select "6"
select select "8"
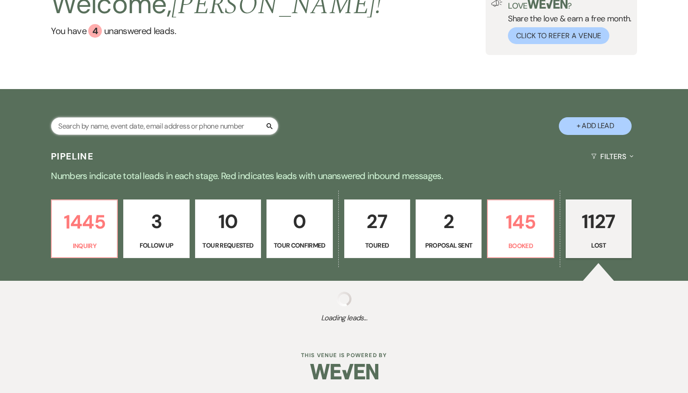
select select "6"
select select "8"
select select "6"
select select "8"
select select "6"
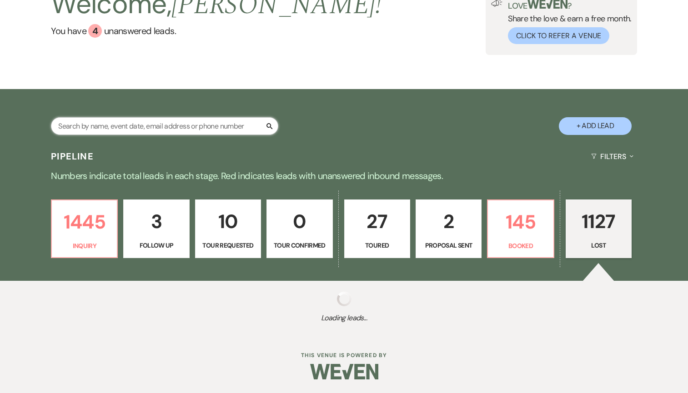
select select "8"
select select "6"
select select "8"
select select "9"
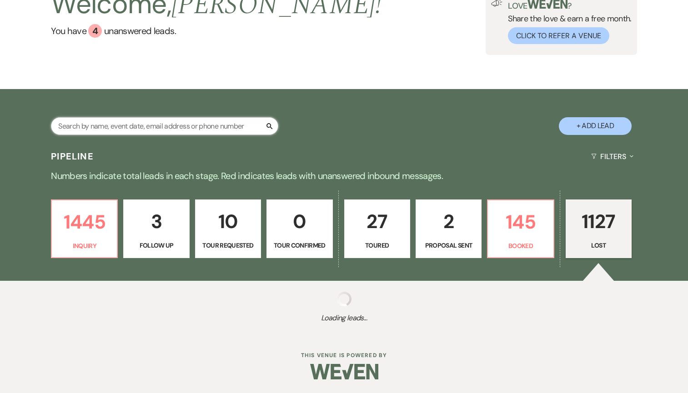
select select "8"
select select "6"
select select "8"
select select "6"
select select "8"
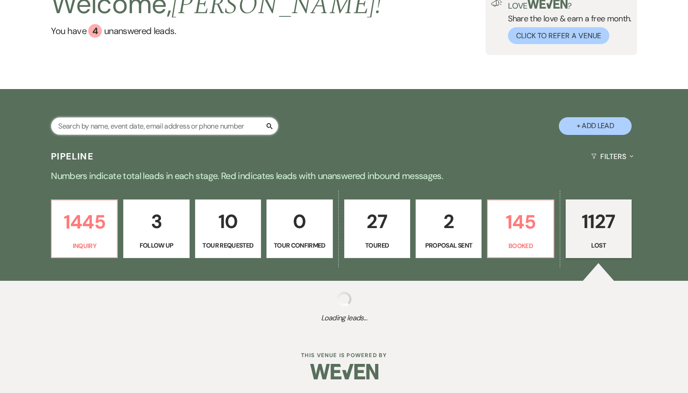
select select "7"
select select "8"
select select "6"
select select "8"
select select "9"
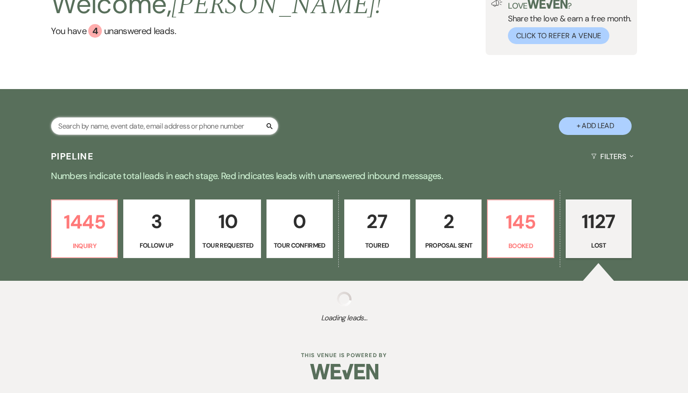
select select "8"
select select "6"
select select "8"
select select "6"
select select "8"
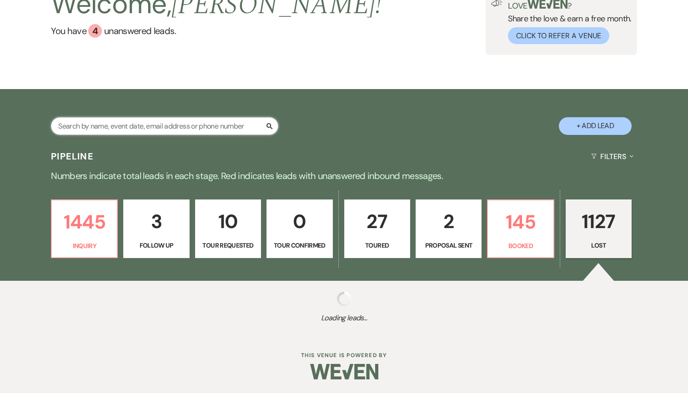
select select "6"
select select "8"
select select "6"
select select "8"
select select "6"
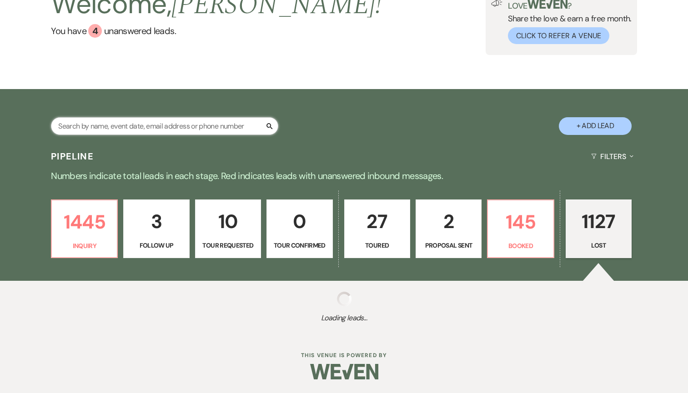
select select "8"
select select "6"
select select "8"
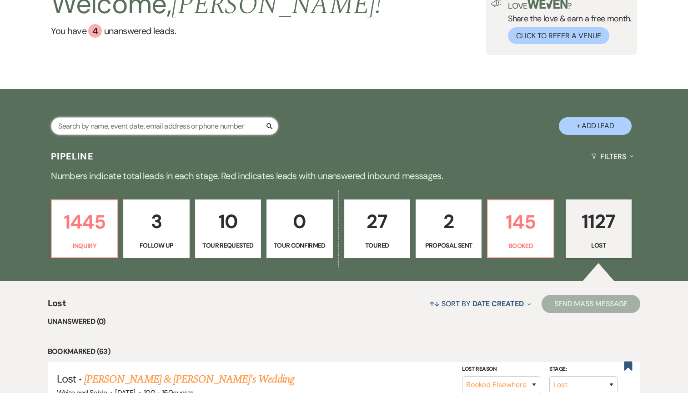
click at [196, 124] on input "text" at bounding box center [164, 126] width 227 height 18
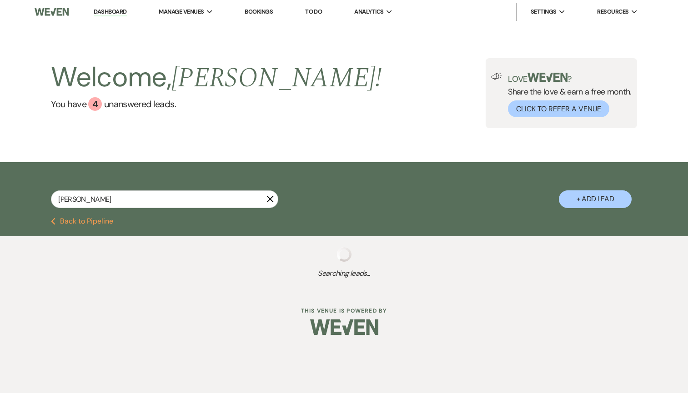
click at [234, 345] on div "Dashboard Manage Venues Expand White and Sable Bookings To Do Analytics Expand …" at bounding box center [344, 174] width 688 height 349
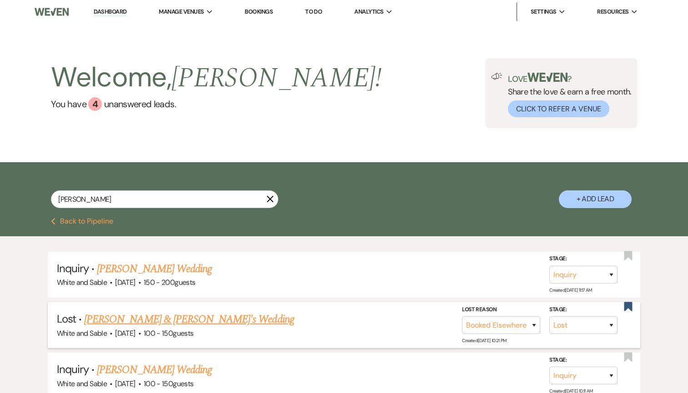
click at [166, 317] on link "[PERSON_NAME] & [PERSON_NAME]'s Wedding" at bounding box center [189, 319] width 210 height 16
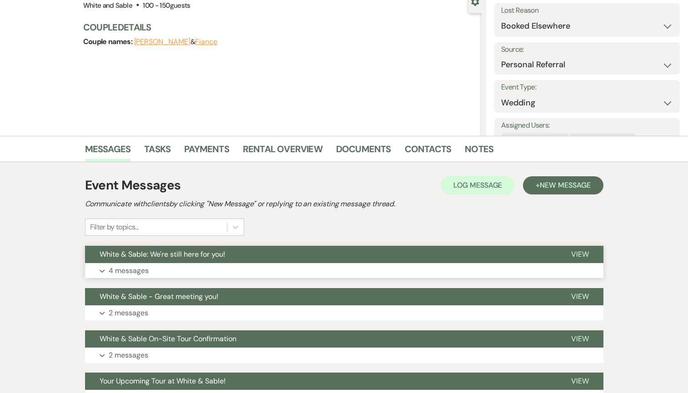
click at [250, 262] on button "White & Sable: We're still here for you!" at bounding box center [320, 254] width 471 height 17
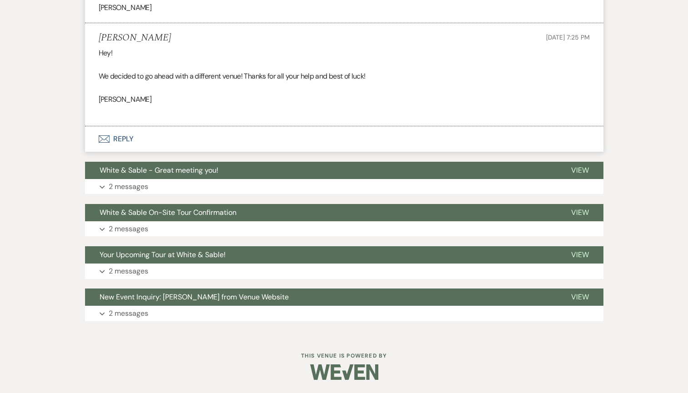
click at [141, 145] on button "Envelope Reply" at bounding box center [344, 138] width 518 height 25
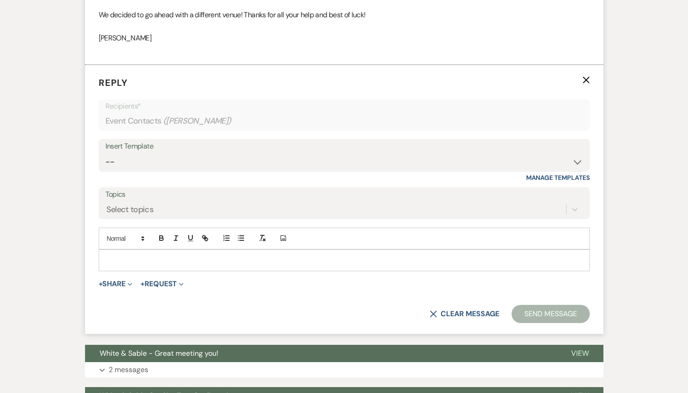
scroll to position [782, 0]
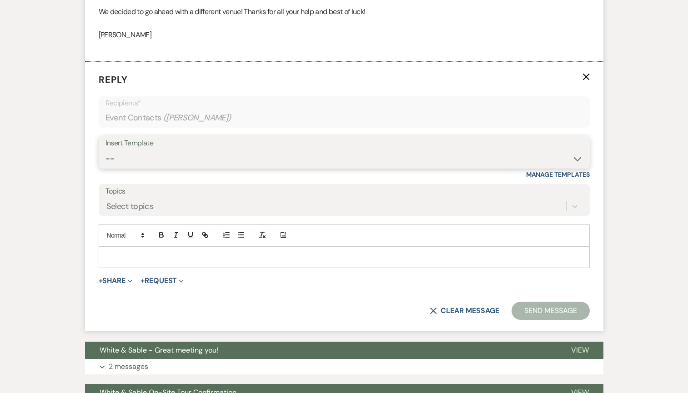
click at [160, 155] on select "-- Inquiry Response (Venue Guide) Schedule - Venue Tour Appt Confirmation Sched…" at bounding box center [343, 159] width 477 height 18
click at [105, 150] on select "-- Inquiry Response (Venue Guide) Schedule - Venue Tour Appt Confirmation Sched…" at bounding box center [343, 159] width 477 height 18
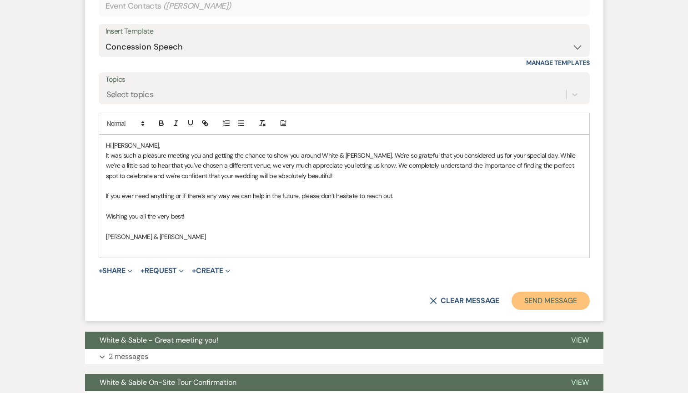
click at [539, 301] on button "Send Message" at bounding box center [550, 301] width 78 height 18
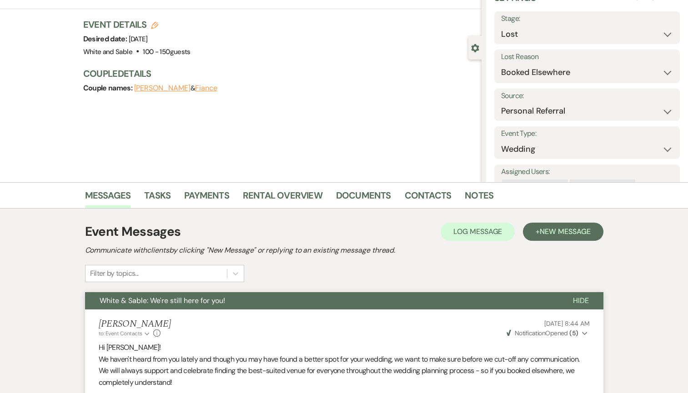
scroll to position [0, 0]
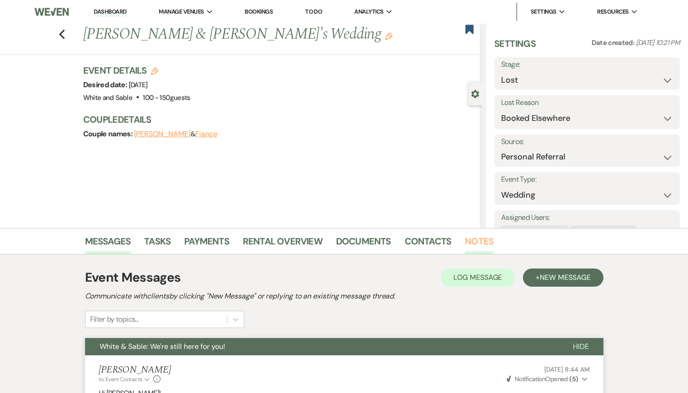
click at [466, 243] on link "Notes" at bounding box center [478, 244] width 29 height 20
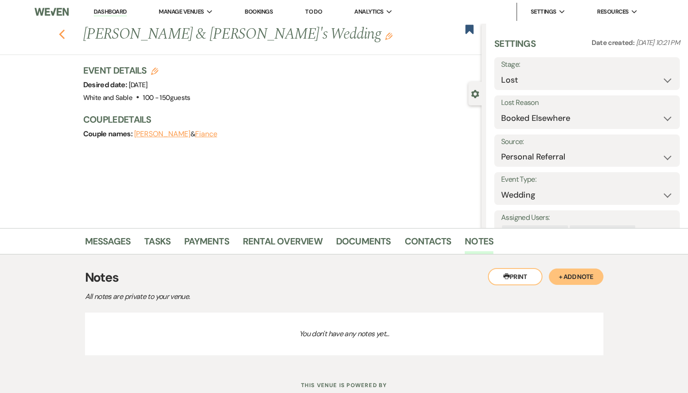
click at [60, 31] on icon "Previous" at bounding box center [62, 34] width 7 height 11
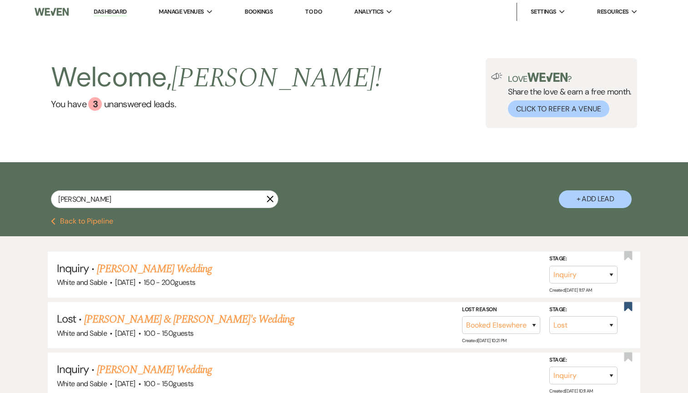
click at [266, 200] on icon "X" at bounding box center [269, 198] width 7 height 7
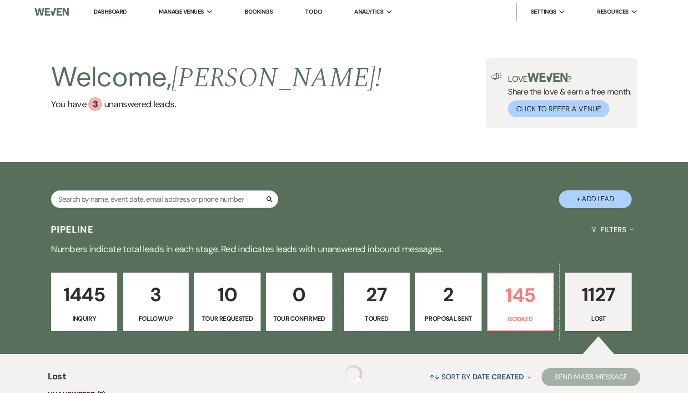
scroll to position [73, 0]
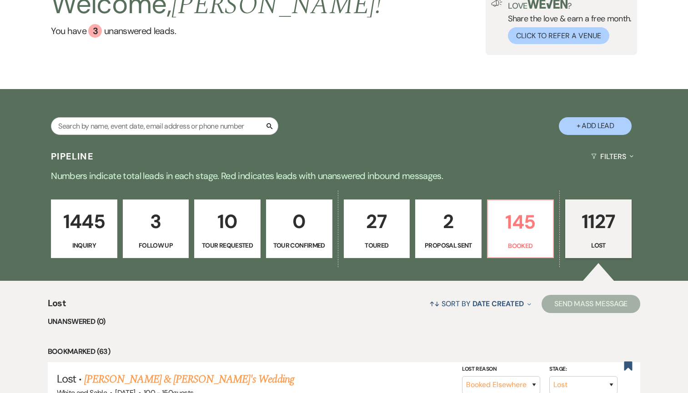
click at [96, 215] on p "1445" at bounding box center [84, 221] width 55 height 30
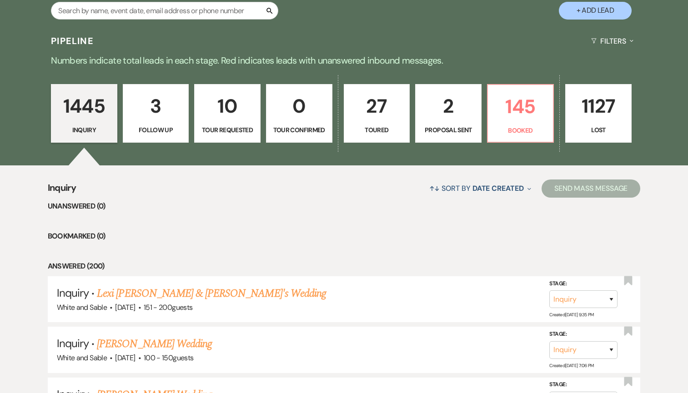
scroll to position [187, 0]
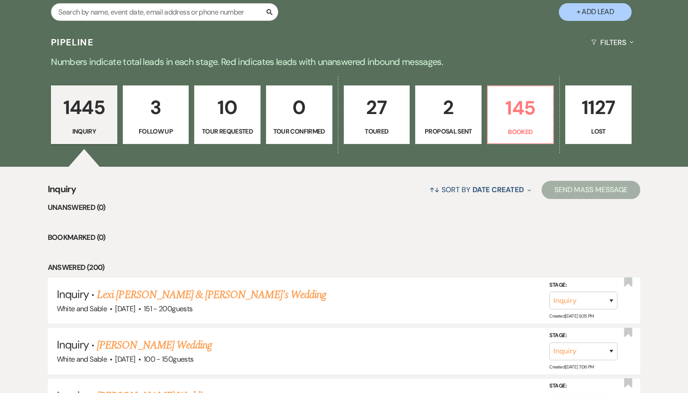
click at [174, 121] on p "3" at bounding box center [156, 107] width 55 height 30
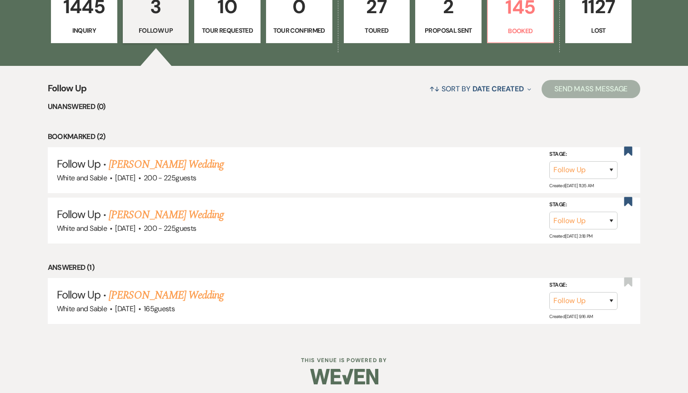
scroll to position [292, 0]
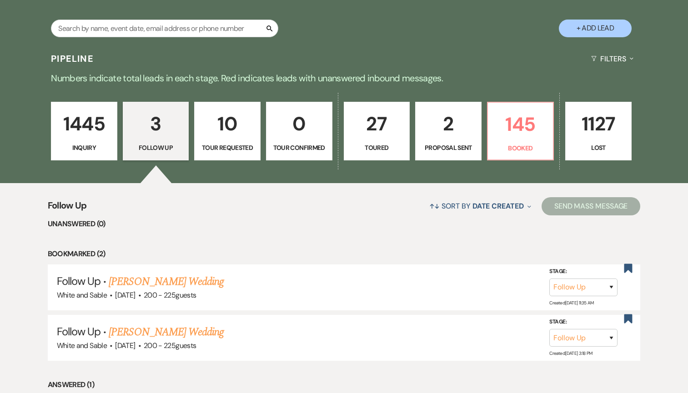
click at [225, 144] on p "Tour Requested" at bounding box center [227, 148] width 55 height 10
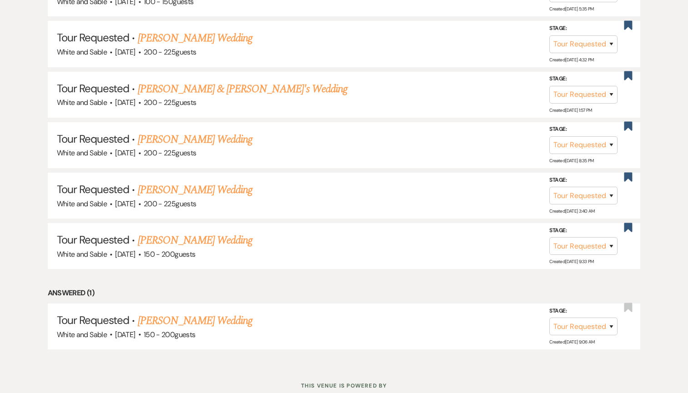
scroll to position [617, 0]
click at [214, 317] on link "[PERSON_NAME] Wedding" at bounding box center [195, 320] width 115 height 16
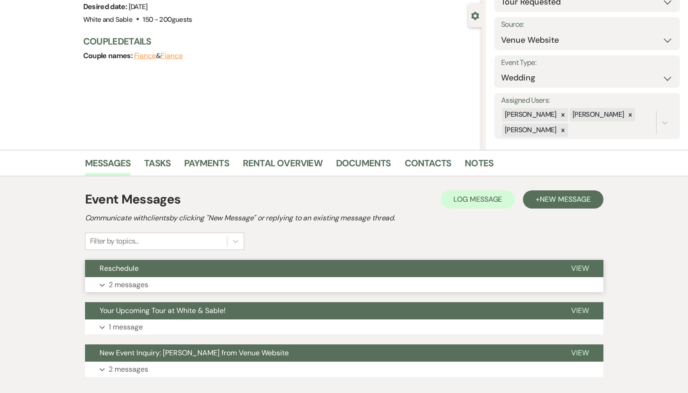
click at [246, 272] on button "Reschedule" at bounding box center [320, 268] width 471 height 17
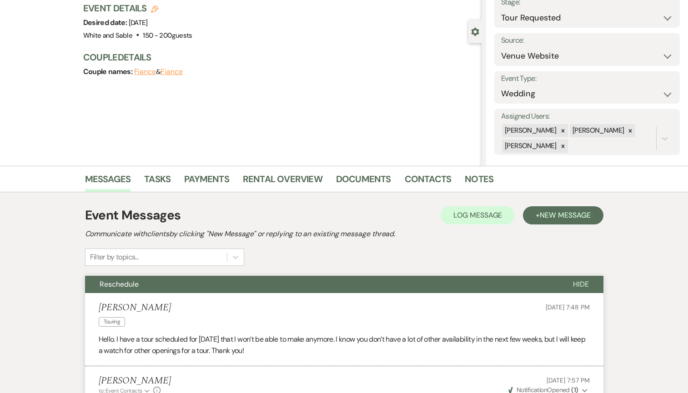
scroll to position [17, 0]
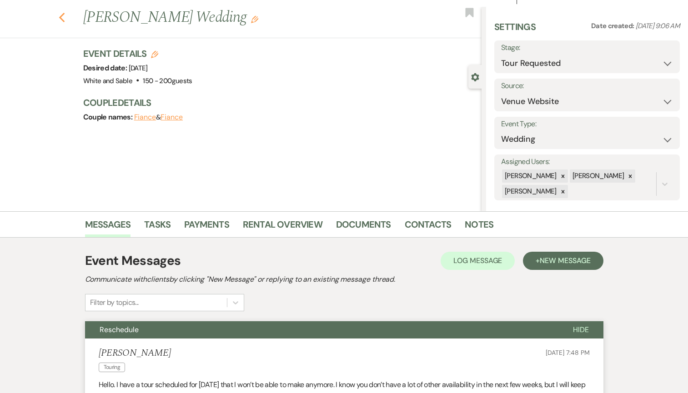
click at [62, 12] on icon "Previous" at bounding box center [62, 17] width 7 height 11
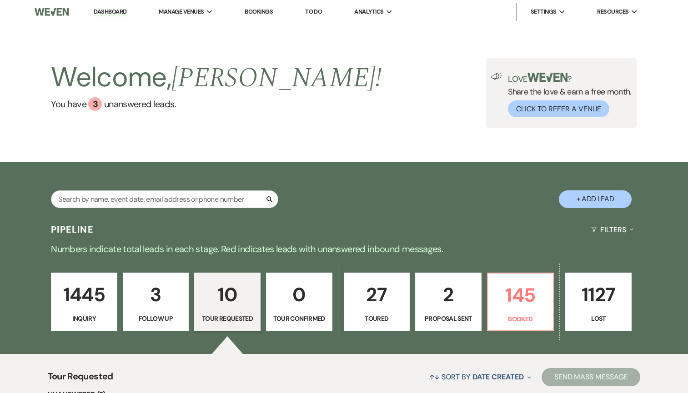
click at [346, 291] on link "27 Toured" at bounding box center [377, 302] width 66 height 59
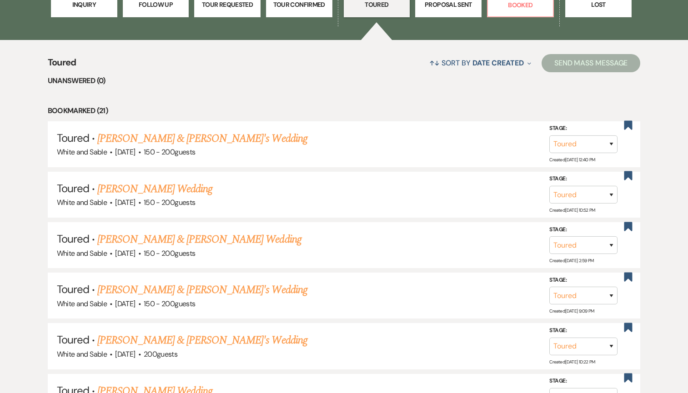
scroll to position [333, 0]
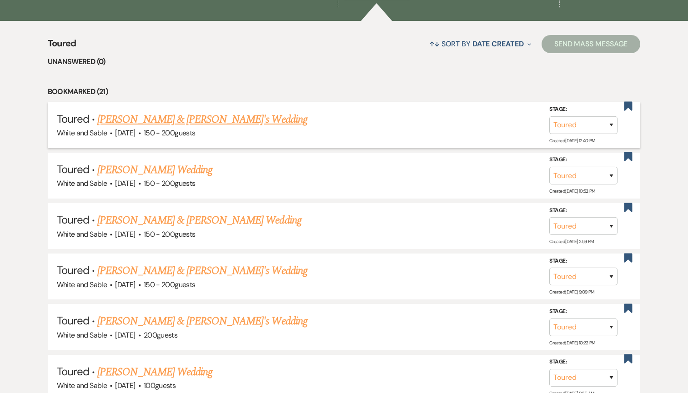
click at [221, 125] on link "[PERSON_NAME] & [PERSON_NAME]'s Wedding" at bounding box center [202, 119] width 210 height 16
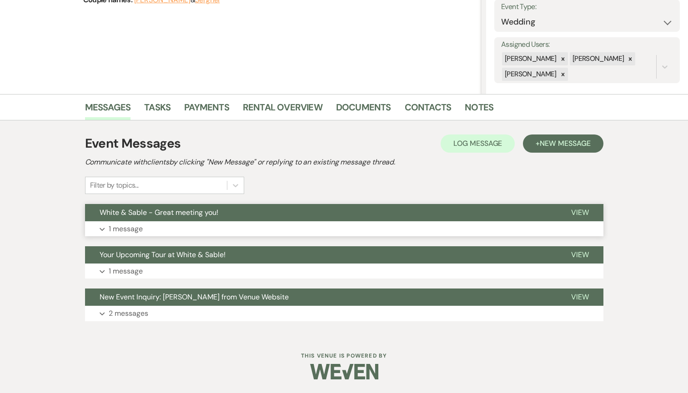
click at [218, 211] on span "White & Sable - Great meeting you!" at bounding box center [159, 213] width 119 height 10
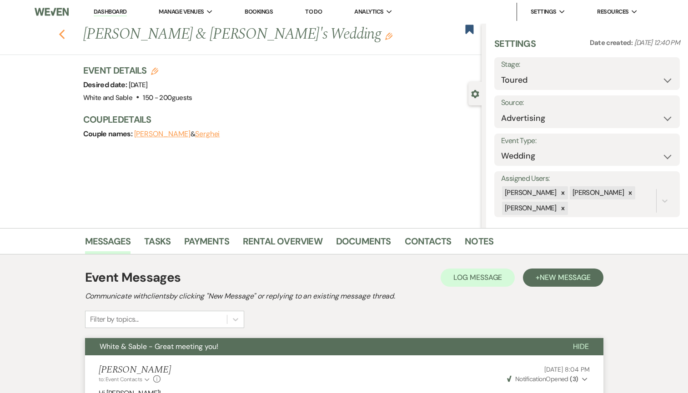
click at [64, 35] on icon "Previous" at bounding box center [62, 34] width 7 height 11
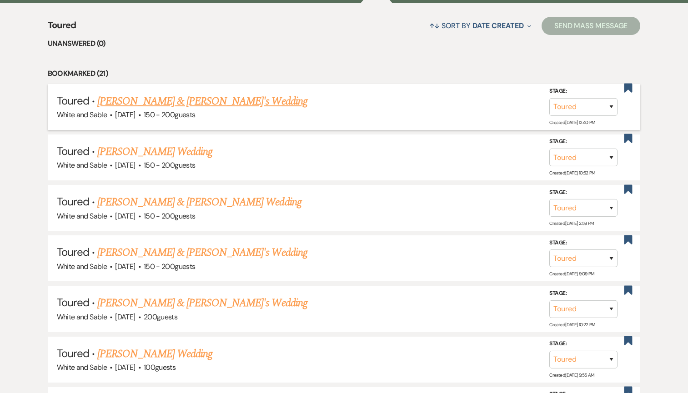
scroll to position [354, 0]
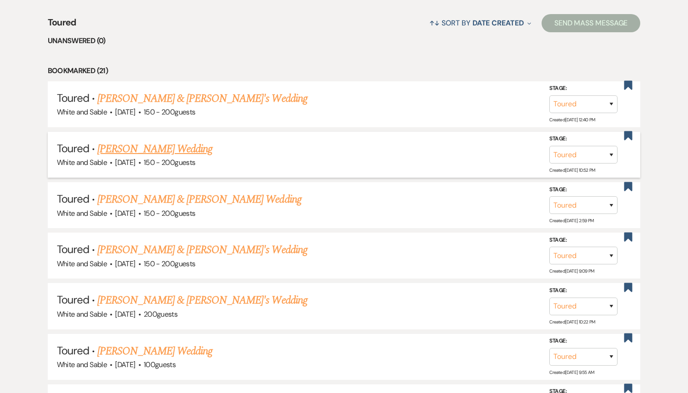
click at [163, 146] on link "[PERSON_NAME] Wedding" at bounding box center [154, 149] width 115 height 16
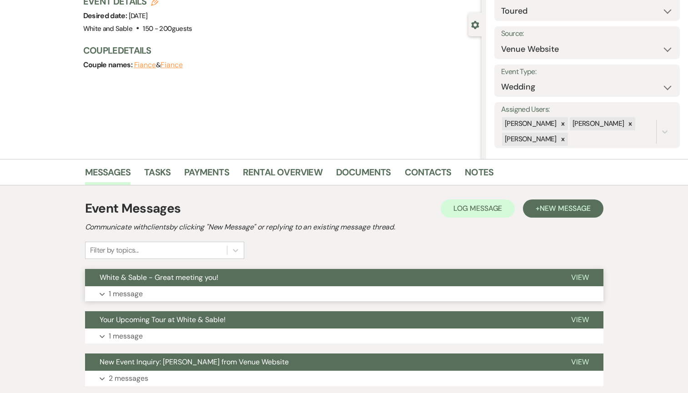
click at [184, 283] on button "White & Sable - Great meeting you!" at bounding box center [320, 277] width 471 height 17
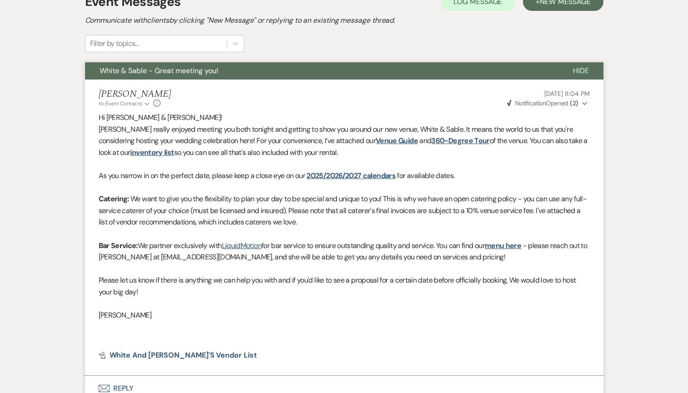
scroll to position [289, 0]
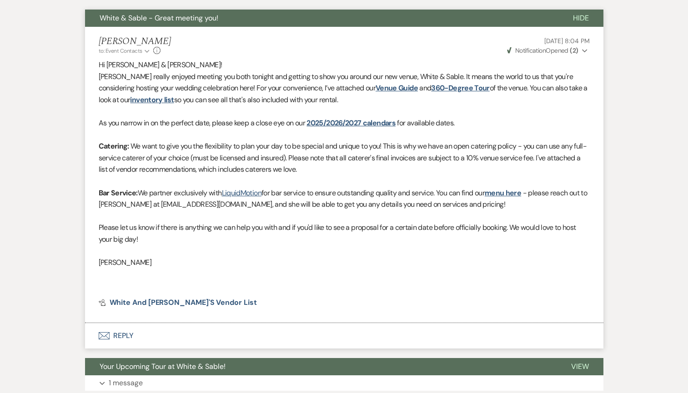
click at [150, 330] on button "Envelope Reply" at bounding box center [344, 335] width 518 height 25
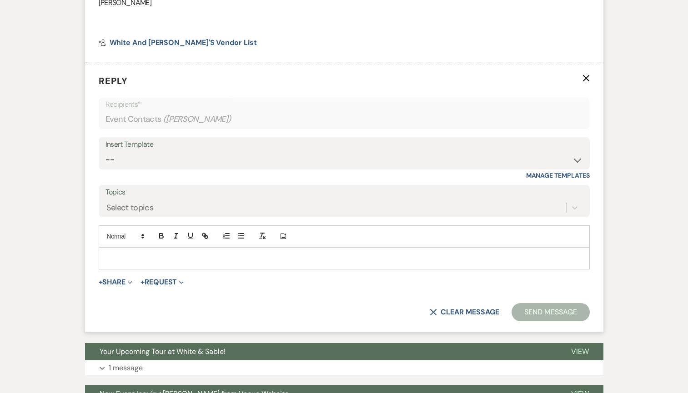
scroll to position [589, 0]
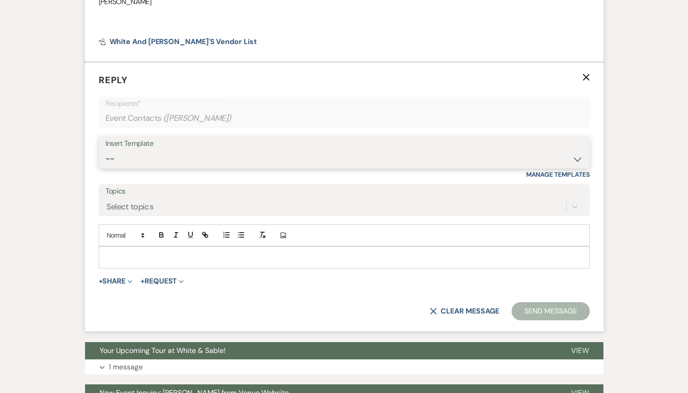
click at [152, 157] on select "-- Inquiry Response (Venue Guide) Schedule - Venue Tour Appt Confirmation Sched…" at bounding box center [343, 159] width 477 height 18
click at [105, 150] on select "-- Inquiry Response (Venue Guide) Schedule - Venue Tour Appt Confirmation Sched…" at bounding box center [343, 159] width 477 height 18
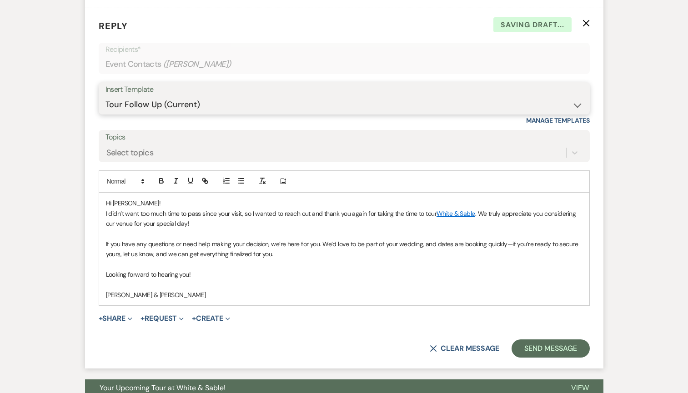
scroll to position [646, 0]
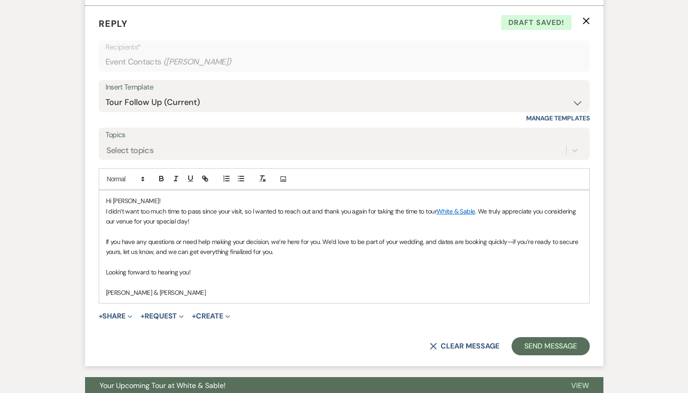
click at [107, 209] on span "I didn’t want too much time to pass since your visit, so I wanted to reach out …" at bounding box center [271, 211] width 330 height 8
drag, startPoint x: 435, startPoint y: 241, endPoint x: 502, endPoint y: 241, distance: 66.8
click at [502, 241] on span "If you have any questions or need help making your decision, we’re here for you…" at bounding box center [343, 247] width 474 height 18
click at [205, 183] on button "button" at bounding box center [205, 178] width 13 height 11
paste input "[URL][DOMAIN_NAME]"
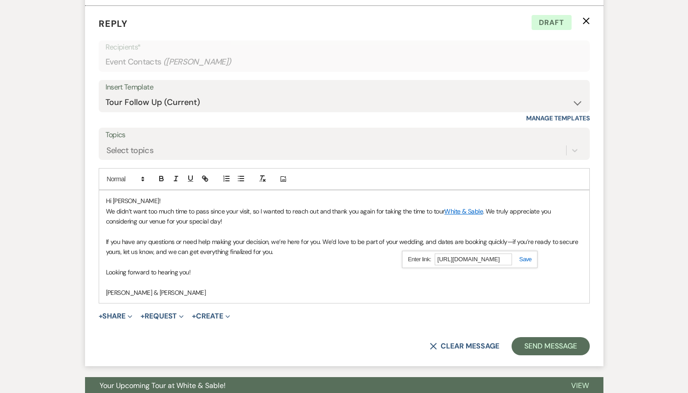
scroll to position [0, 0]
click at [521, 263] on div "[URL][DOMAIN_NAME]" at bounding box center [469, 260] width 135 height 18
click at [522, 260] on link at bounding box center [522, 259] width 20 height 7
click at [165, 177] on icon "button" at bounding box center [161, 179] width 8 height 8
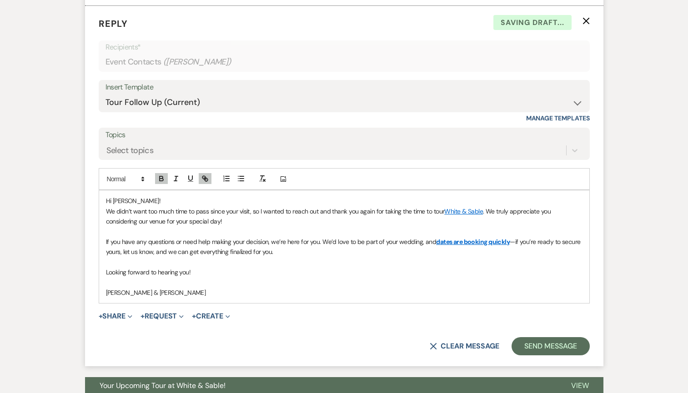
click at [337, 296] on p "[PERSON_NAME] & [PERSON_NAME]" at bounding box center [344, 293] width 476 height 10
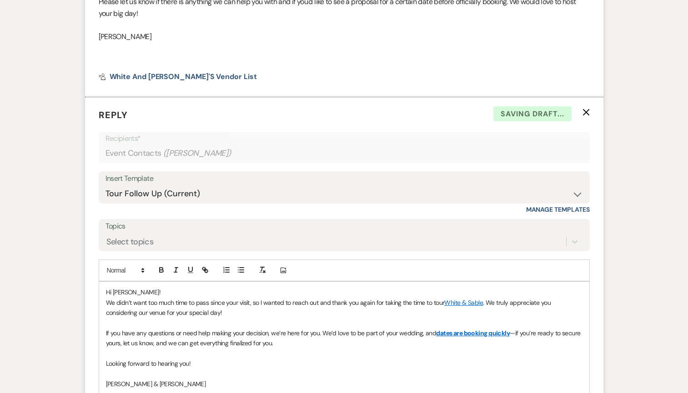
scroll to position [581, 0]
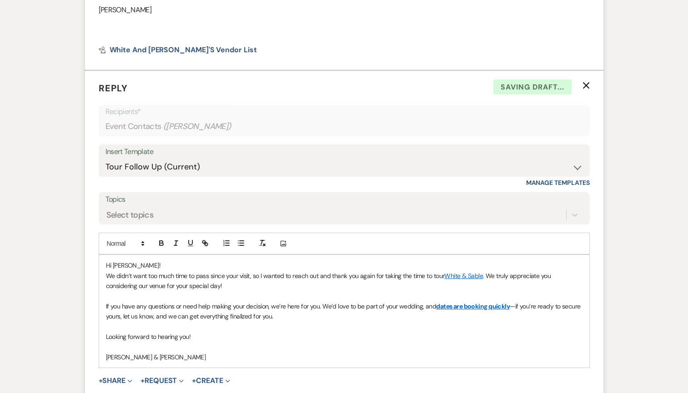
click at [129, 267] on span "Hi [PERSON_NAME]!" at bounding box center [133, 265] width 55 height 8
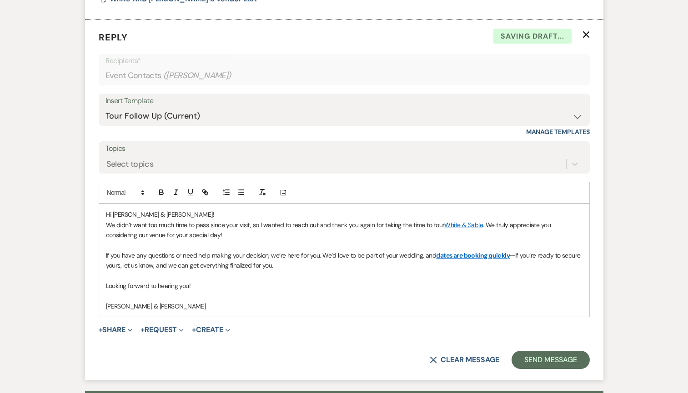
scroll to position [647, 0]
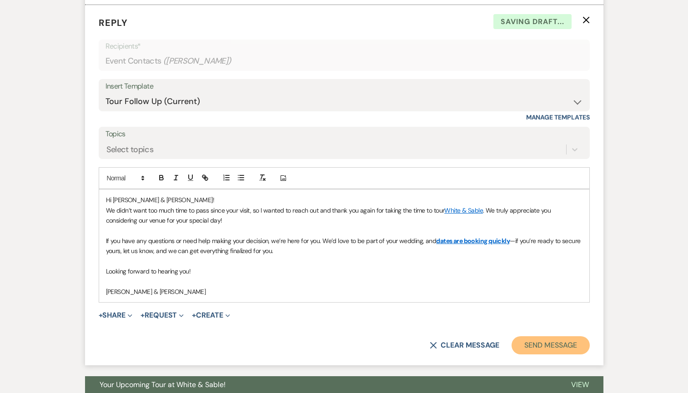
click at [530, 341] on button "Send Message" at bounding box center [550, 345] width 78 height 18
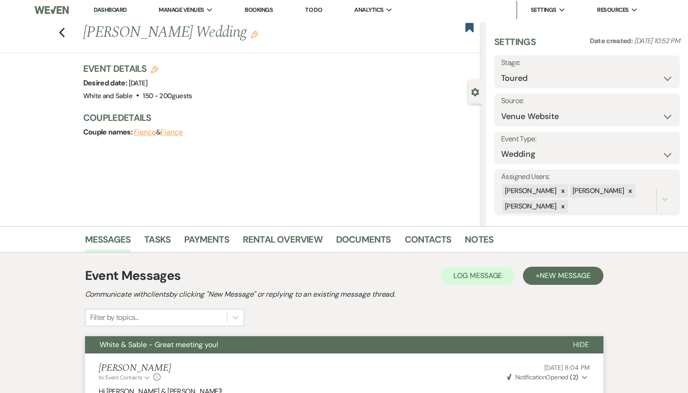
scroll to position [0, 0]
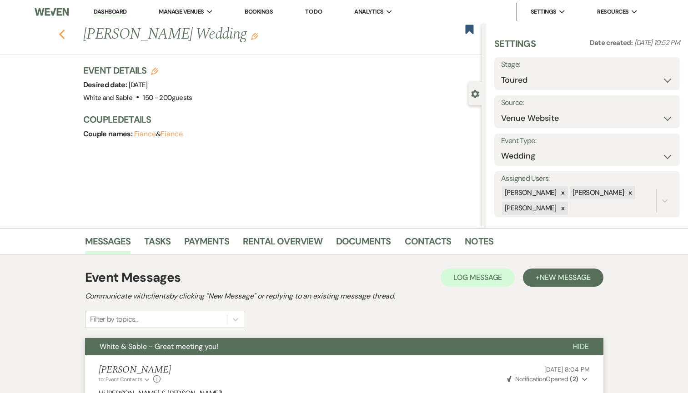
click at [59, 31] on icon "Previous" at bounding box center [62, 34] width 7 height 11
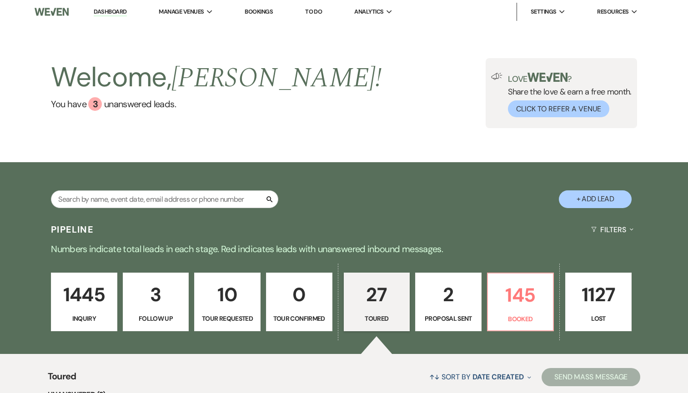
click at [224, 320] on p "Tour Requested" at bounding box center [227, 319] width 55 height 10
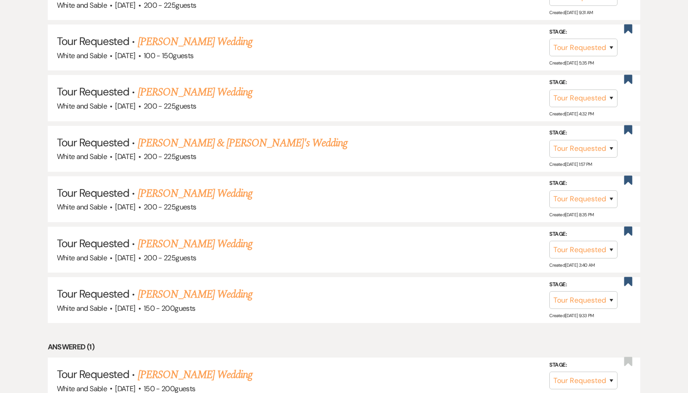
scroll to position [576, 0]
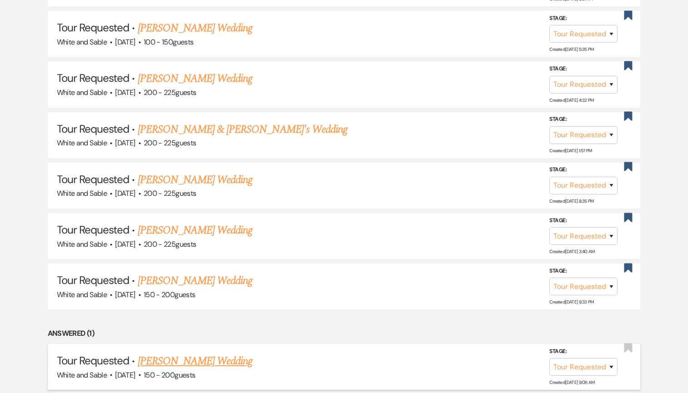
click at [205, 354] on link "[PERSON_NAME] Wedding" at bounding box center [195, 361] width 115 height 16
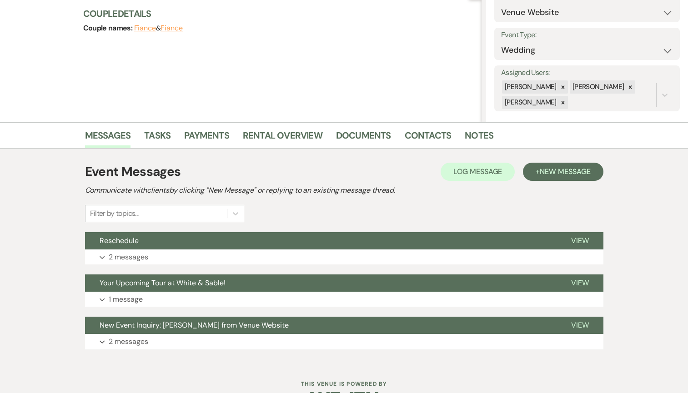
scroll to position [134, 0]
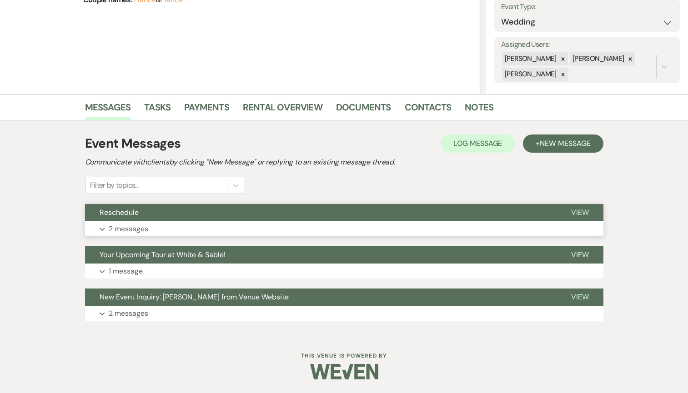
click at [191, 211] on button "Reschedule" at bounding box center [320, 212] width 471 height 17
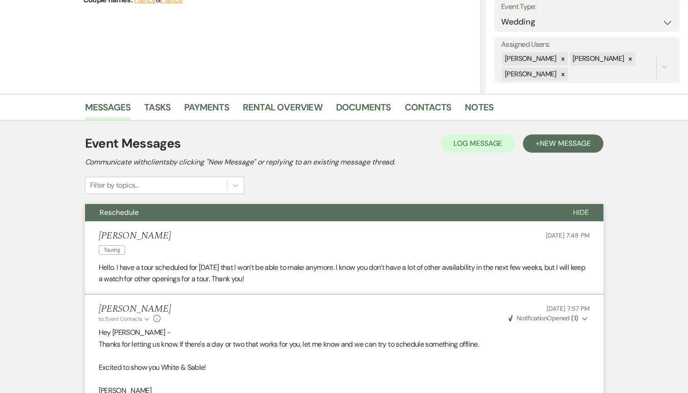
scroll to position [0, 0]
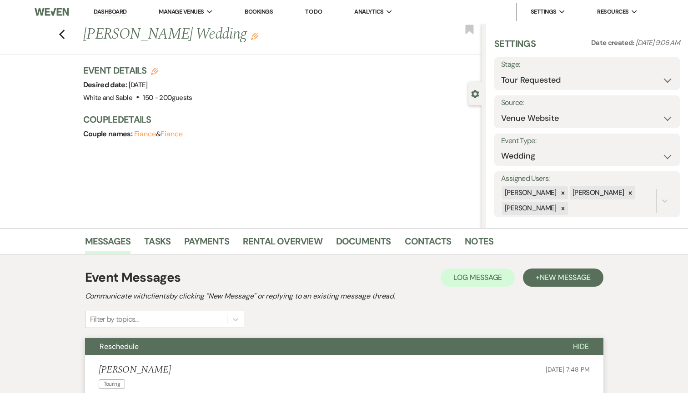
click at [65, 35] on div "Previous [PERSON_NAME] Wedding Edit Bookmark" at bounding box center [238, 39] width 486 height 31
click at [62, 35] on icon "Previous" at bounding box center [62, 34] width 7 height 11
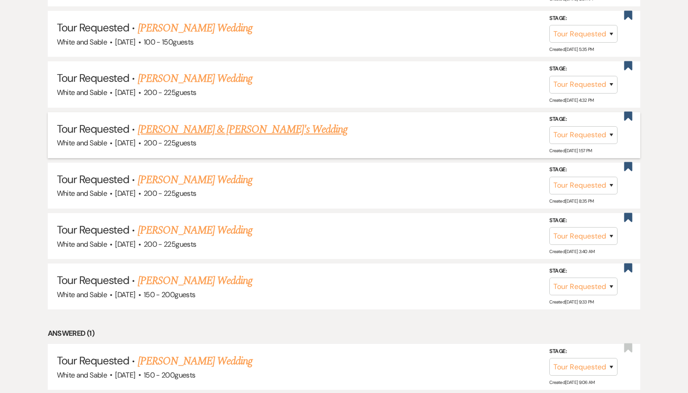
click at [184, 128] on link "[PERSON_NAME] & [PERSON_NAME]'s Wedding" at bounding box center [243, 129] width 210 height 16
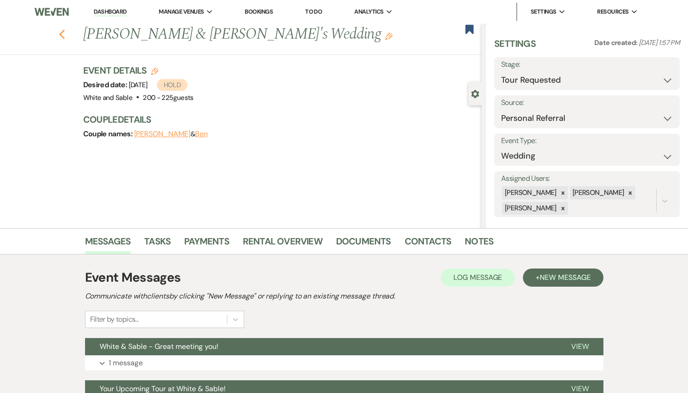
click at [63, 34] on icon "Previous" at bounding box center [62, 34] width 7 height 11
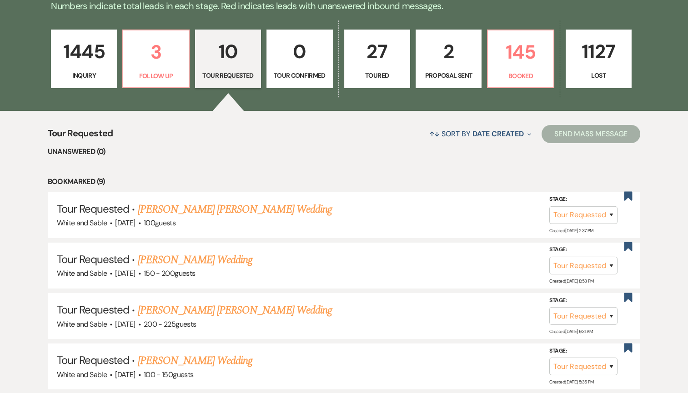
scroll to position [243, 0]
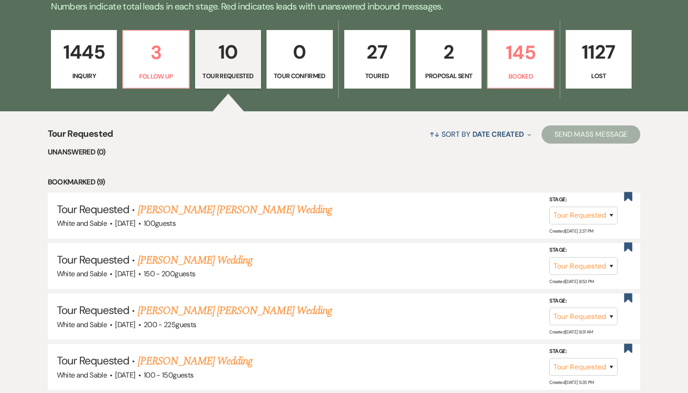
click at [97, 63] on p "1445" at bounding box center [84, 52] width 54 height 30
